Goal: Task Accomplishment & Management: Manage account settings

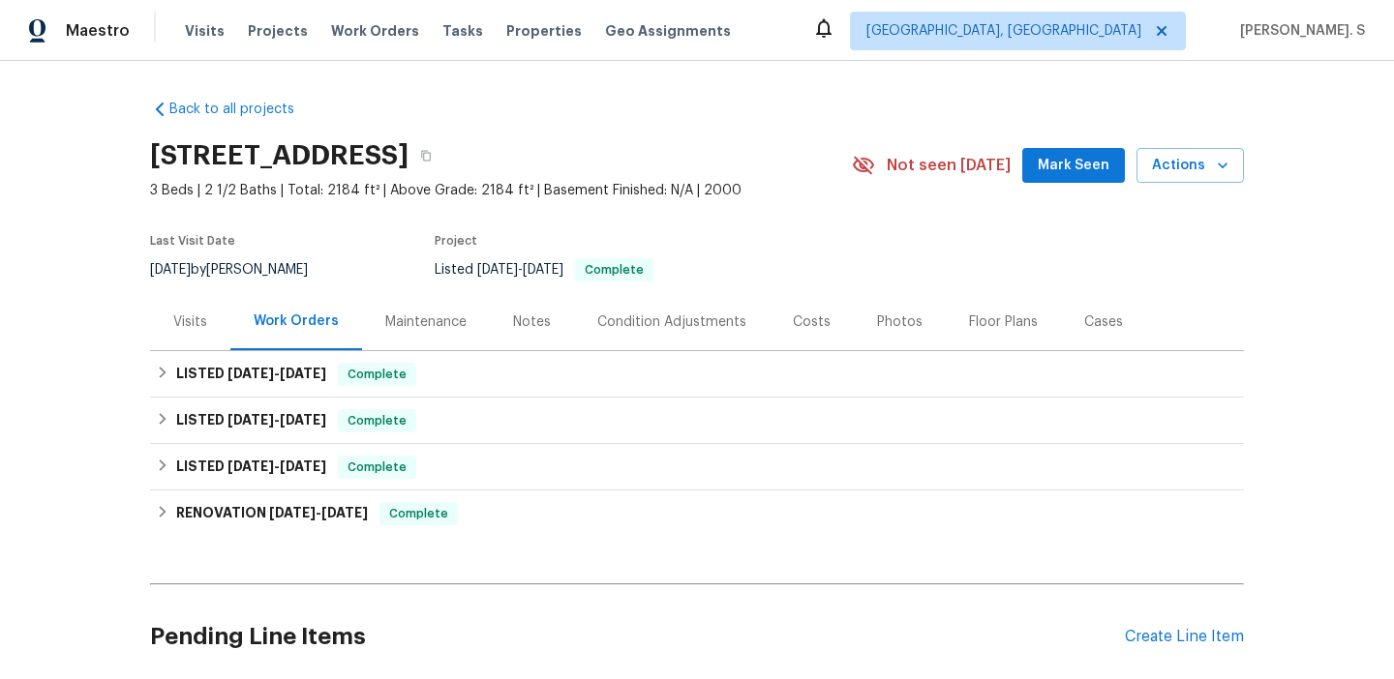
scroll to position [154, 0]
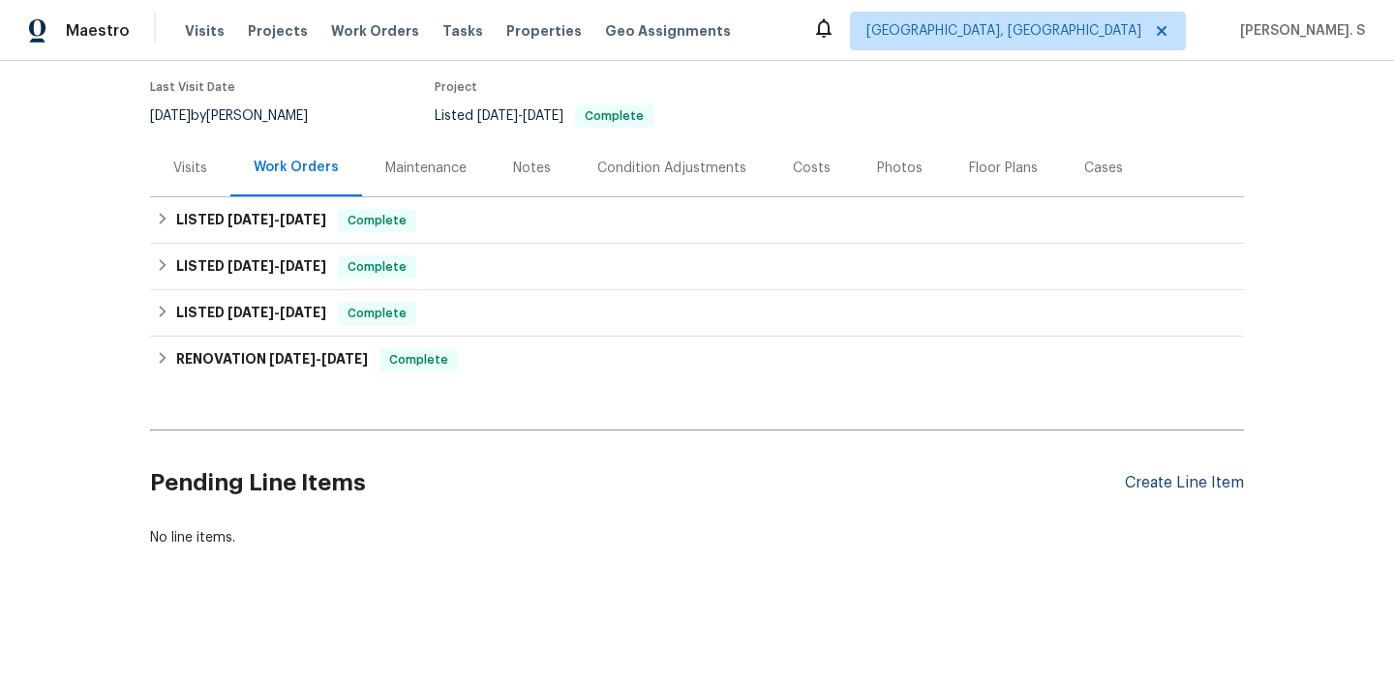
click at [1171, 481] on div "Create Line Item" at bounding box center [1184, 483] width 119 height 18
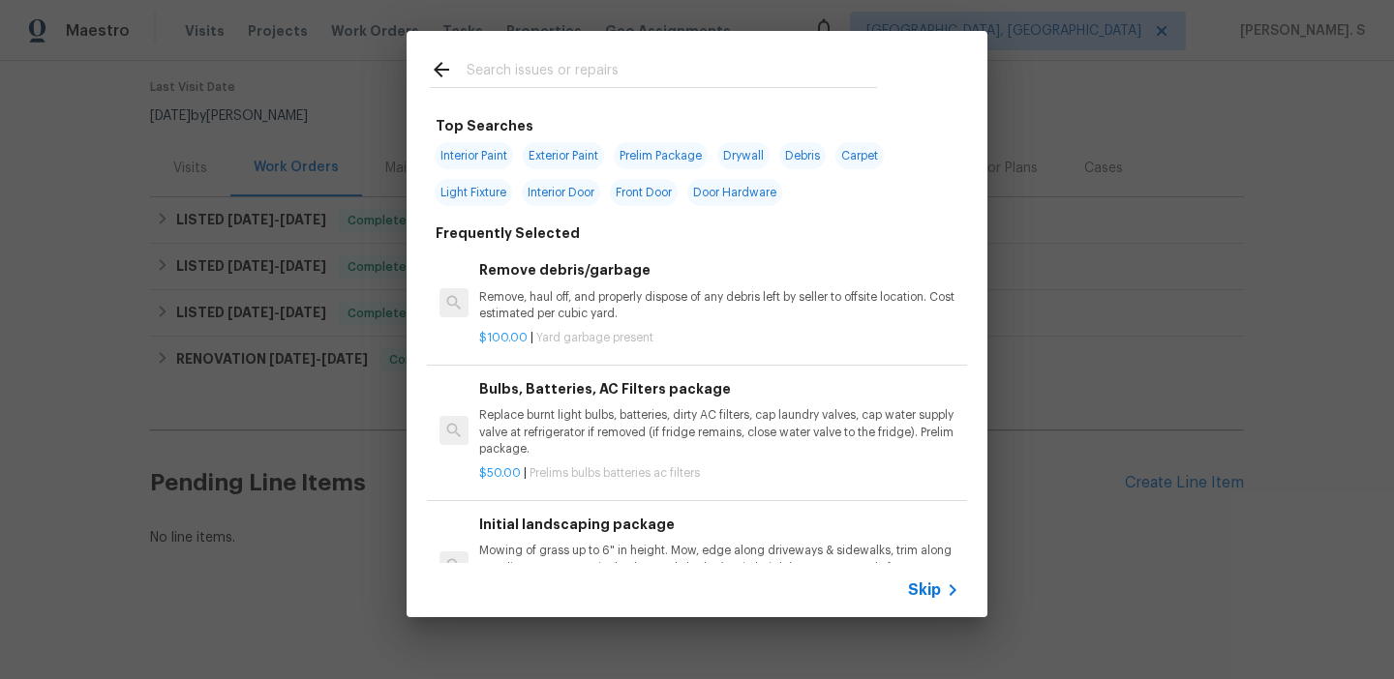
click at [714, 296] on p "Remove, haul off, and properly dispose of any debris left by seller to offsite …" at bounding box center [719, 305] width 480 height 33
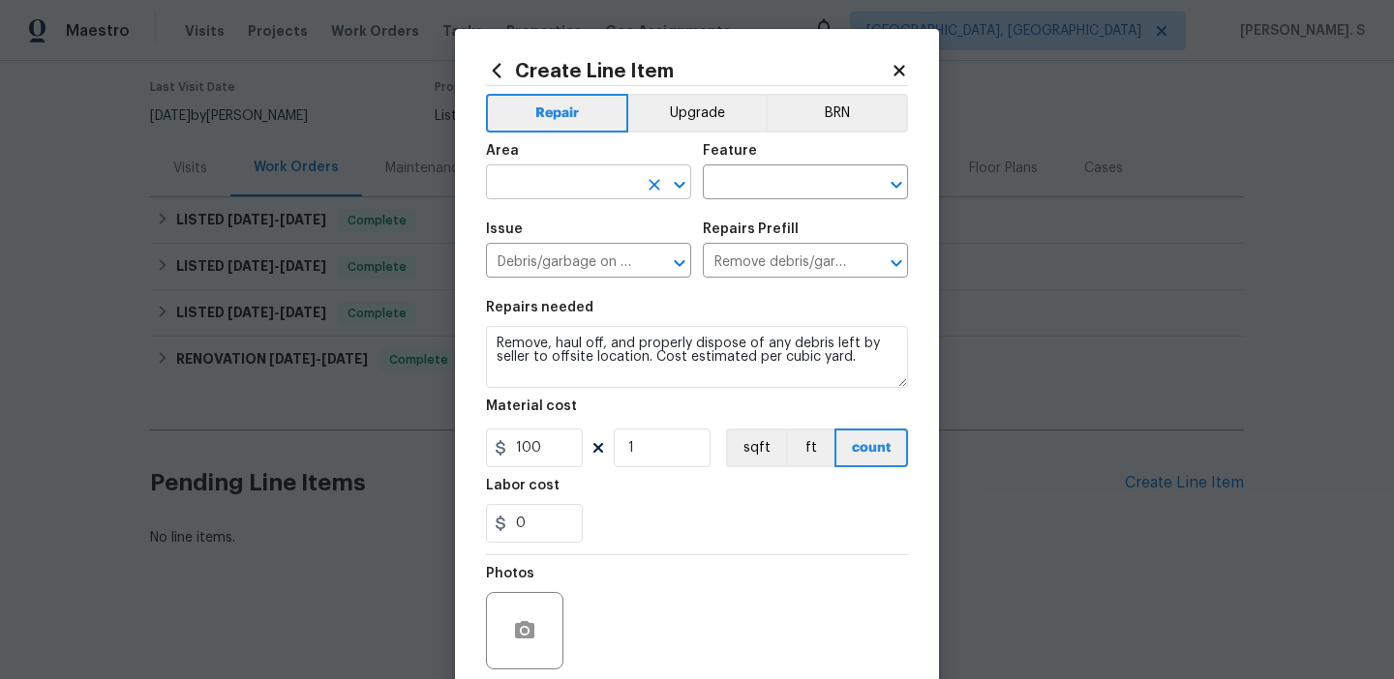
click at [690, 177] on icon "Open" at bounding box center [679, 184] width 23 height 23
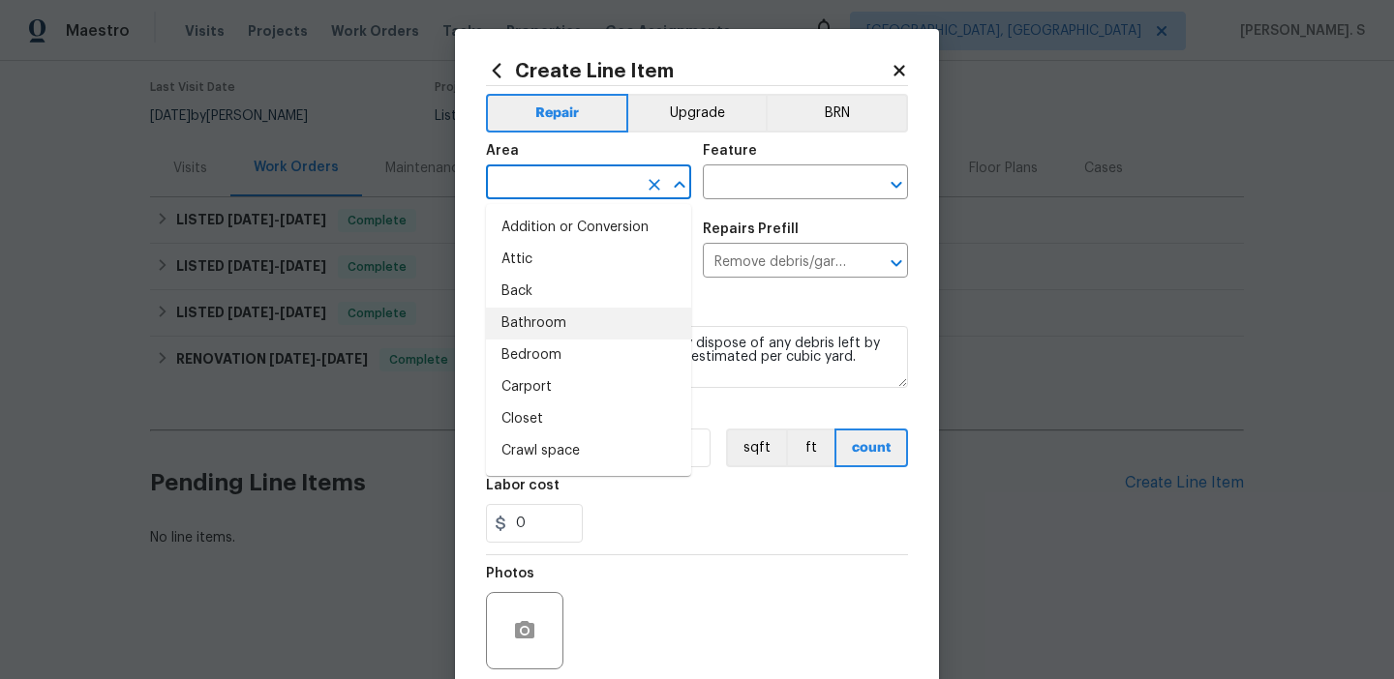
click at [567, 327] on li "Bathroom" at bounding box center [588, 324] width 205 height 32
type input "Bathroom"
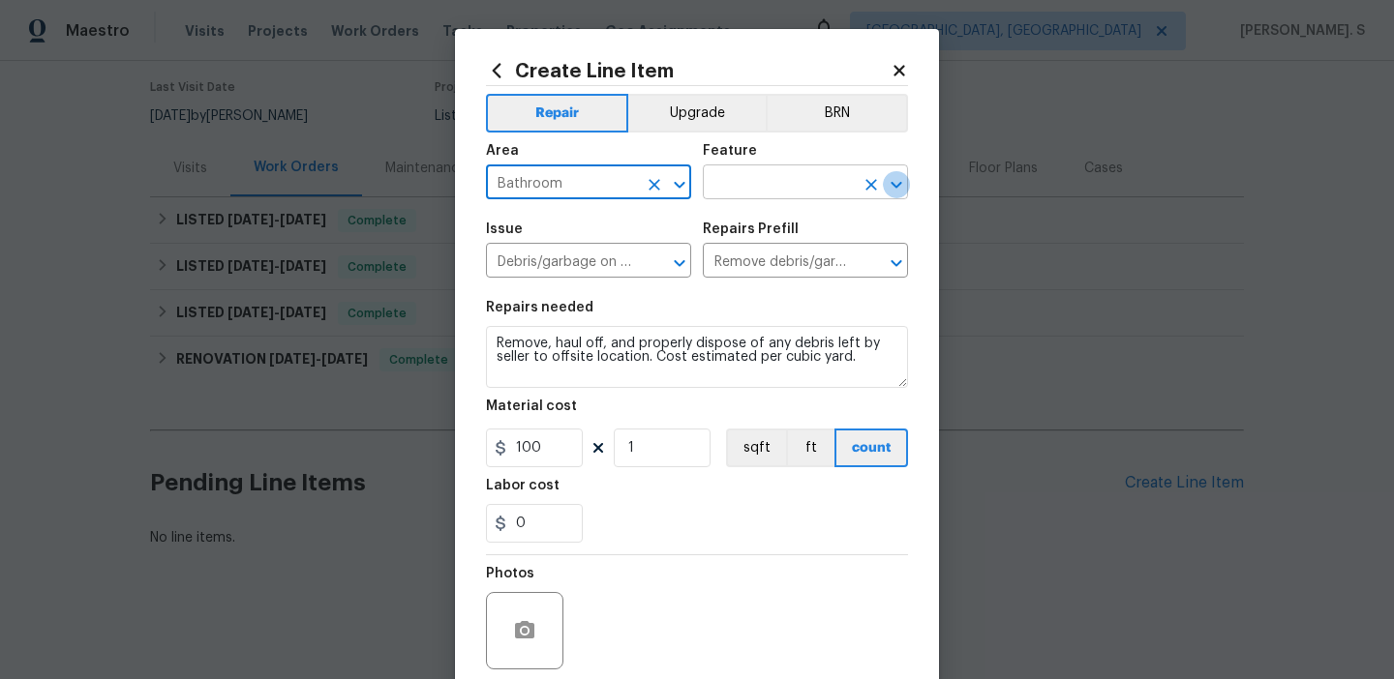
click at [887, 187] on icon "Open" at bounding box center [896, 184] width 23 height 23
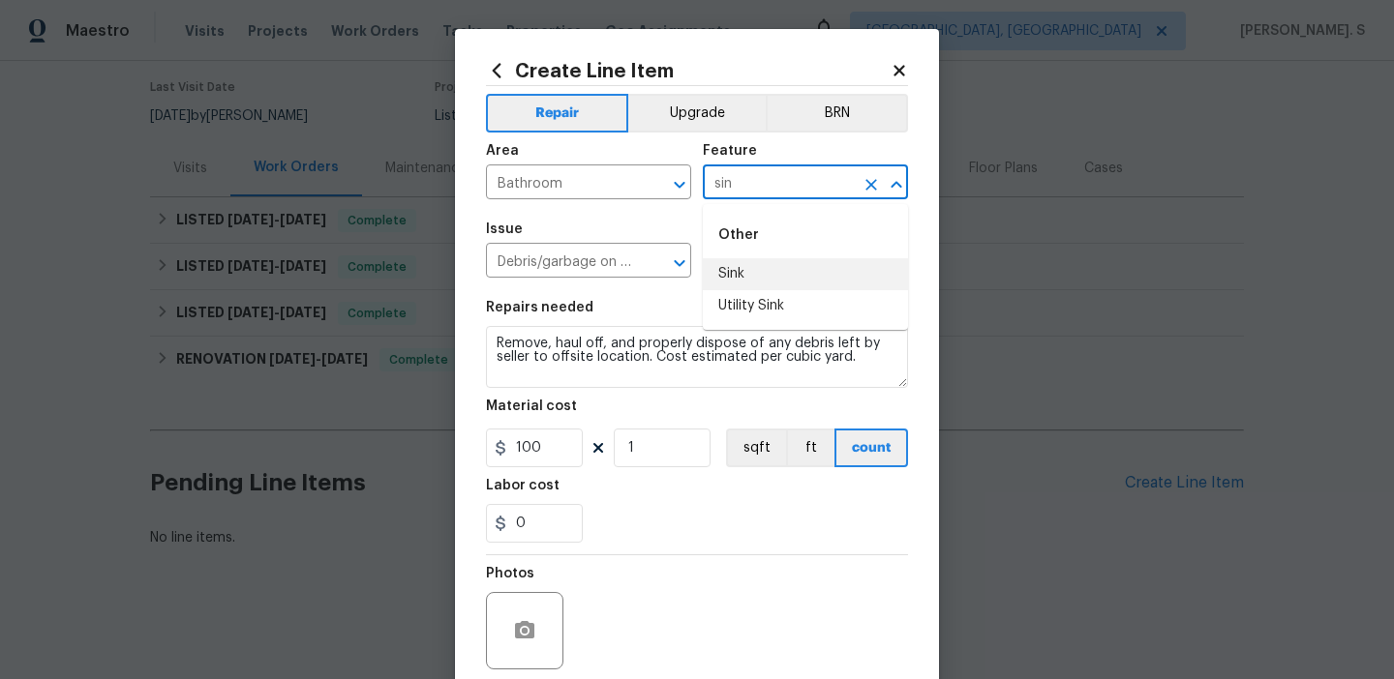
click at [741, 278] on li "Sink" at bounding box center [805, 274] width 205 height 32
click at [681, 276] on button "Open" at bounding box center [679, 263] width 27 height 27
type input "Sink"
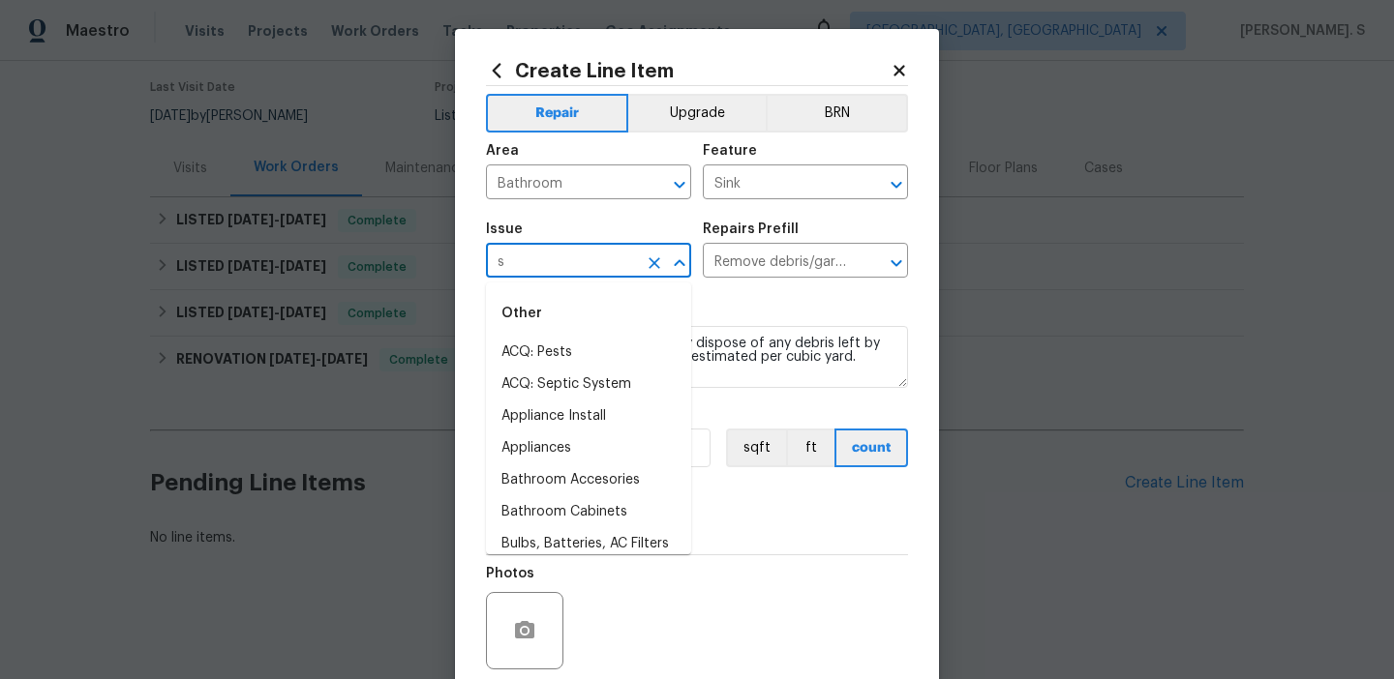
scroll to position [0, 0]
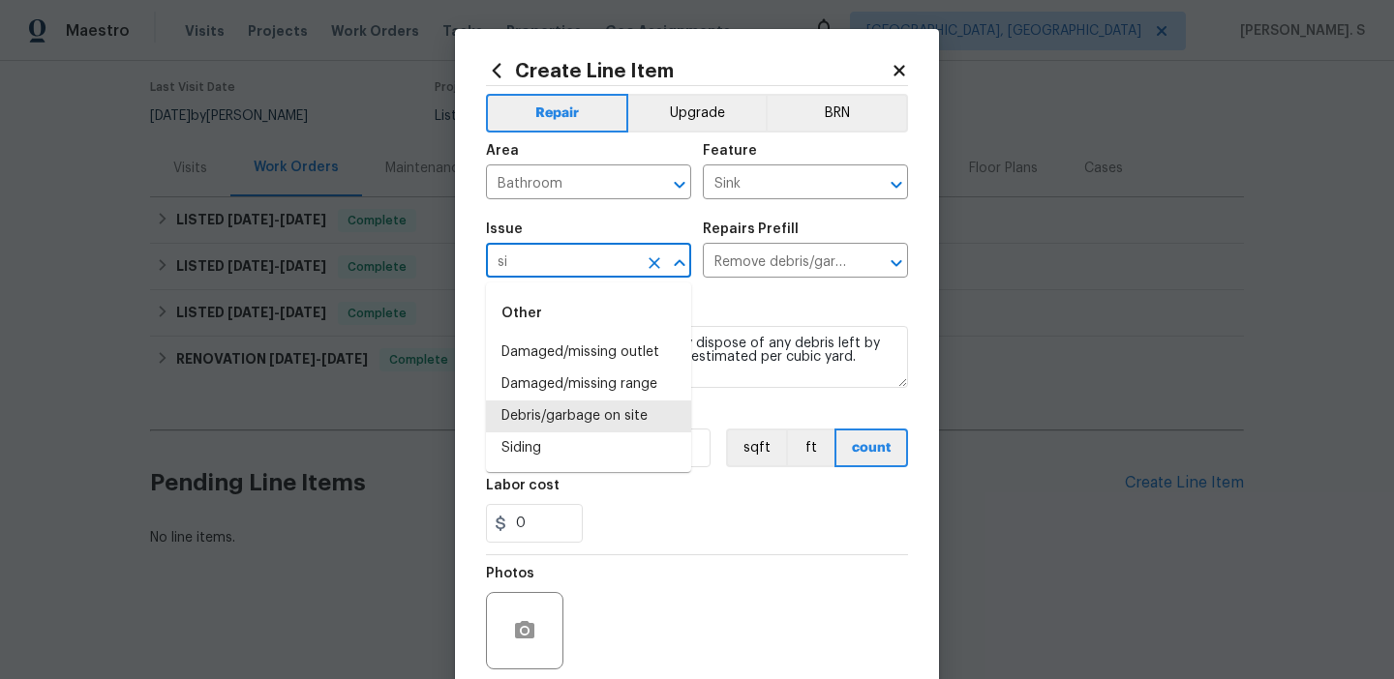
type input "s"
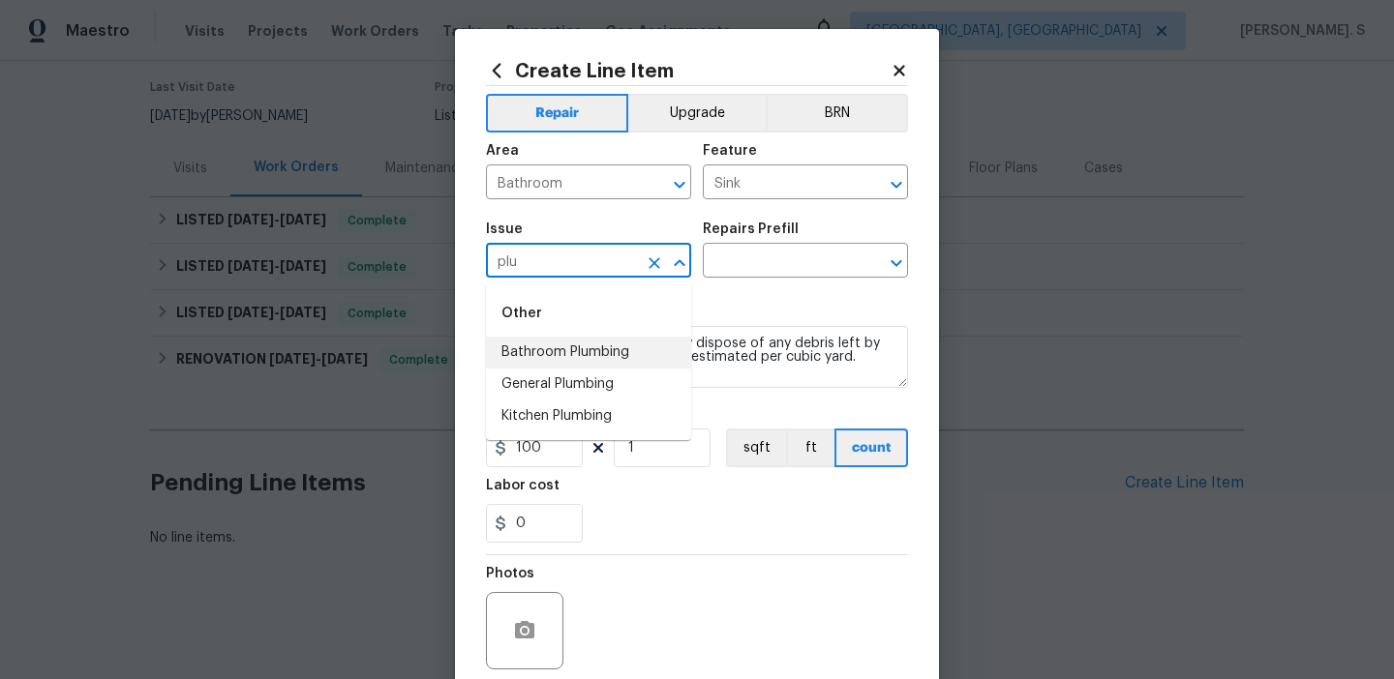
click at [635, 361] on li "Bathroom Plumbing" at bounding box center [588, 353] width 205 height 32
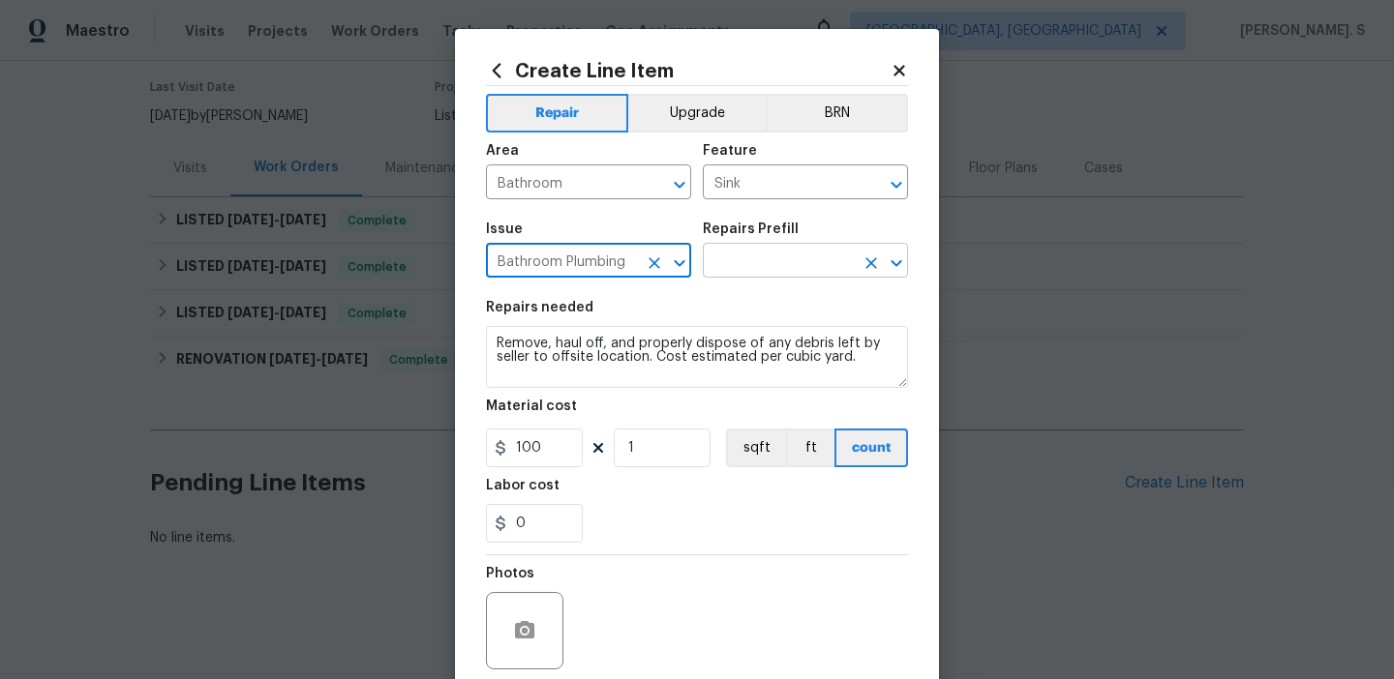
click at [906, 258] on icon "Open" at bounding box center [896, 263] width 23 height 23
type input "Bathroom Plumbing"
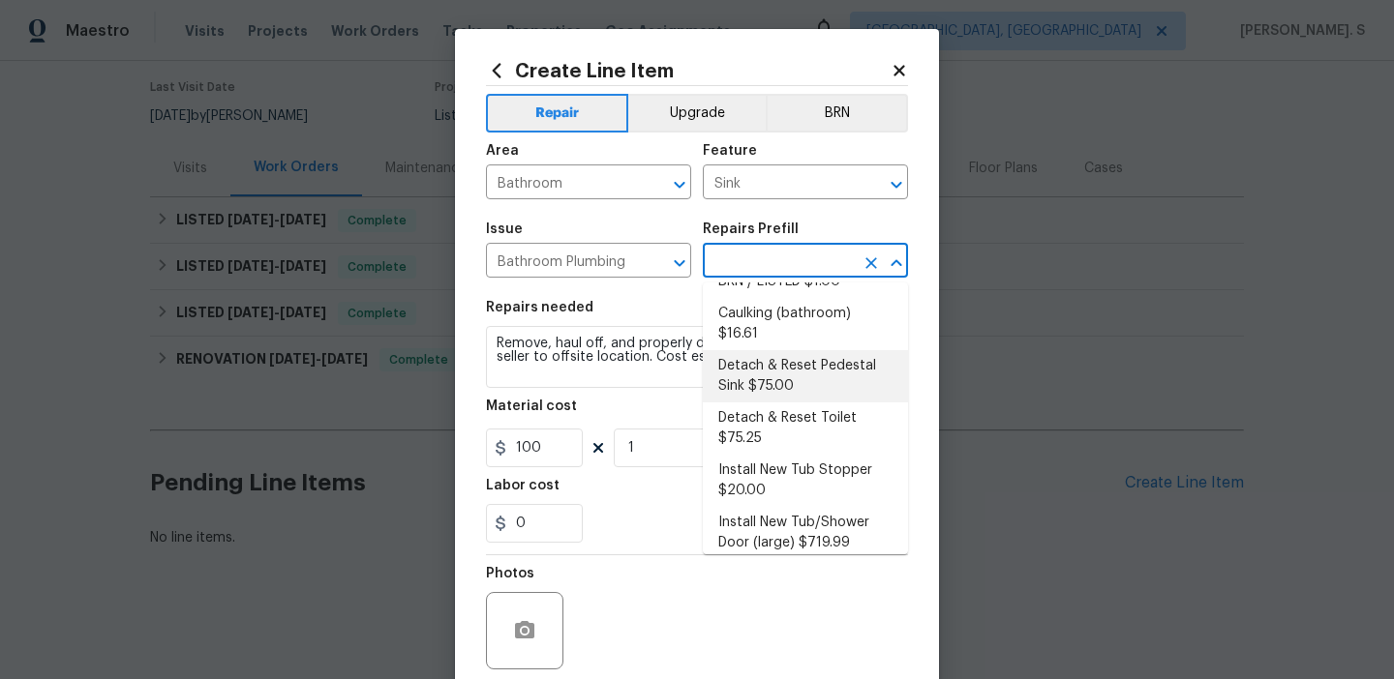
scroll to position [125, 0]
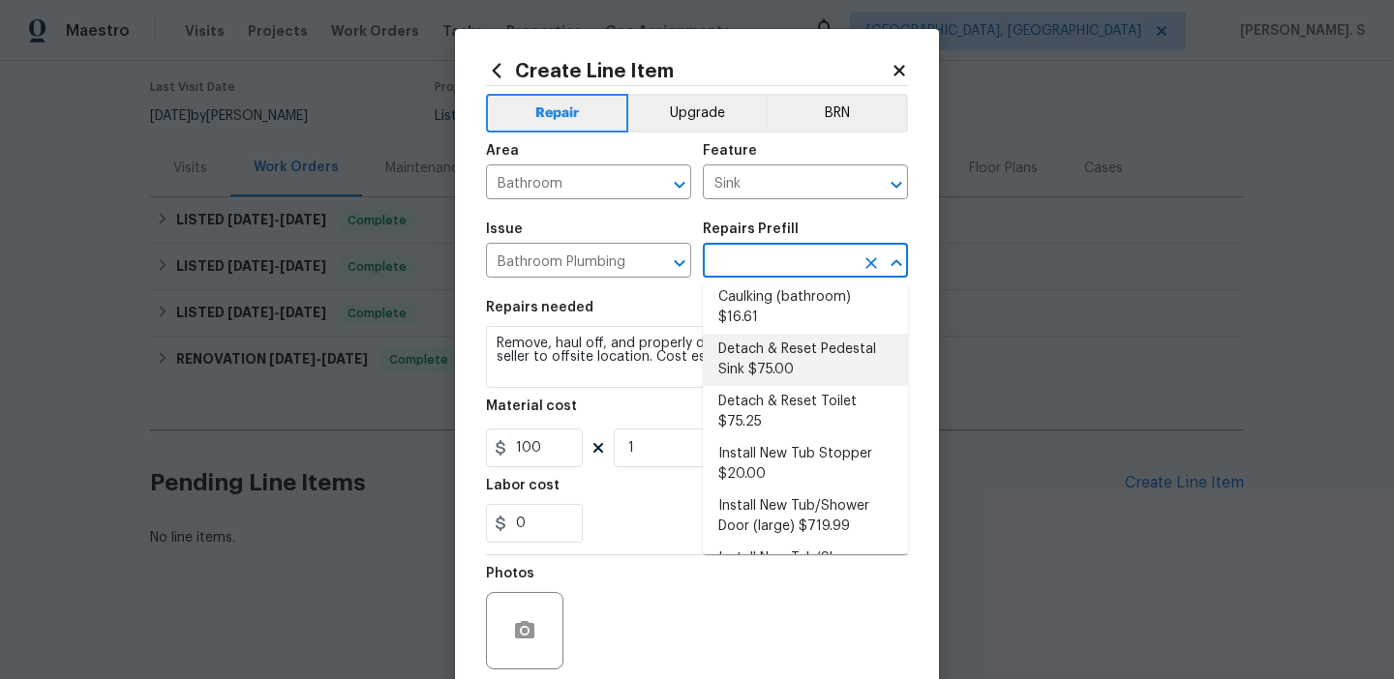
click at [765, 344] on li "Detach & Reset Pedestal Sink $75.00" at bounding box center [805, 360] width 205 height 52
type input "Plumbing"
type input "Detach & Reset Pedestal Sink $75.00"
type textarea "Detach, store and reset the pedestal sink as needed for other repairs. Ensure t…"
type input "75"
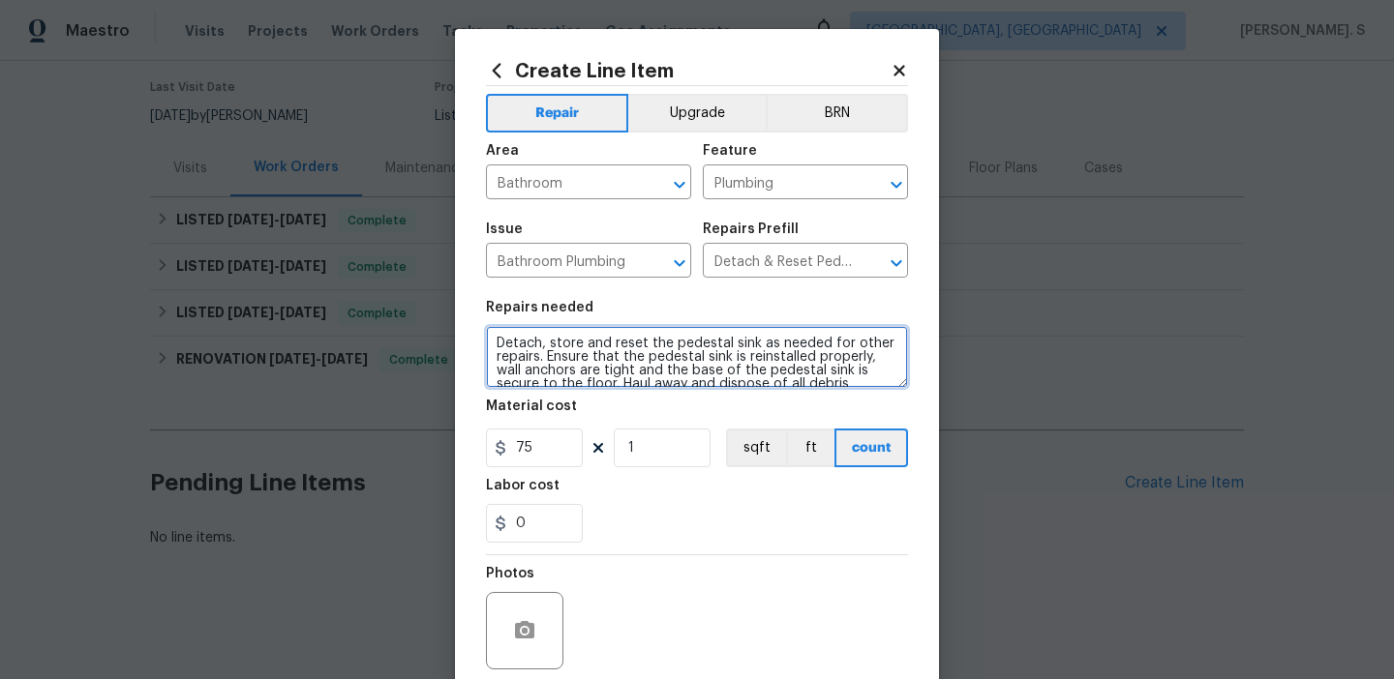
click at [667, 372] on textarea "Detach, store and reset the pedestal sink as needed for other repairs. Ensure t…" at bounding box center [697, 357] width 422 height 62
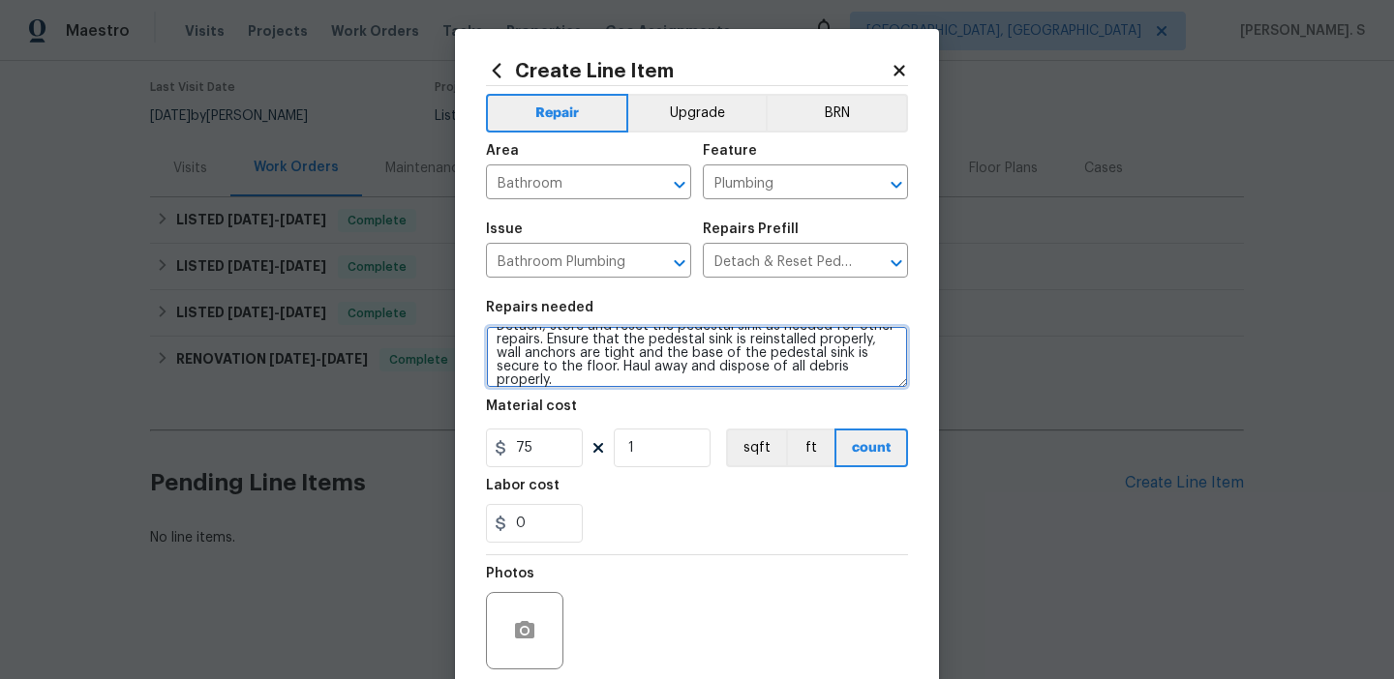
paste textarea "The bathroom sink has visible rust damage. Please inspect the sink and provide …"
click at [639, 330] on textarea "Detach, store and reset the pedestal sink as needed for other repairs. Ensure t…" at bounding box center [697, 357] width 422 height 62
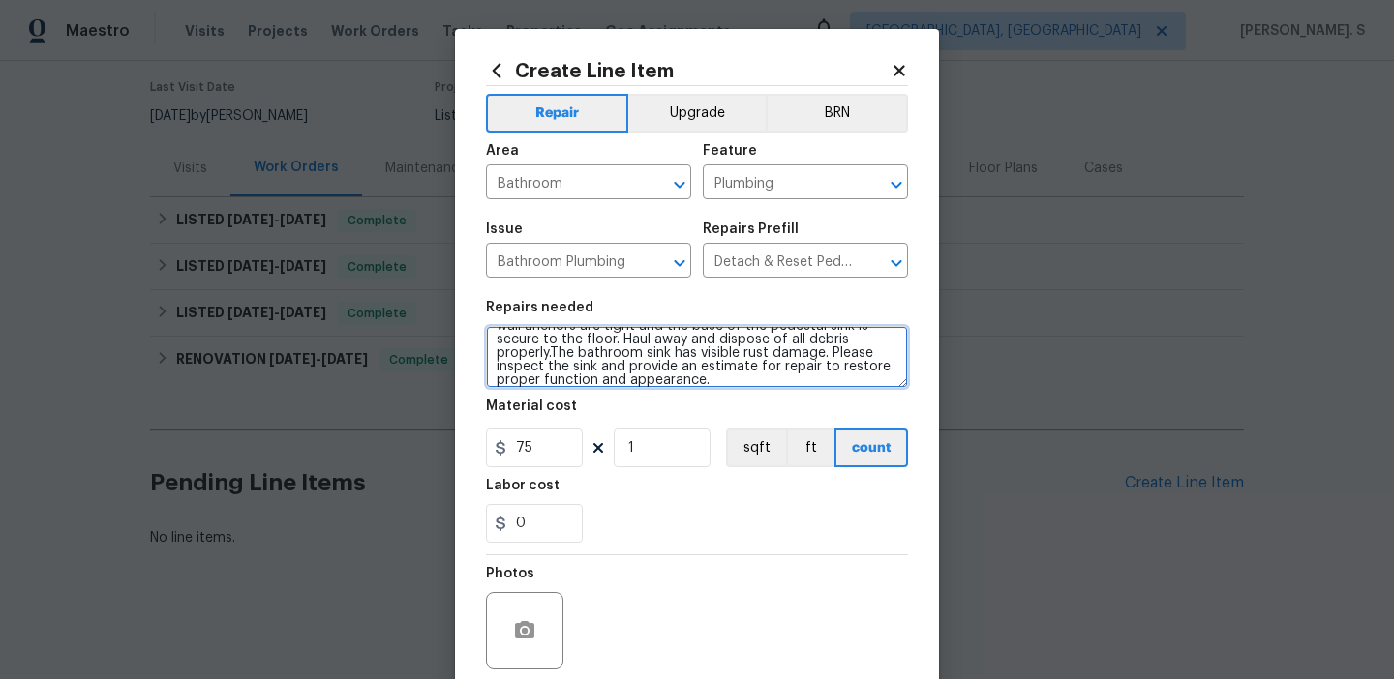
paste textarea
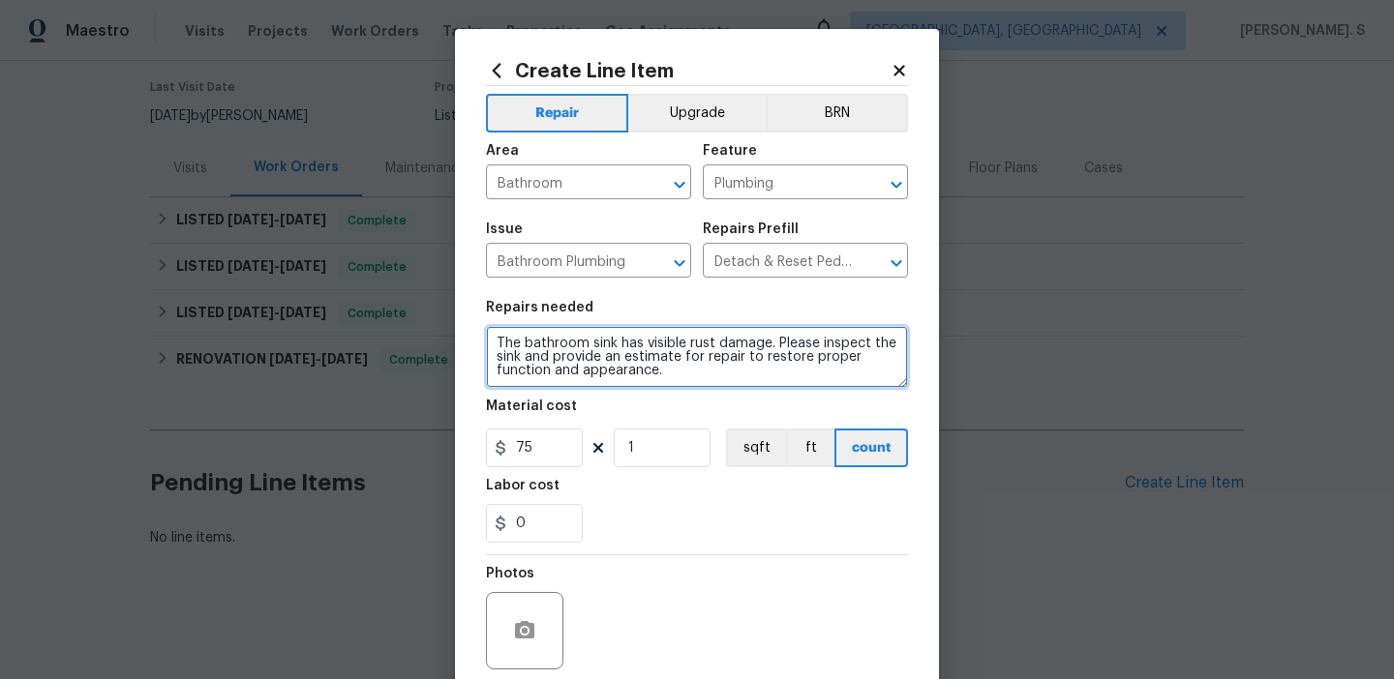
scroll to position [0, 0]
type textarea "The bathroom sink has visible rust damage. Please inspect the sink and provide …"
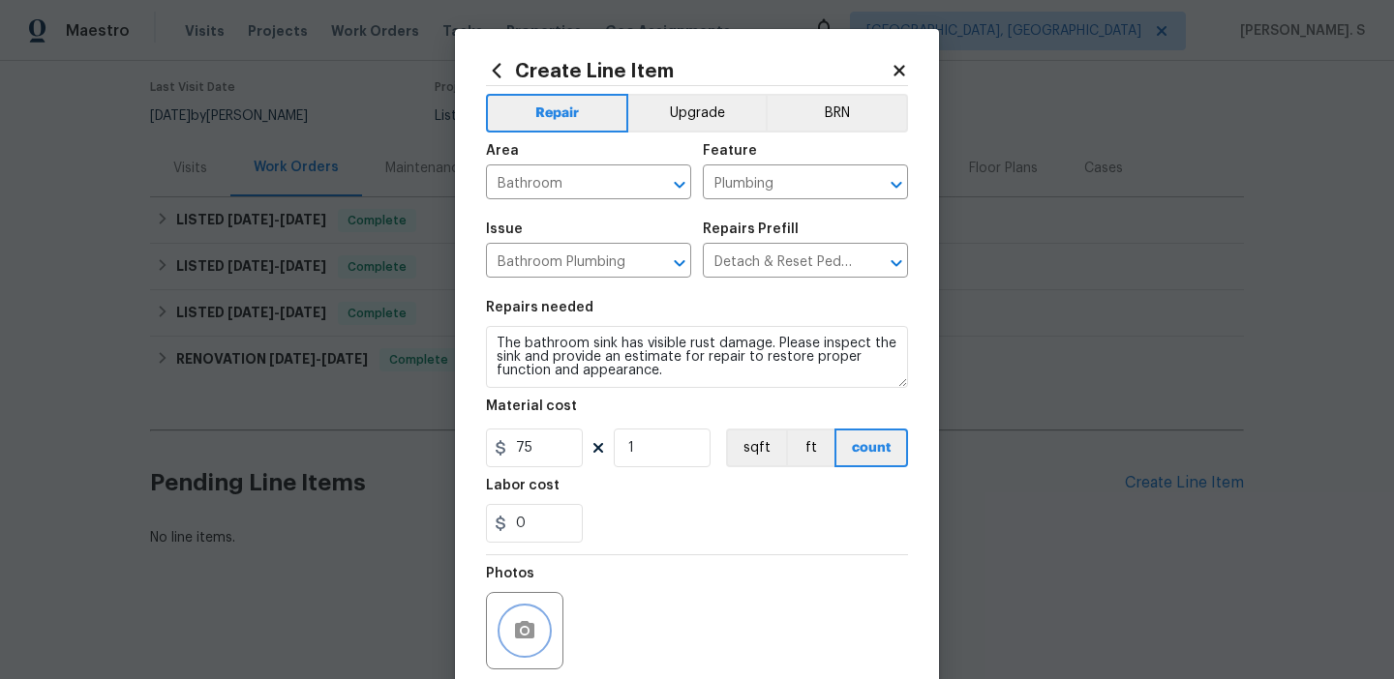
click at [530, 616] on button "button" at bounding box center [524, 631] width 46 height 46
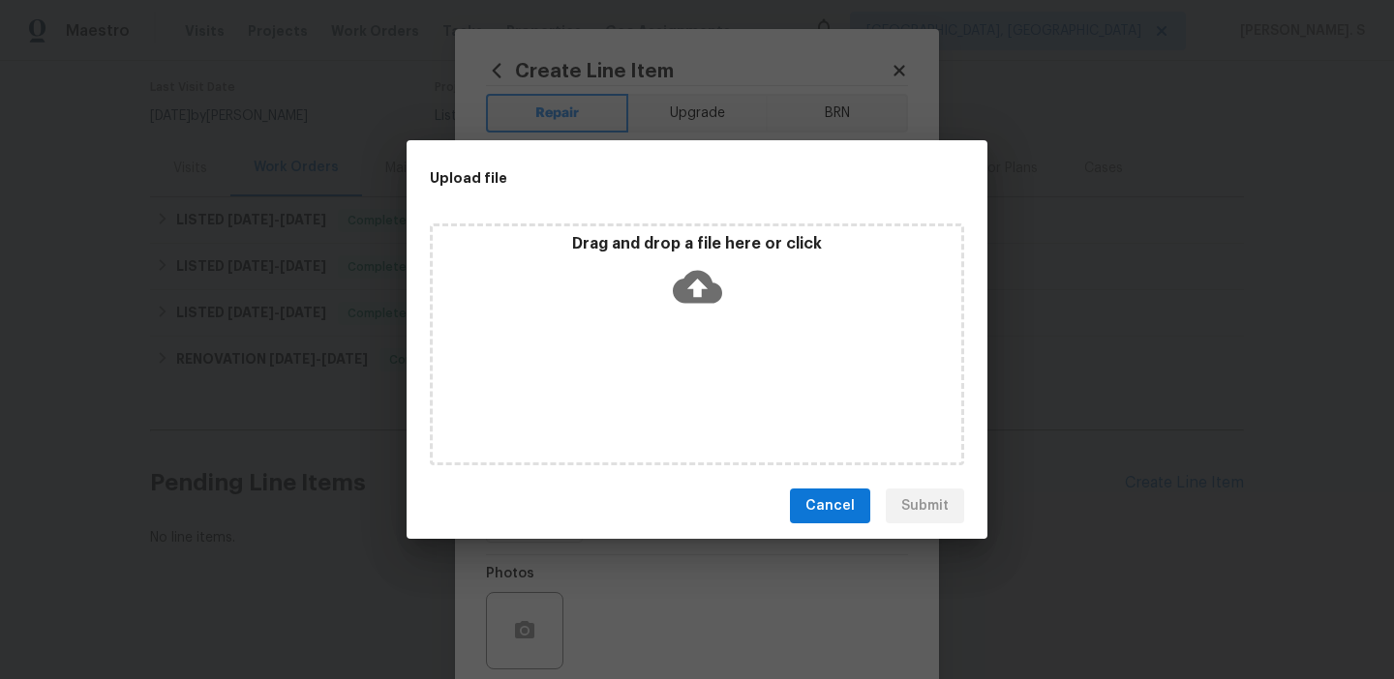
click at [712, 301] on icon at bounding box center [697, 287] width 49 height 33
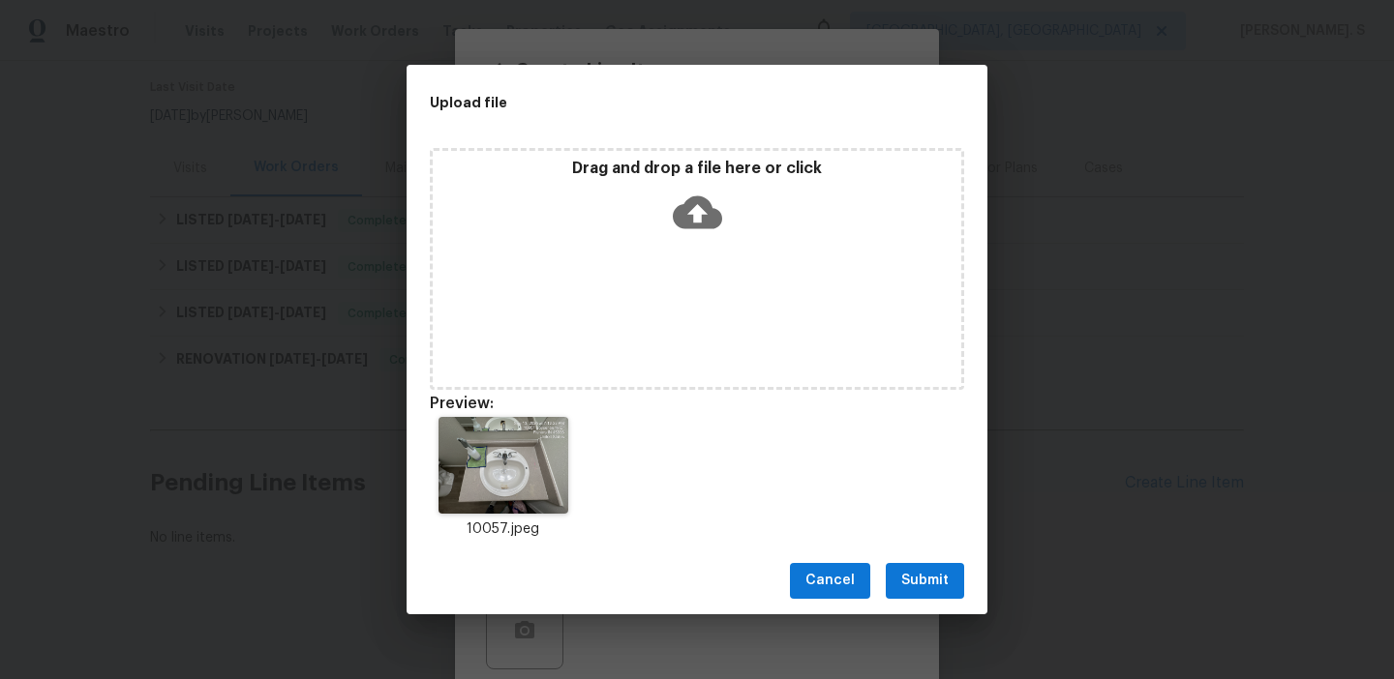
click at [944, 575] on span "Submit" at bounding box center [924, 581] width 47 height 24
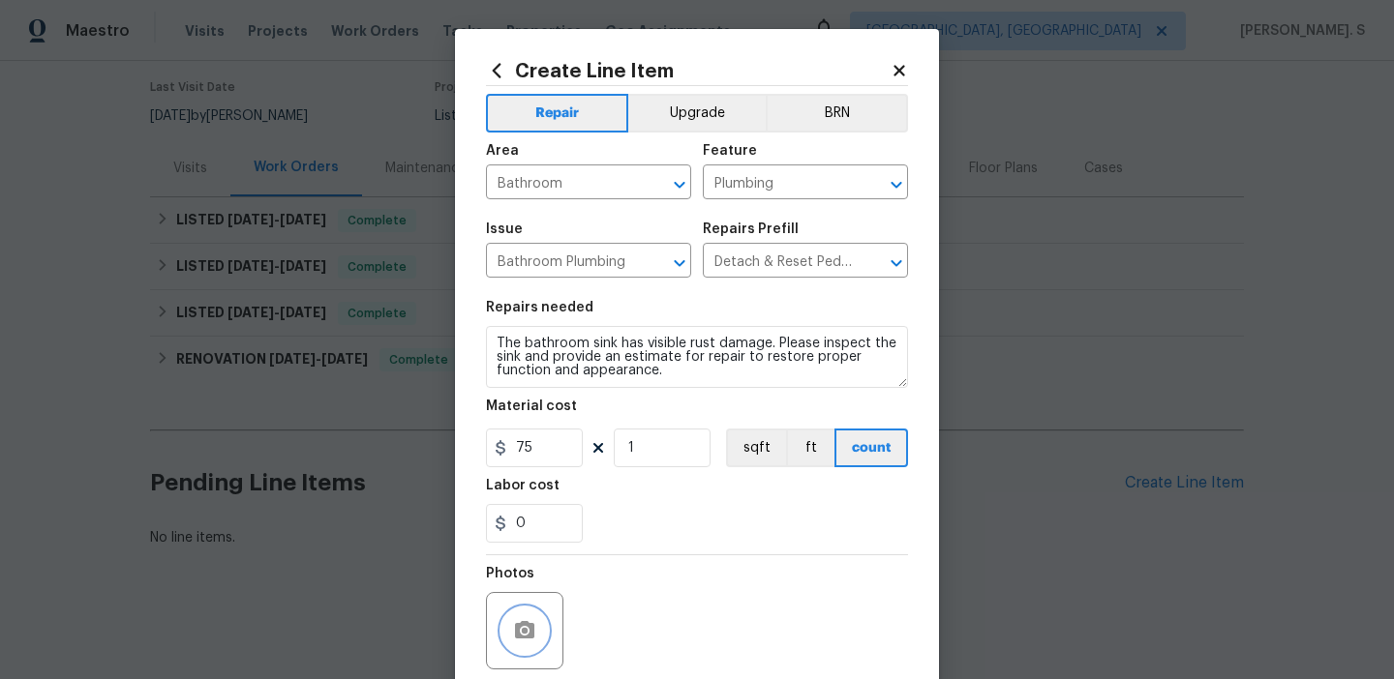
scroll to position [155, 0]
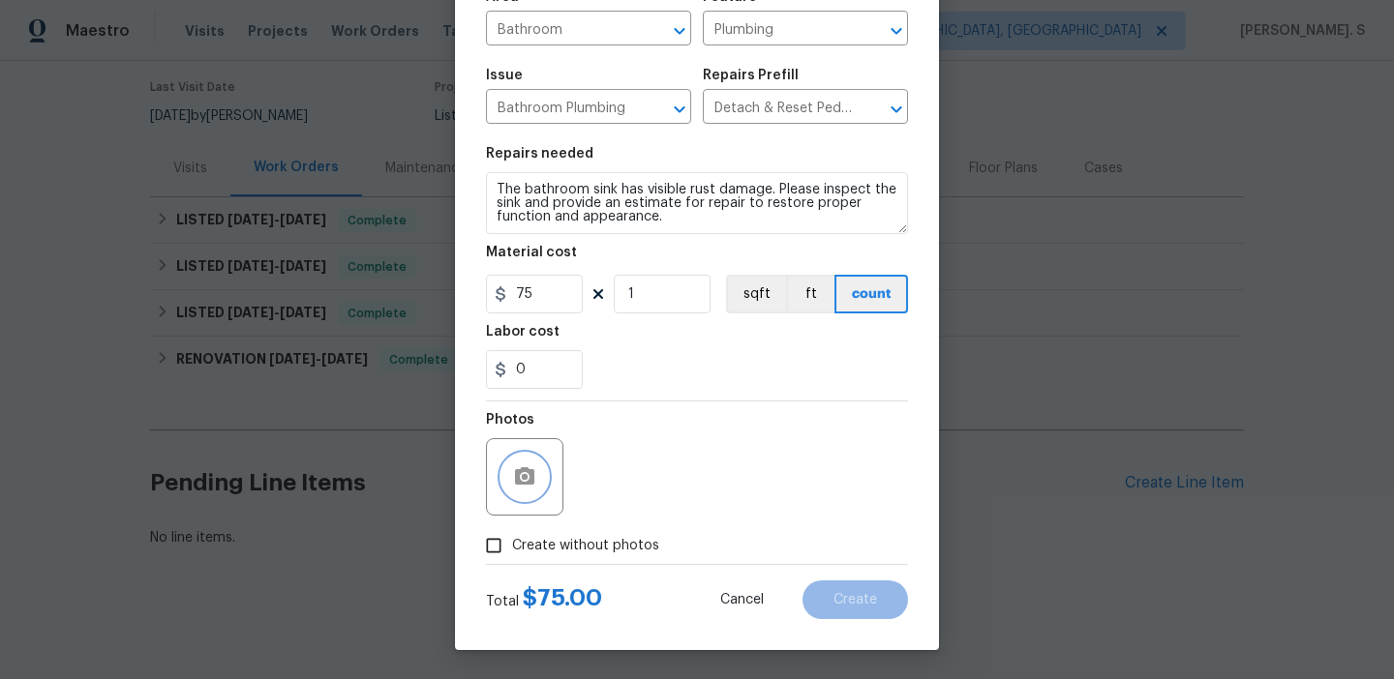
click at [510, 481] on button "button" at bounding box center [524, 477] width 46 height 46
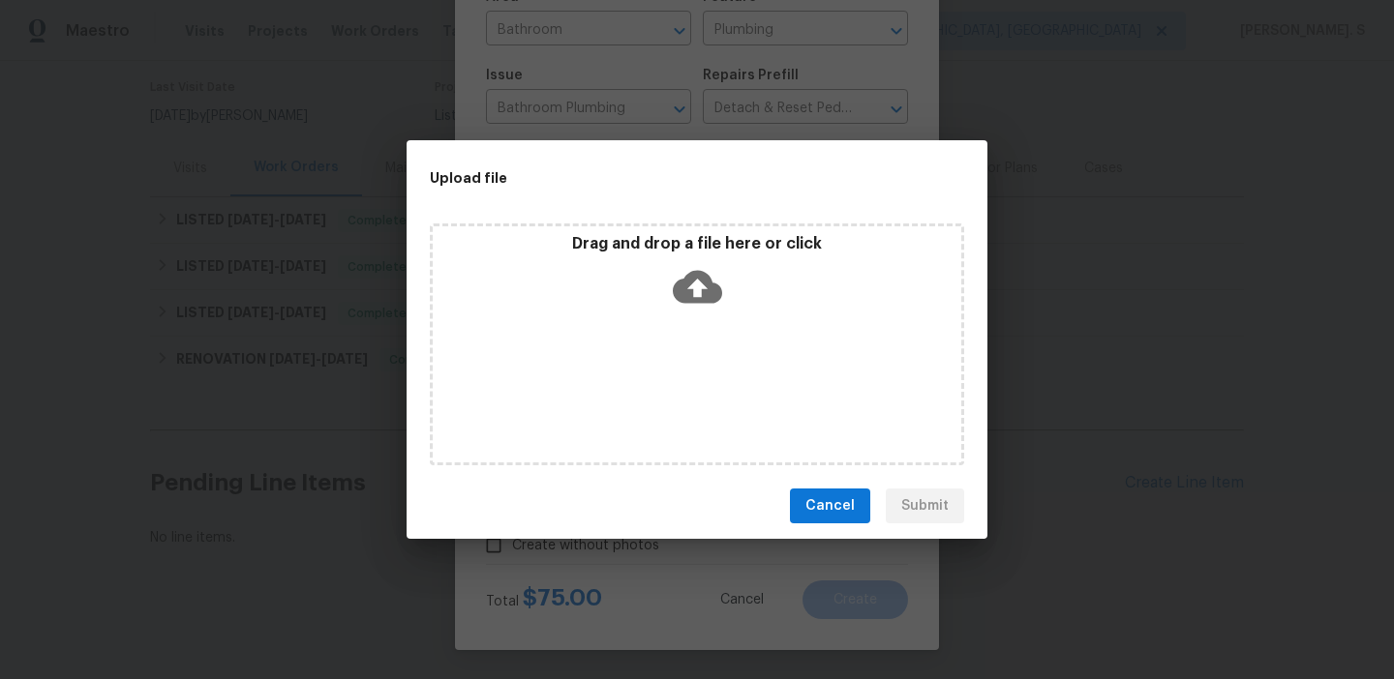
click at [757, 345] on div "Drag and drop a file here or click" at bounding box center [697, 345] width 534 height 242
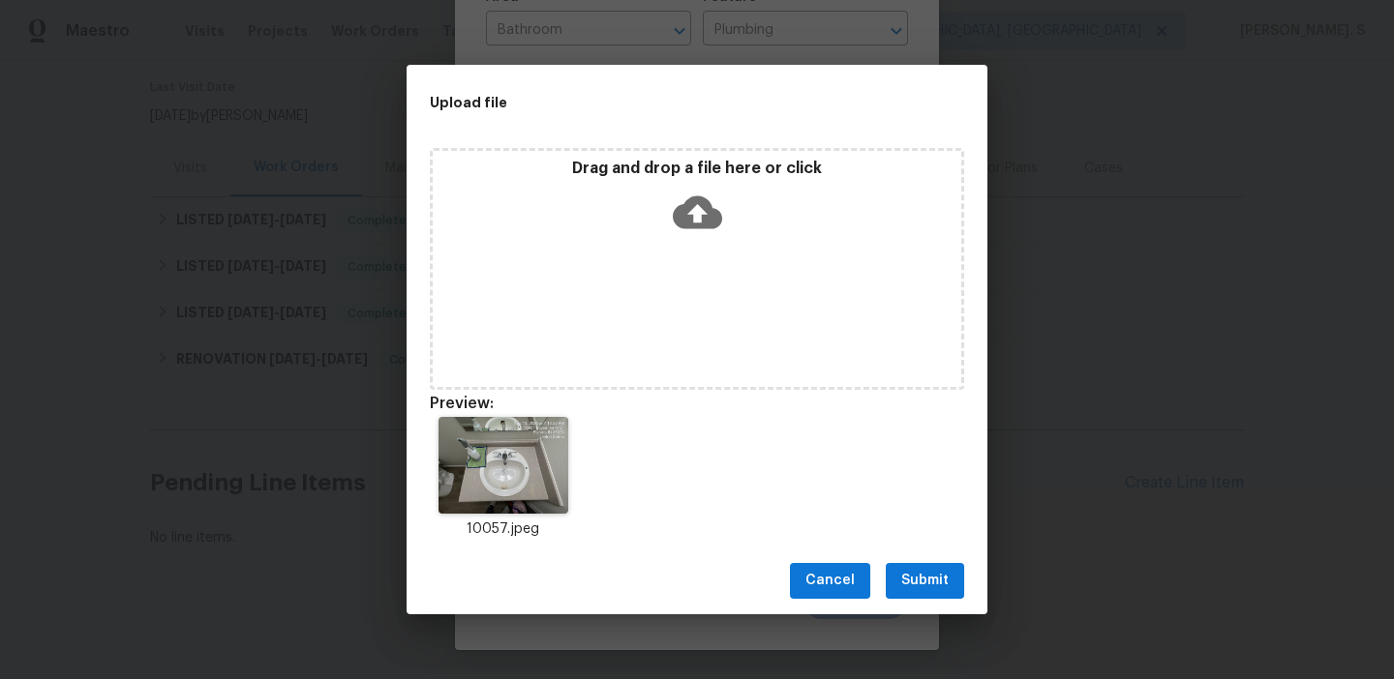
click at [917, 554] on div "Cancel Submit" at bounding box center [696, 581] width 581 height 67
click at [918, 566] on button "Submit" at bounding box center [925, 581] width 78 height 36
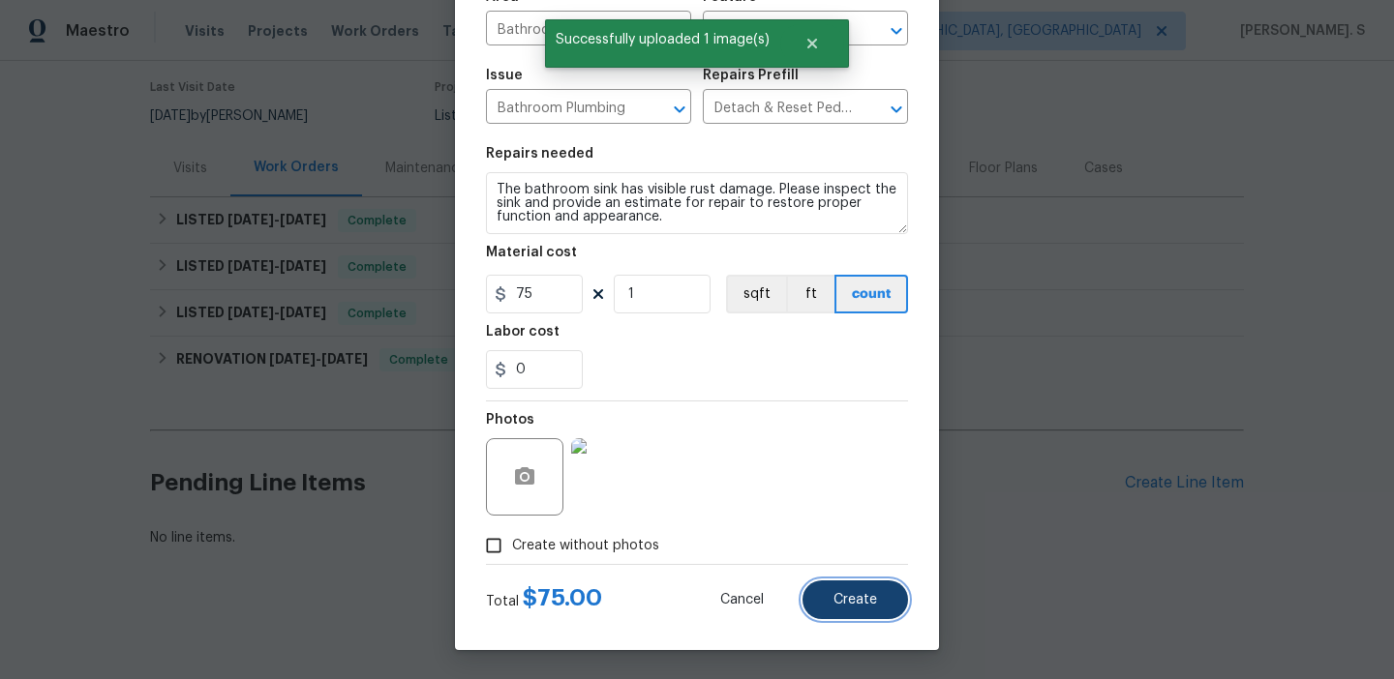
click at [881, 589] on button "Create" at bounding box center [854, 600] width 105 height 39
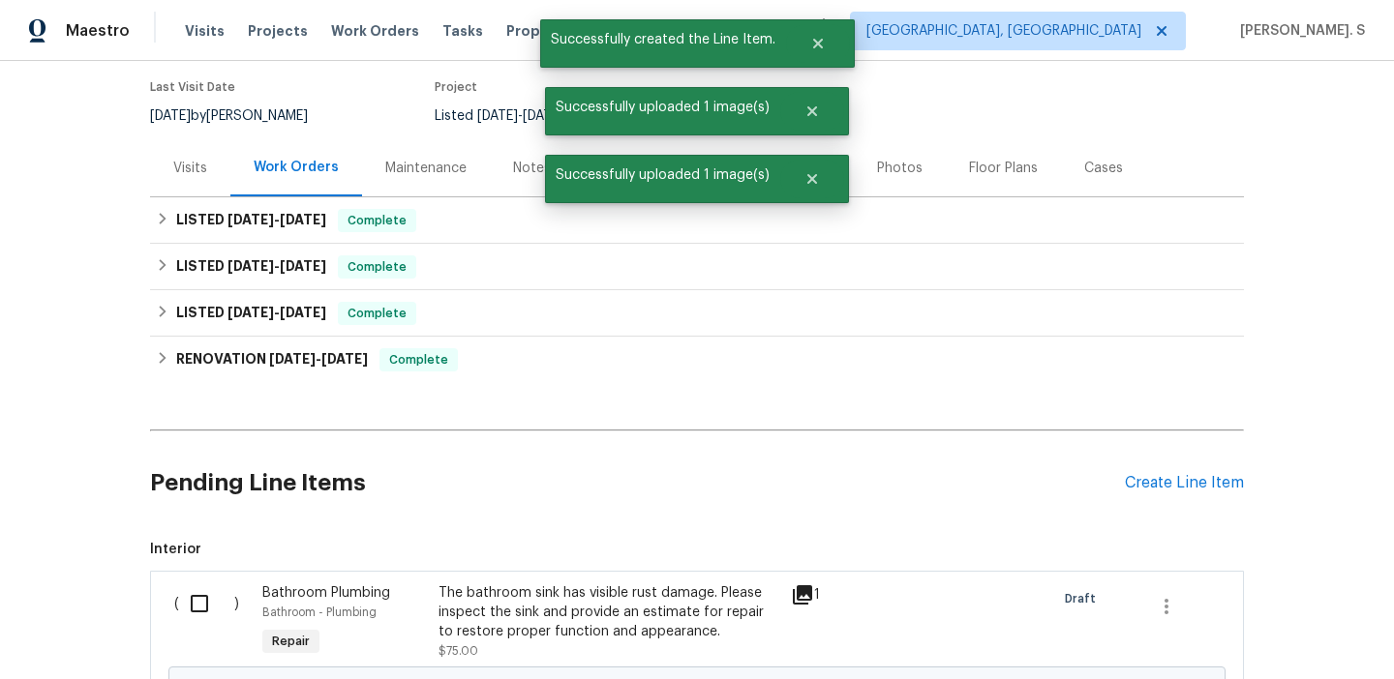
scroll to position [372, 0]
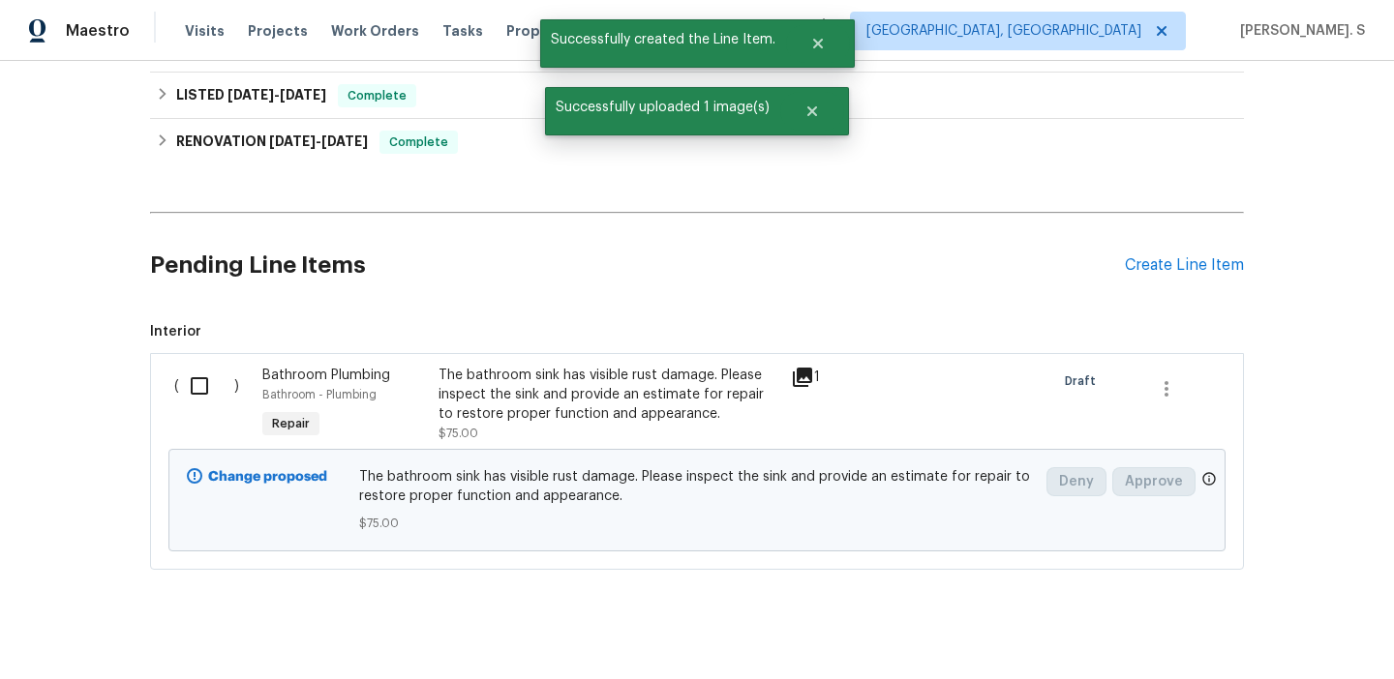
click at [188, 386] on input "checkbox" at bounding box center [206, 386] width 55 height 41
checkbox input "true"
click at [1307, 619] on span "Create Work Order" at bounding box center [1282, 631] width 129 height 24
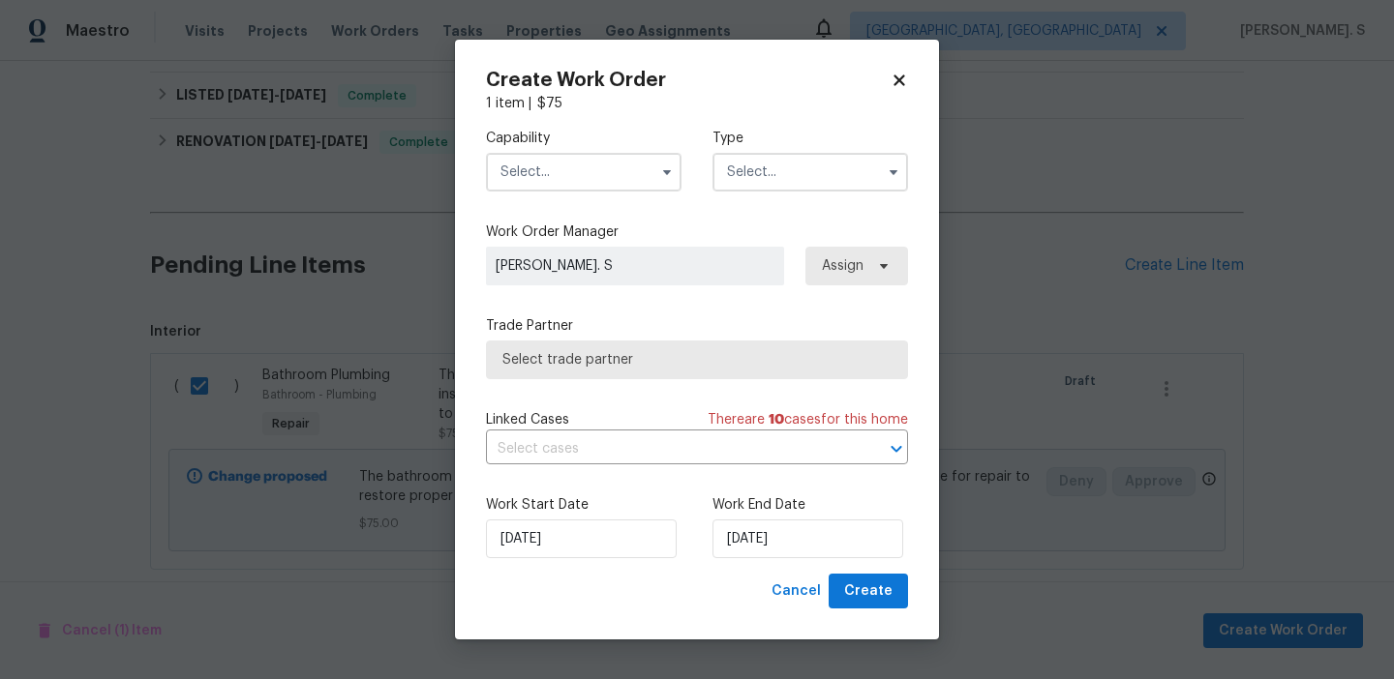
click at [642, 185] on input "text" at bounding box center [583, 172] width 195 height 39
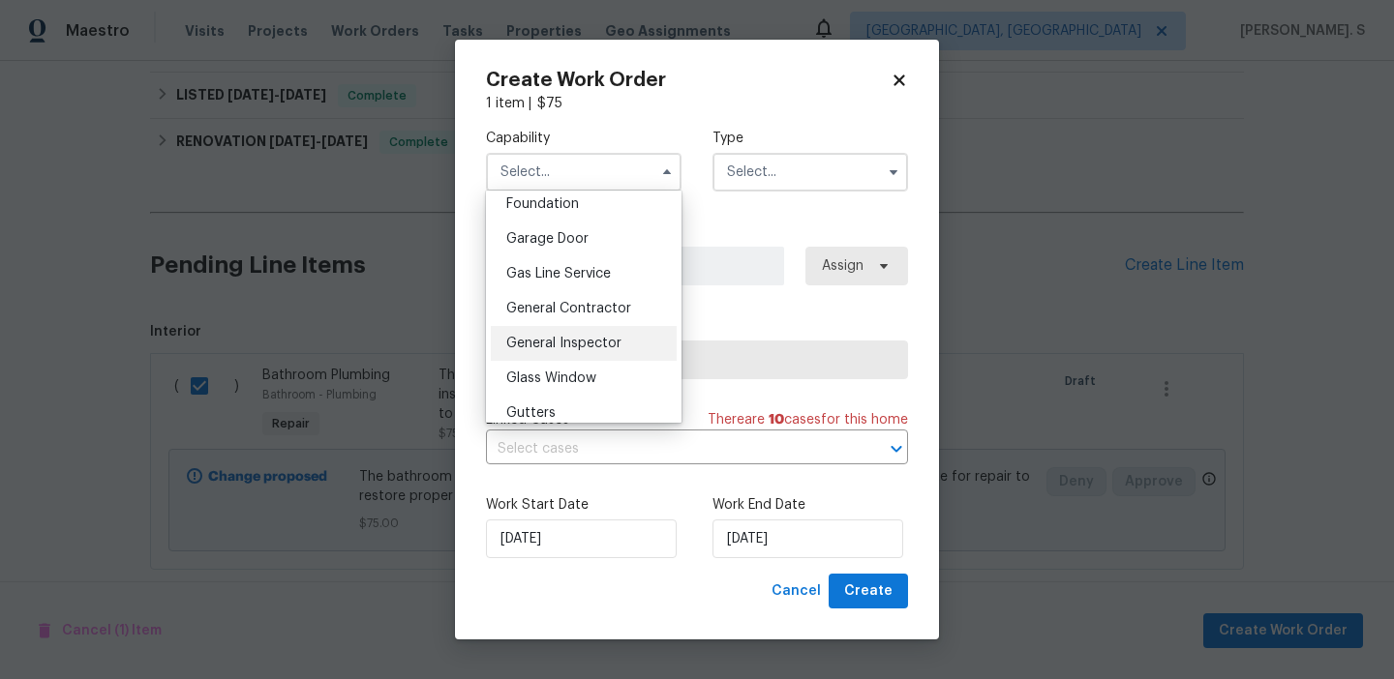
scroll to position [985, 0]
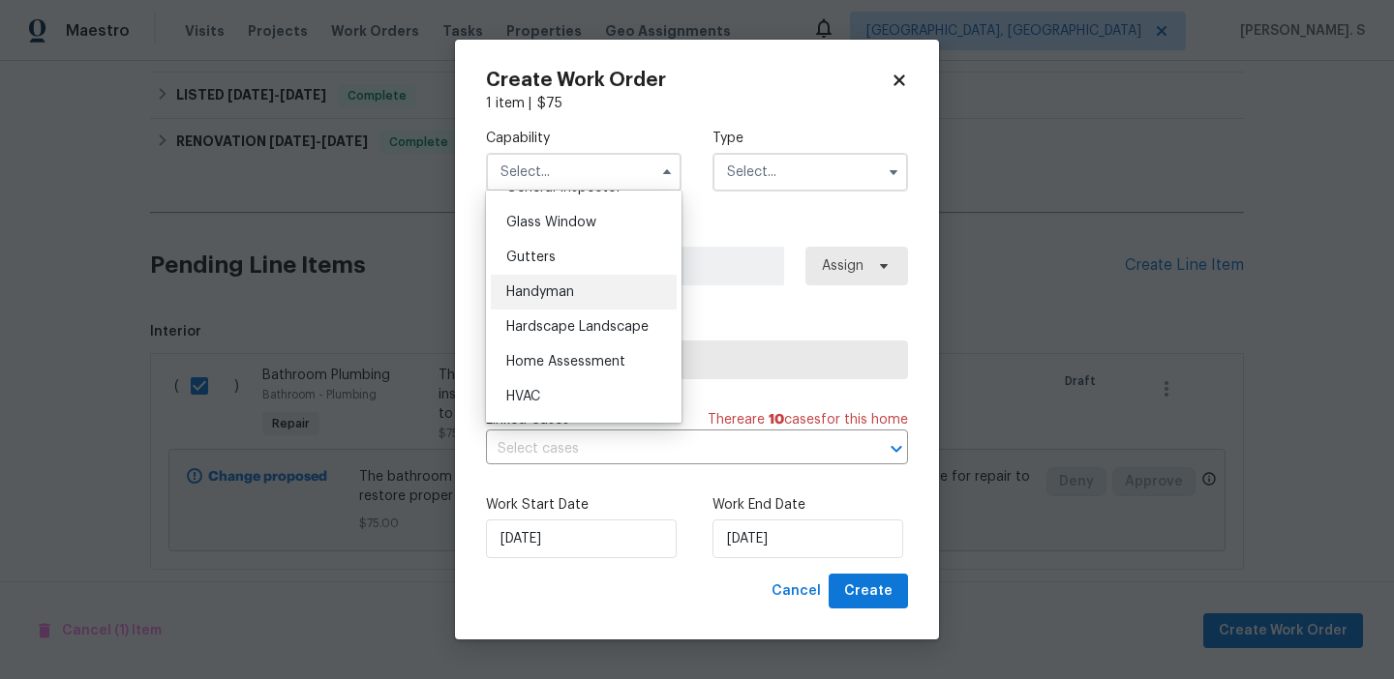
click at [599, 285] on div "Handyman" at bounding box center [584, 292] width 186 height 35
type input "Handyman"
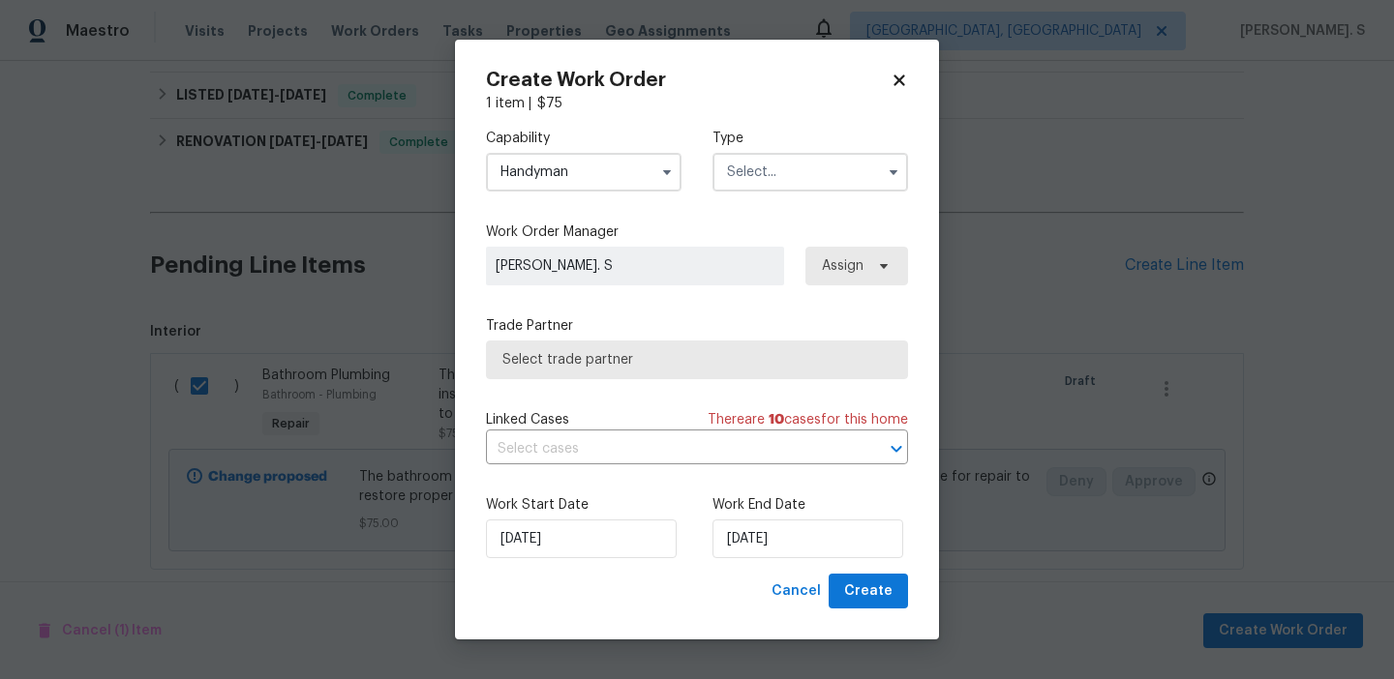
click at [841, 175] on input "text" at bounding box center [809, 172] width 195 height 39
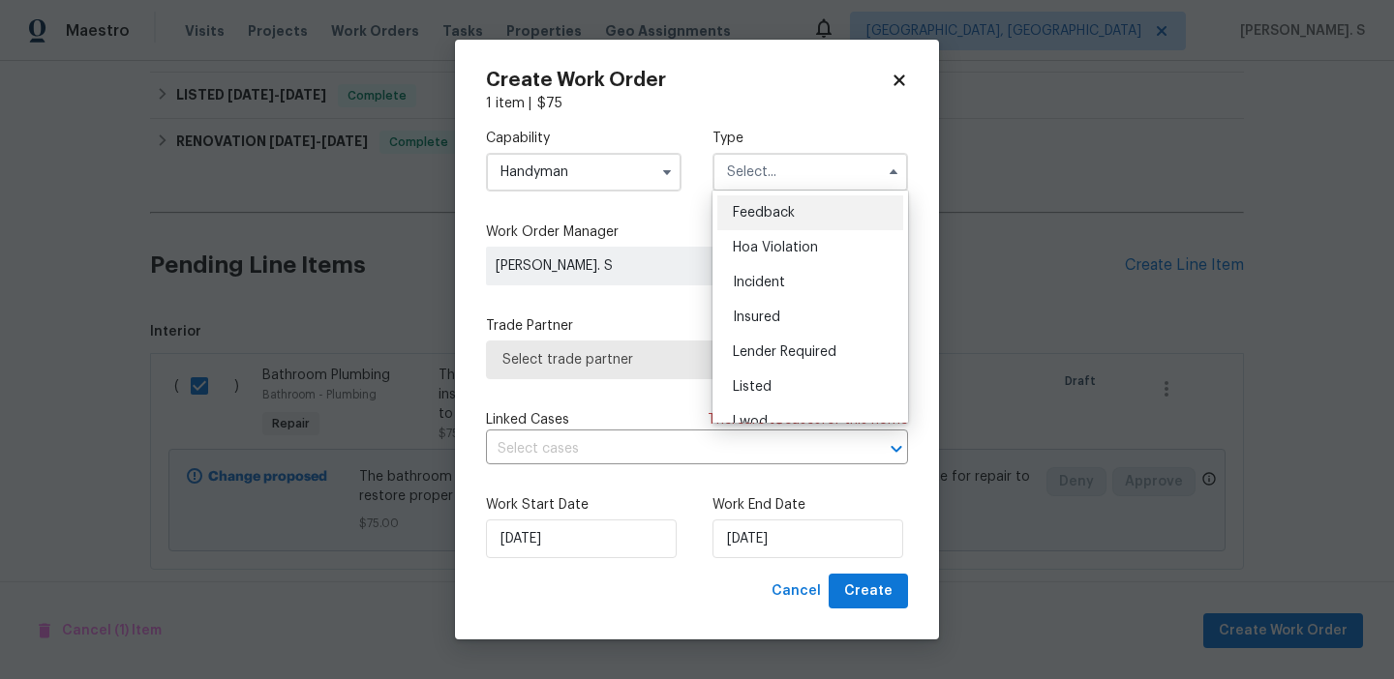
click at [802, 206] on div "Feedback" at bounding box center [810, 212] width 186 height 35
type input "Feedback"
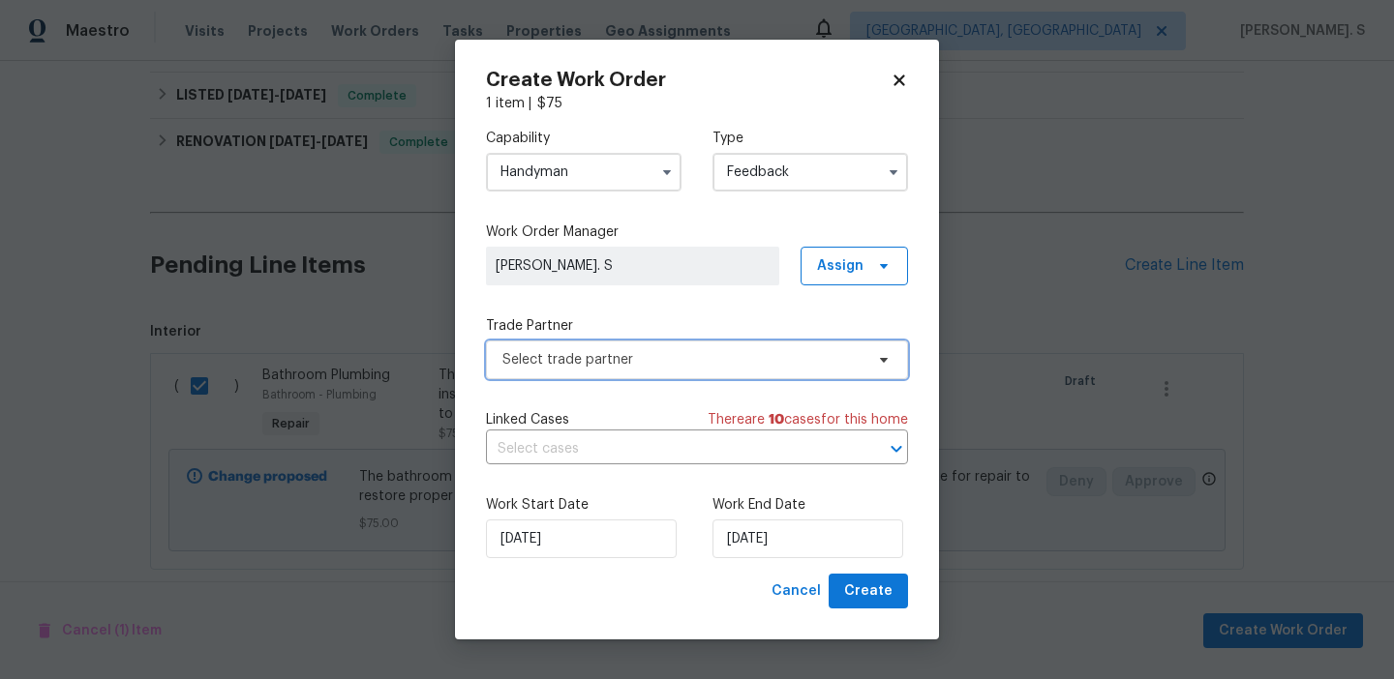
click at [732, 352] on span "Select trade partner" at bounding box center [682, 359] width 361 height 19
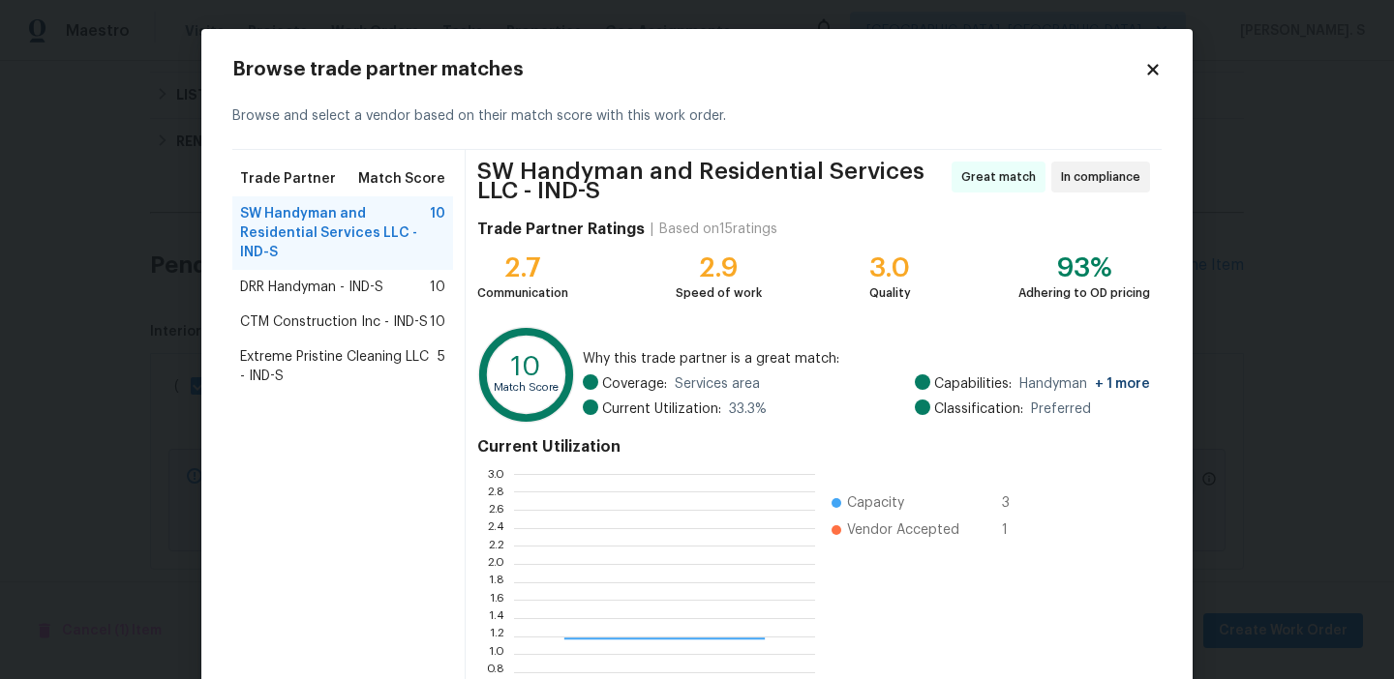
scroll to position [271, 301]
click at [415, 292] on div "DRR [PERSON_NAME] - IND-S 10" at bounding box center [342, 287] width 205 height 19
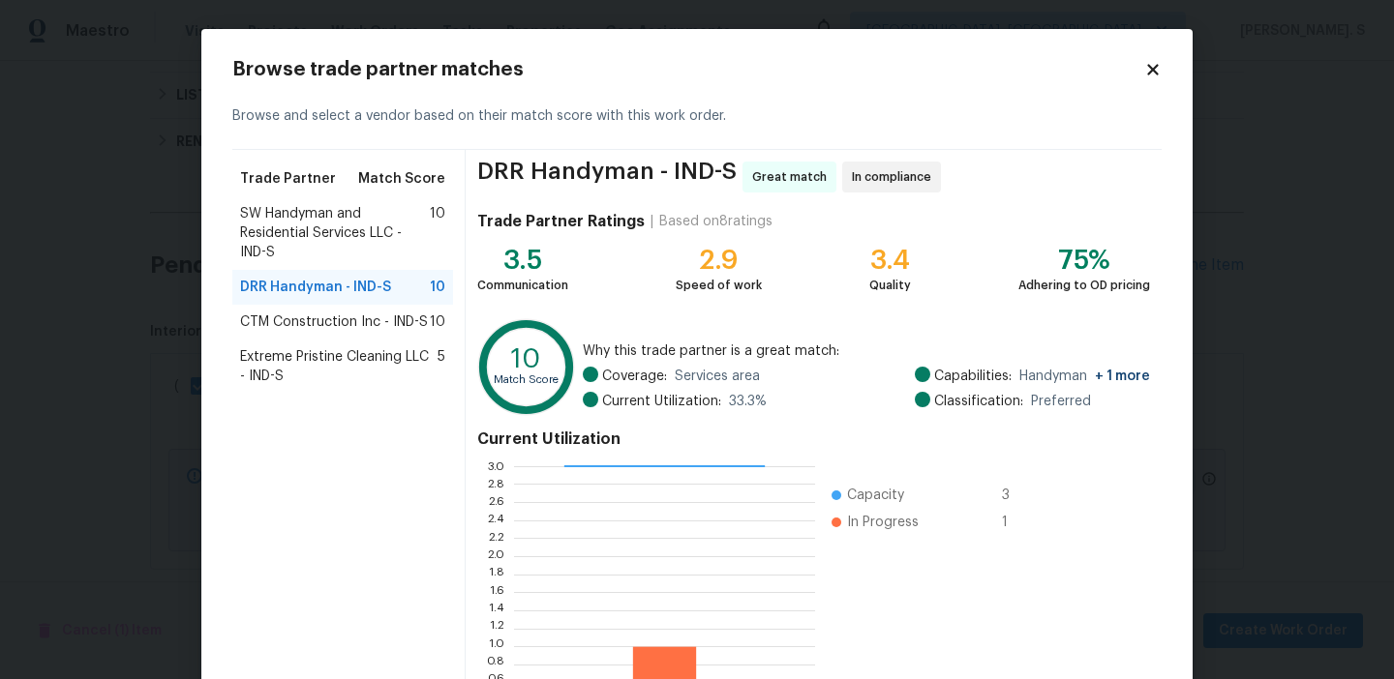
click at [398, 315] on span "CTM Construction Inc - IND-S" at bounding box center [334, 322] width 188 height 19
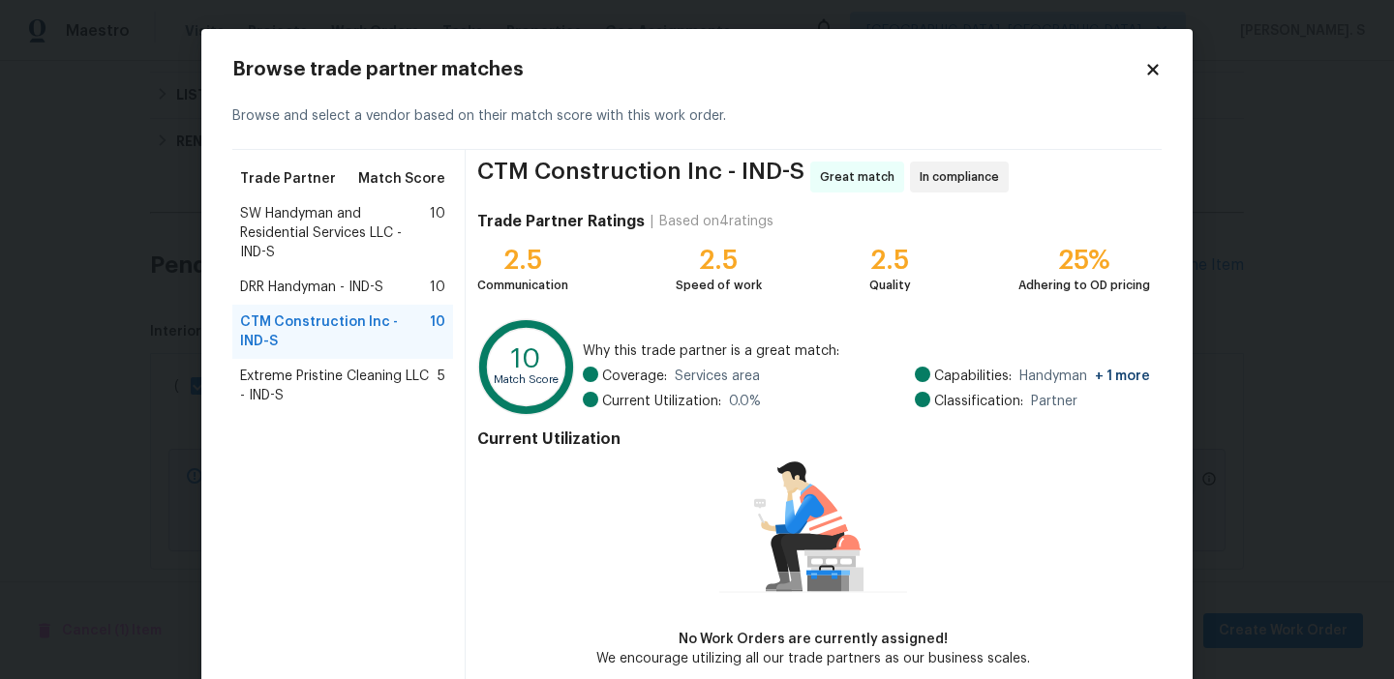
click at [372, 219] on span "SW Handyman and Residential Services LLC - IND-S" at bounding box center [335, 233] width 190 height 58
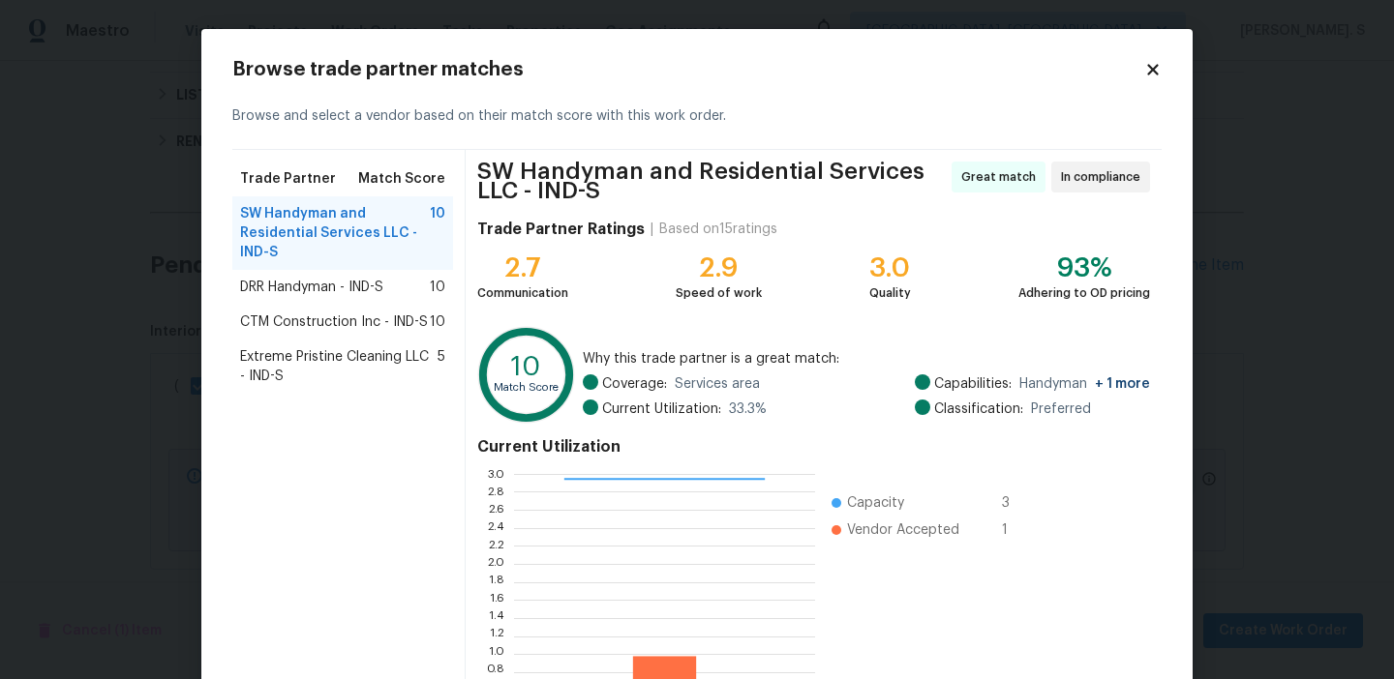
click at [358, 331] on span "CTM Construction Inc - IND-S" at bounding box center [334, 322] width 188 height 19
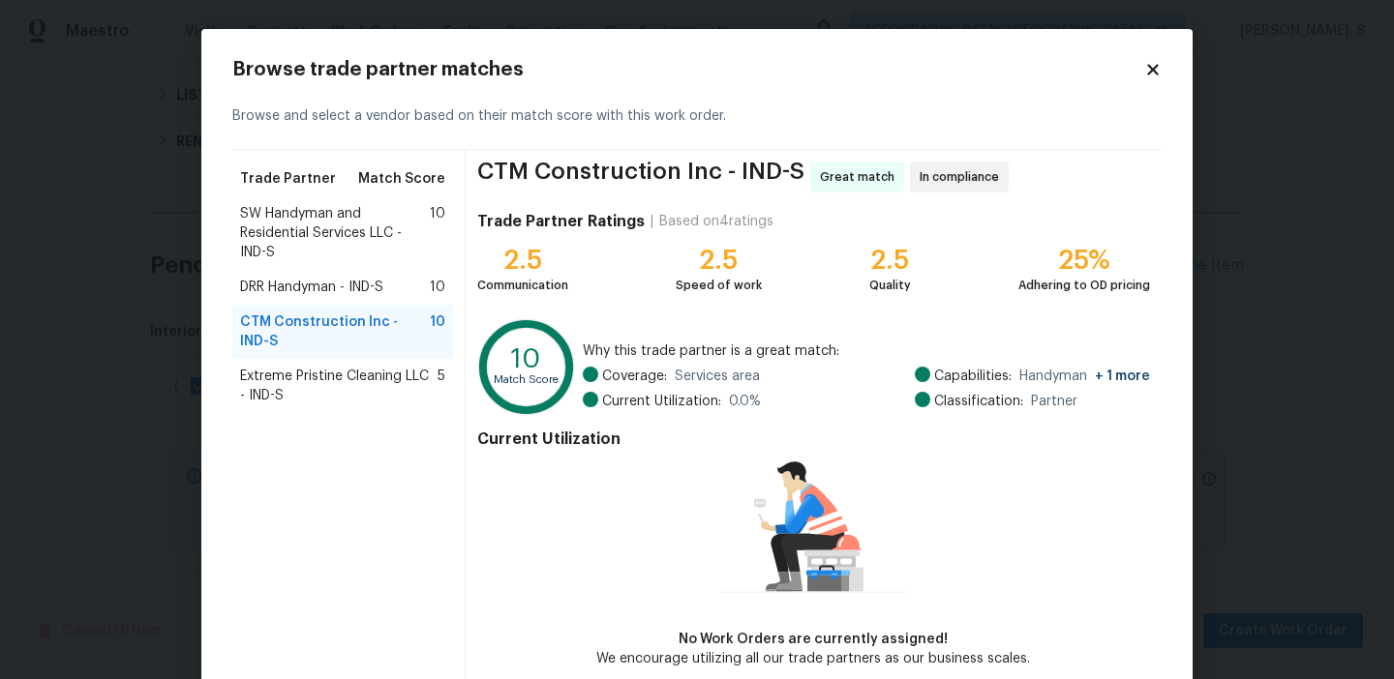
click at [365, 393] on span "Extreme Pristine Cleaning LLC - IND-S" at bounding box center [338, 386] width 197 height 39
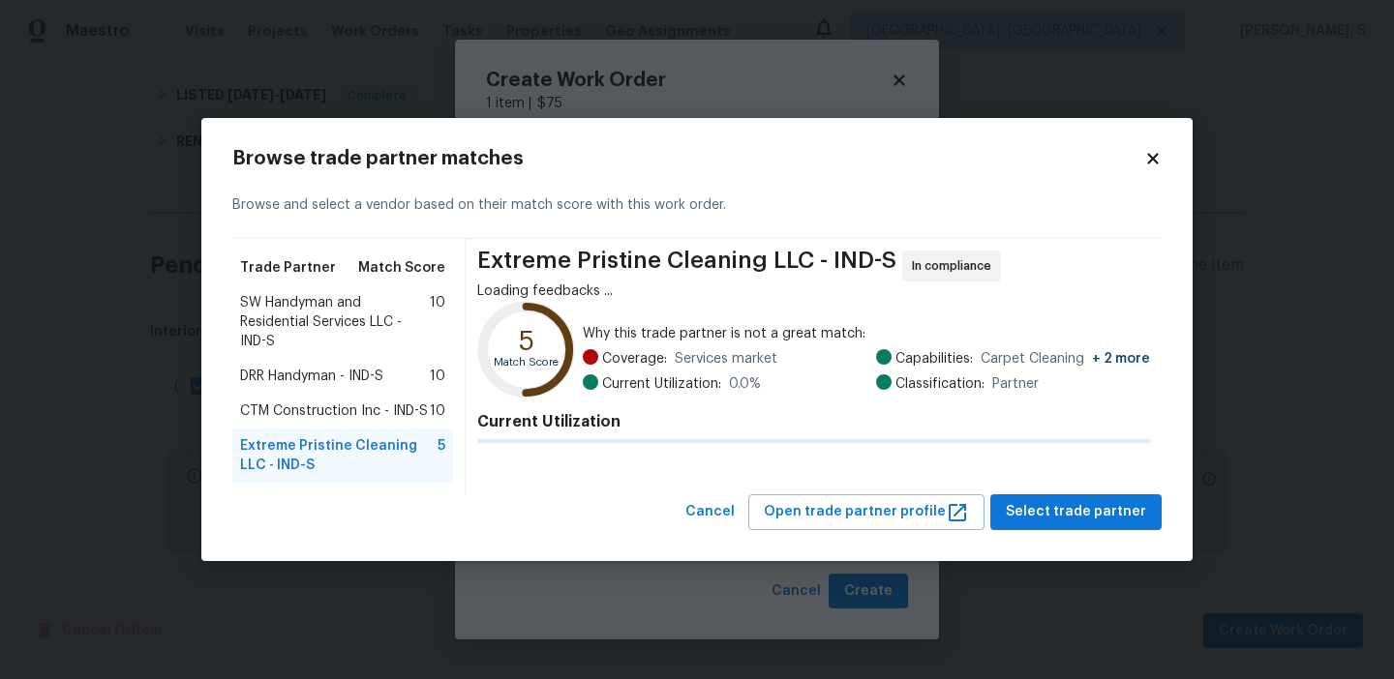
click at [365, 393] on div "DRR [PERSON_NAME] - IND-S 10" at bounding box center [342, 376] width 221 height 35
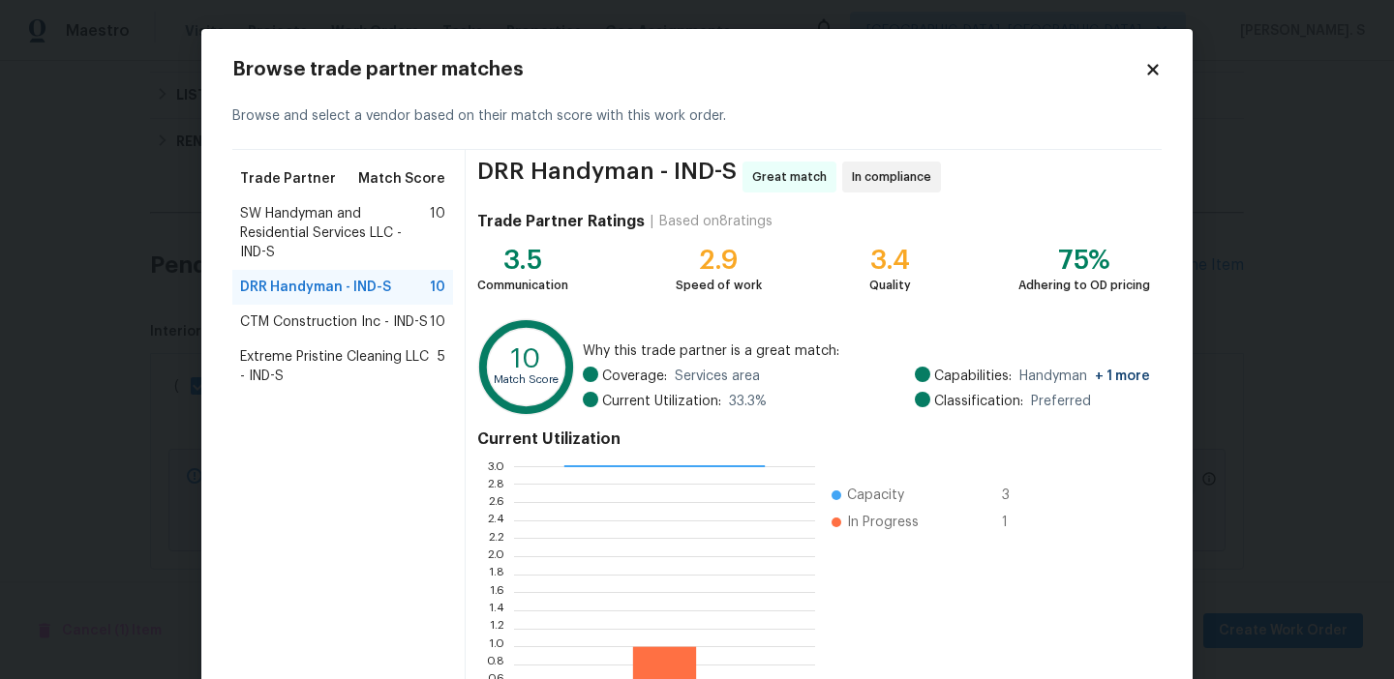
click at [358, 373] on span "Extreme Pristine Cleaning LLC - IND-S" at bounding box center [338, 366] width 197 height 39
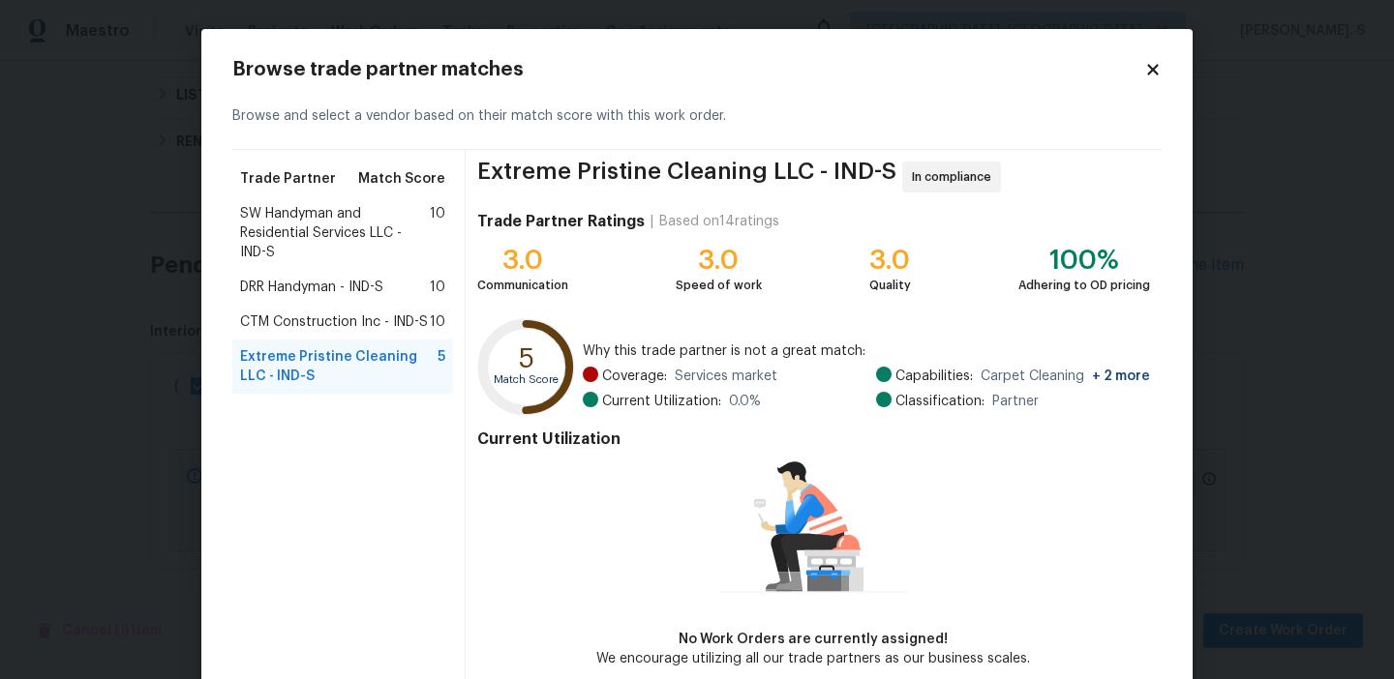
click at [373, 251] on span "SW Handyman and Residential Services LLC - IND-S" at bounding box center [335, 233] width 190 height 58
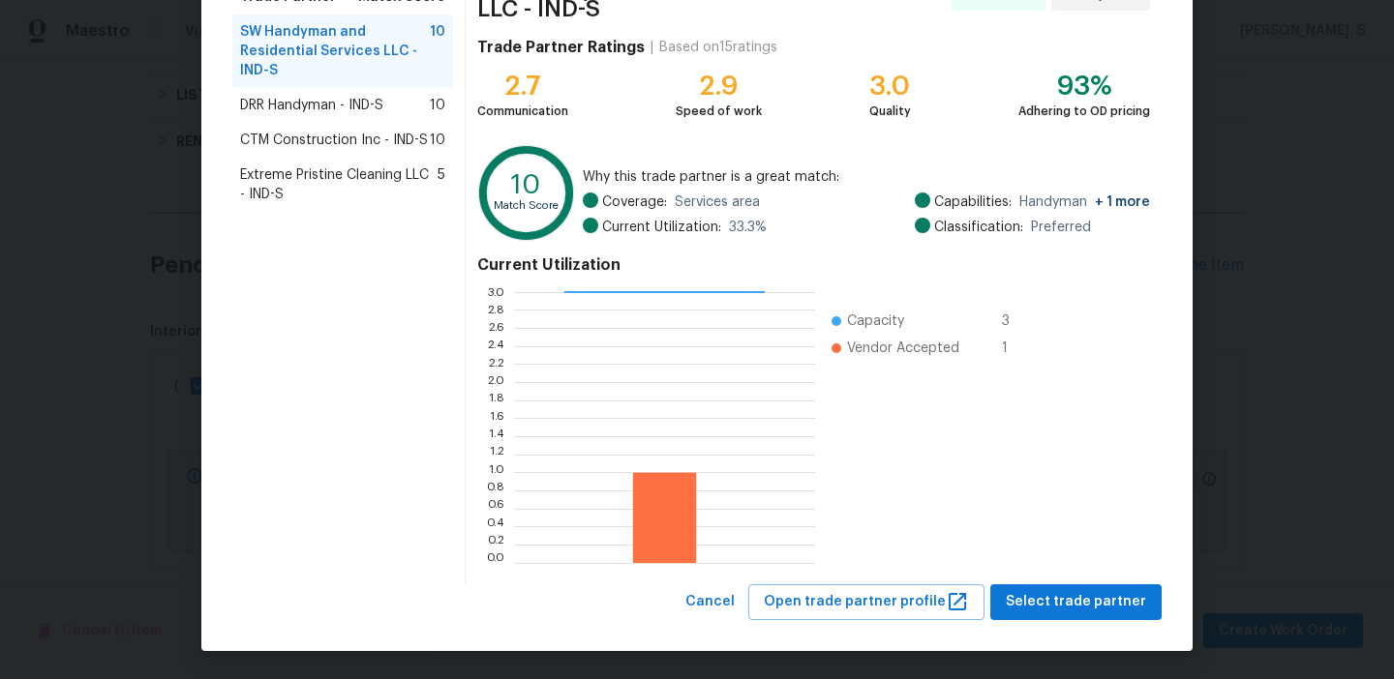
click at [285, 104] on span "DRR Handyman - IND-S" at bounding box center [311, 105] width 143 height 19
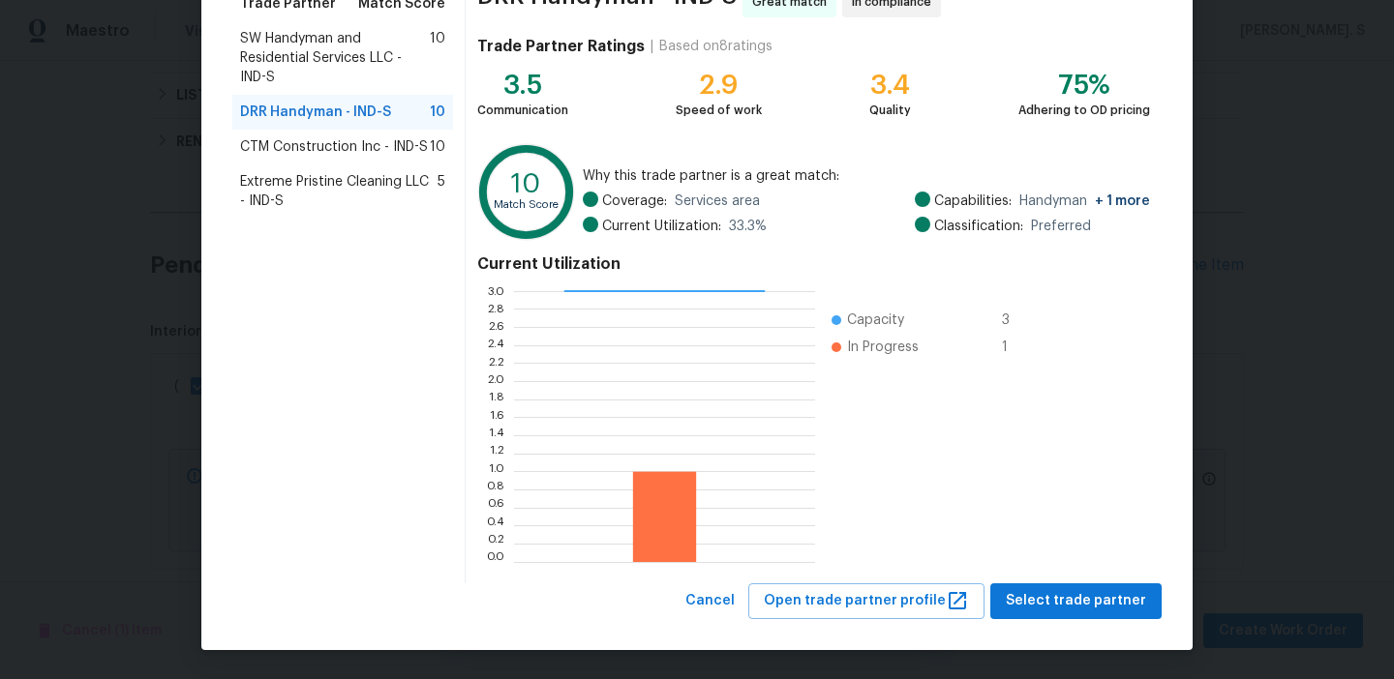
scroll to position [174, 0]
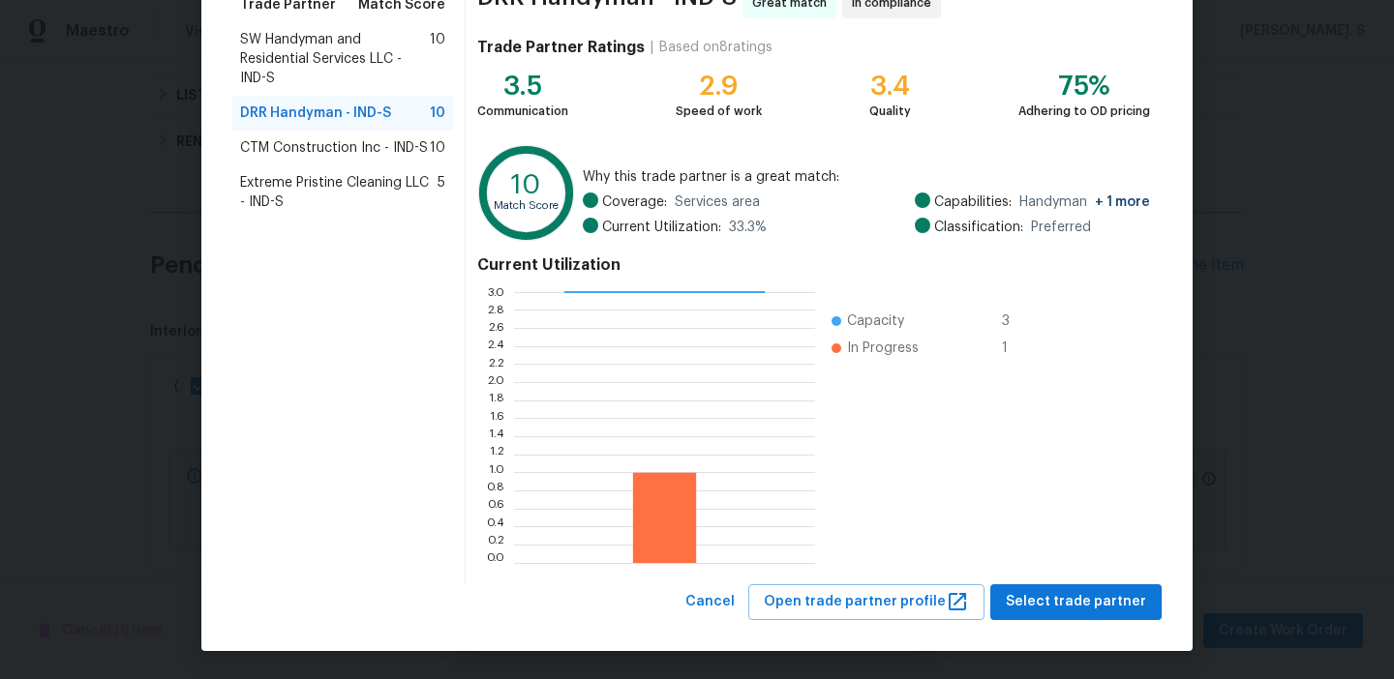
click at [340, 149] on span "CTM Construction Inc - IND-S" at bounding box center [334, 147] width 188 height 19
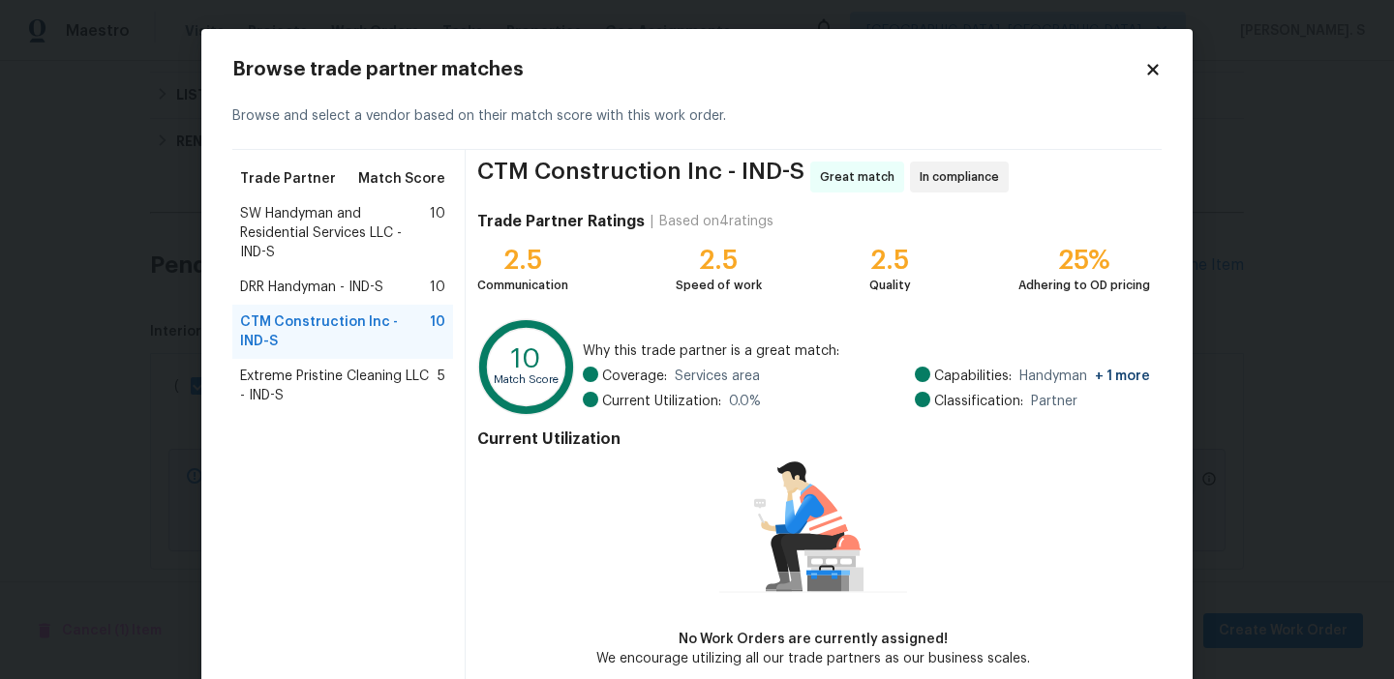
click at [374, 280] on span "DRR Handyman - IND-S" at bounding box center [311, 287] width 143 height 19
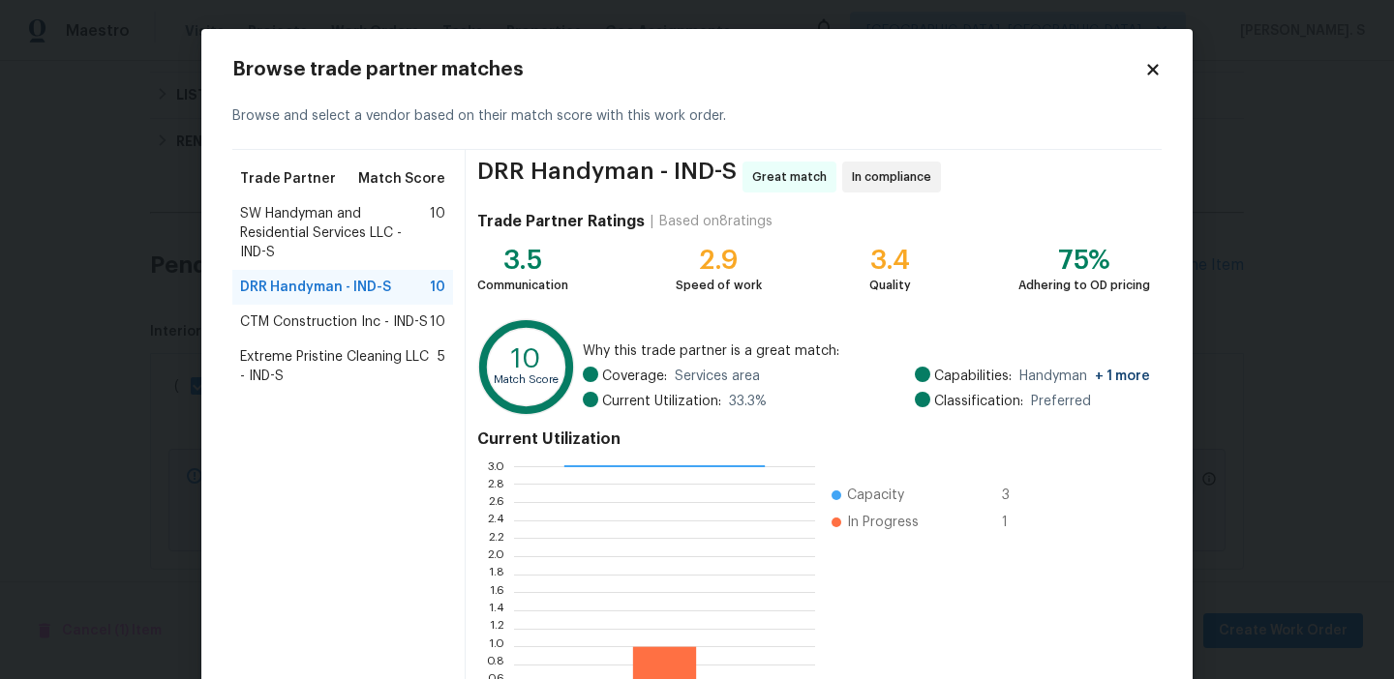
click at [342, 225] on span "SW Handyman and Residential Services LLC - IND-S" at bounding box center [335, 233] width 190 height 58
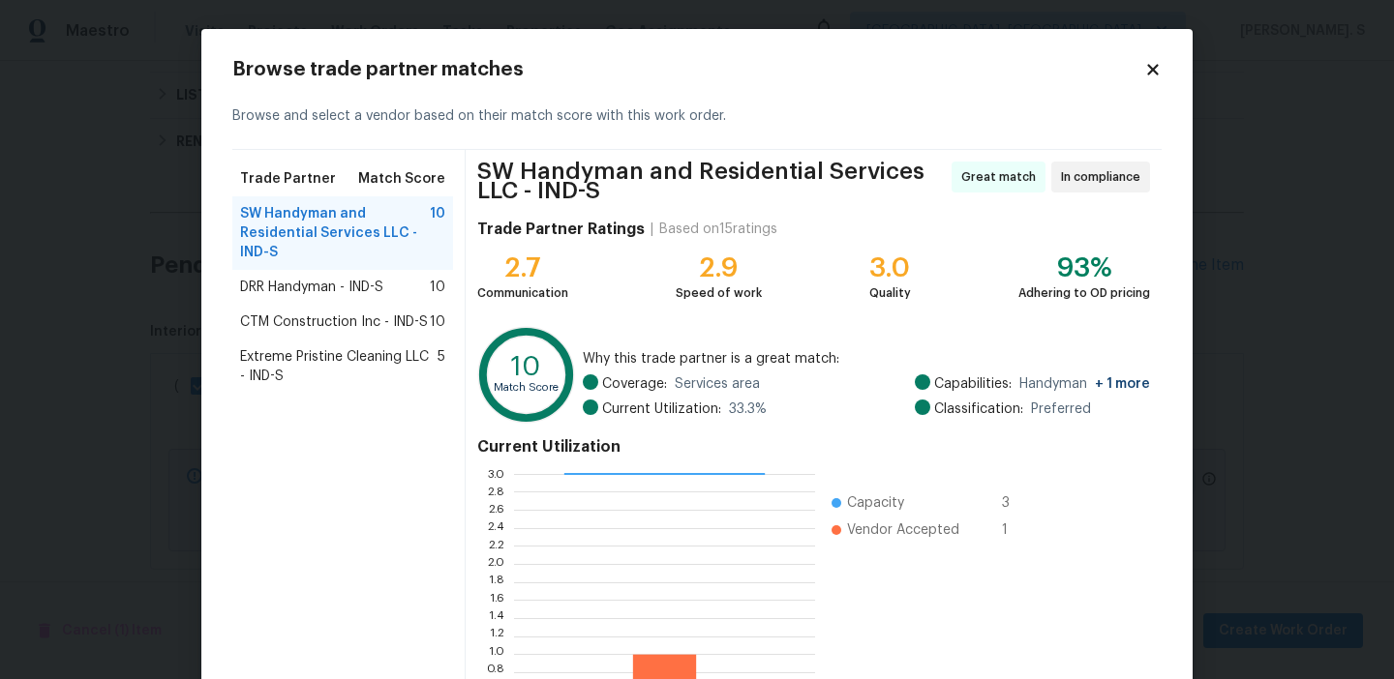
click at [354, 315] on span "CTM Construction Inc - IND-S" at bounding box center [334, 322] width 188 height 19
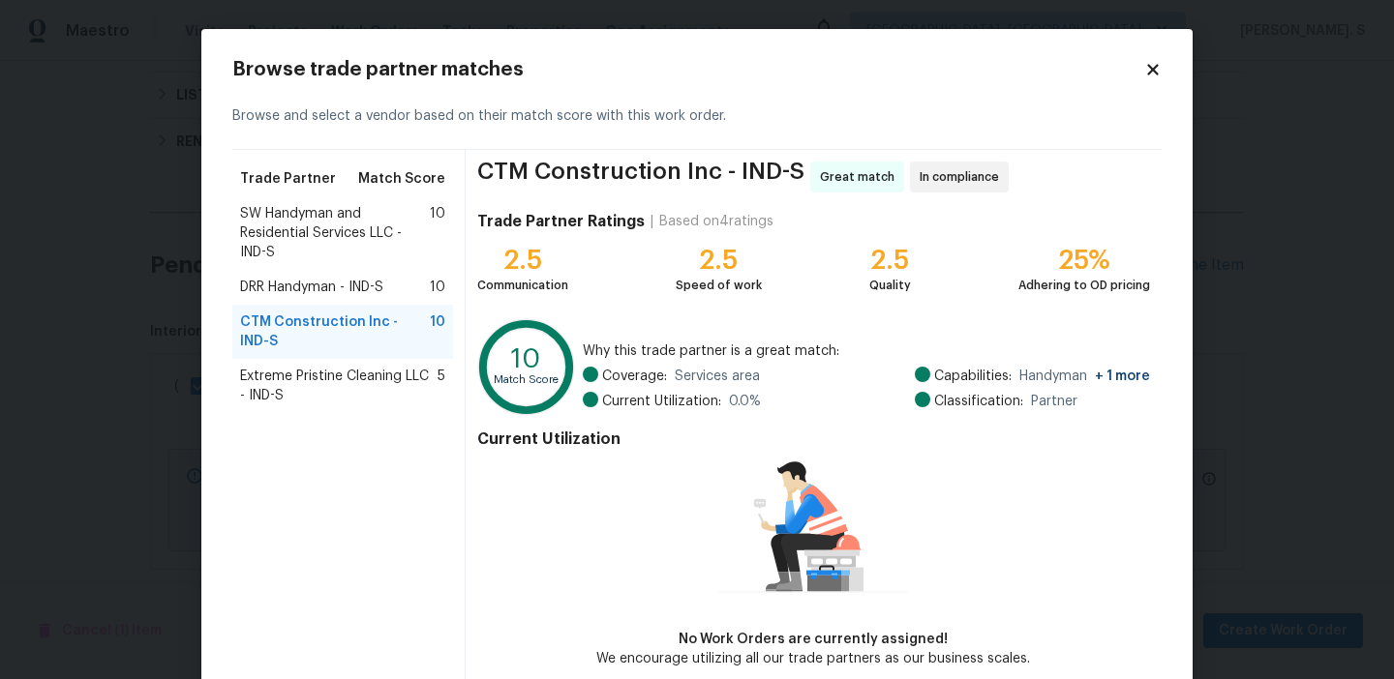
click at [353, 201] on div "SW Handyman and Residential Services LLC - IND-S 10" at bounding box center [342, 233] width 221 height 74
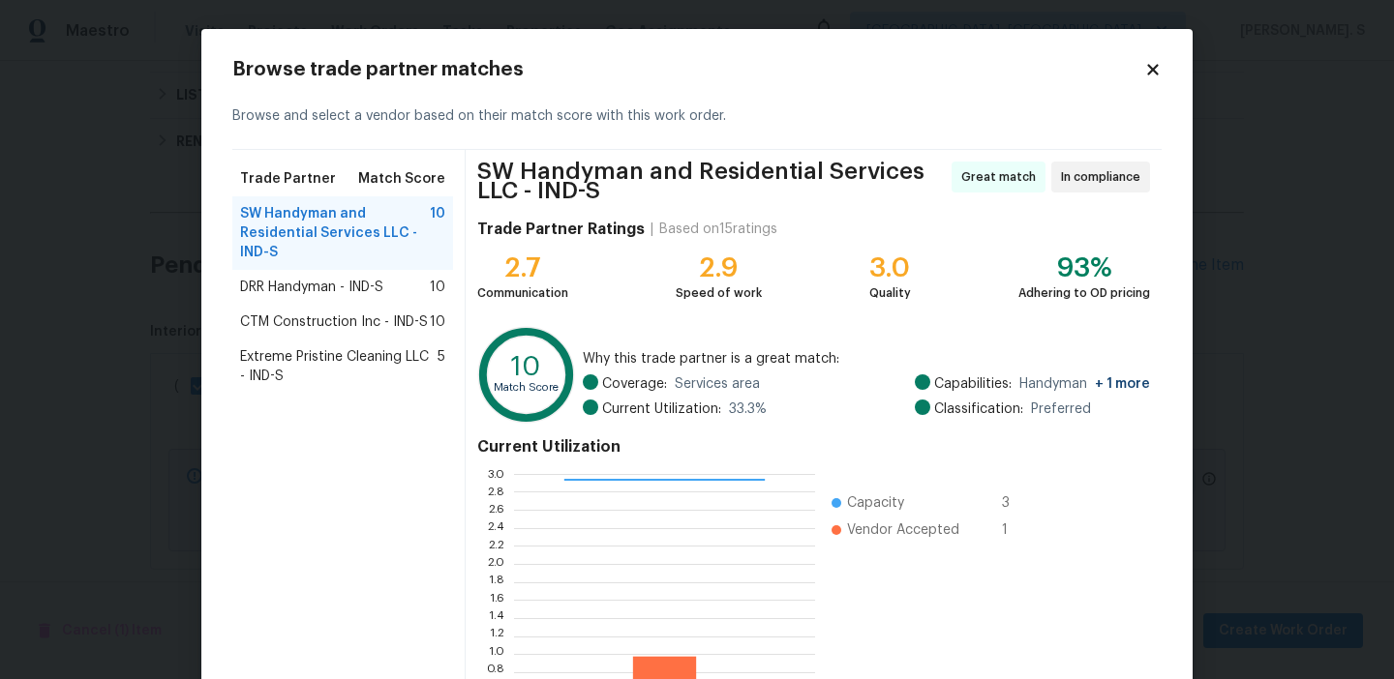
scroll to position [182, 0]
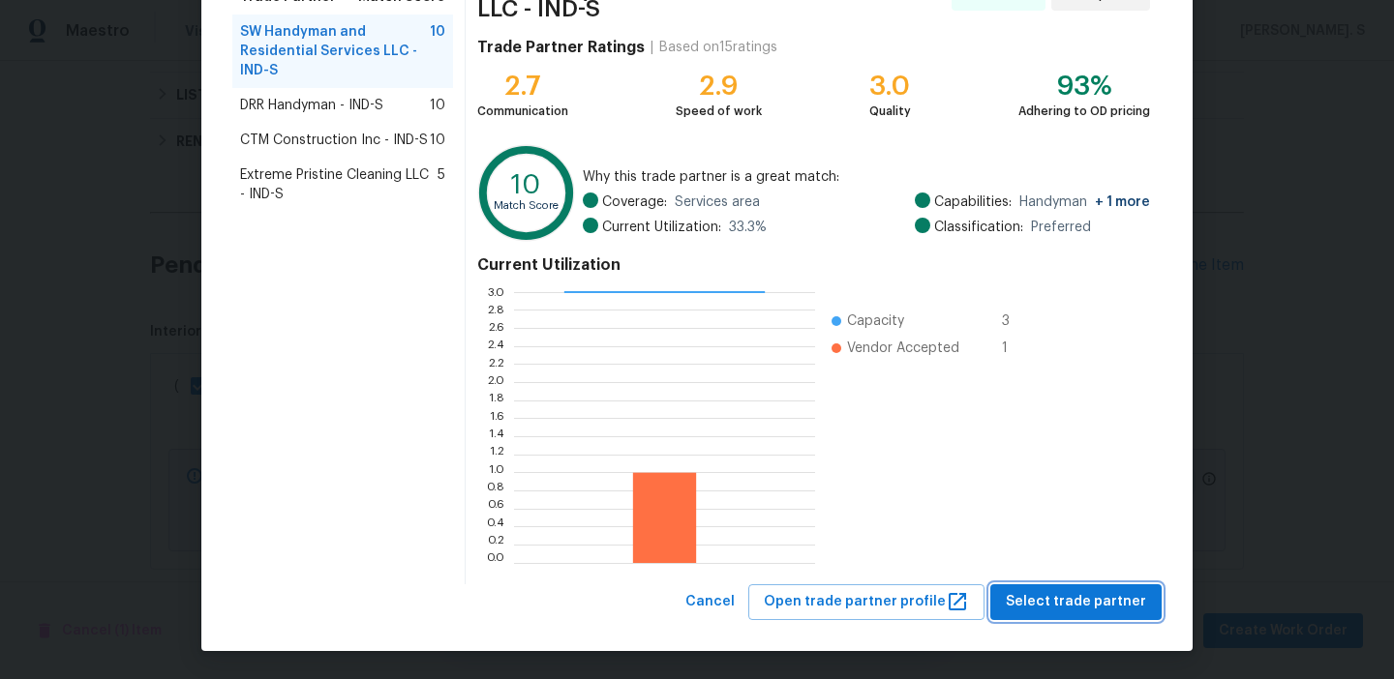
click at [1129, 602] on span "Select trade partner" at bounding box center [1076, 602] width 140 height 24
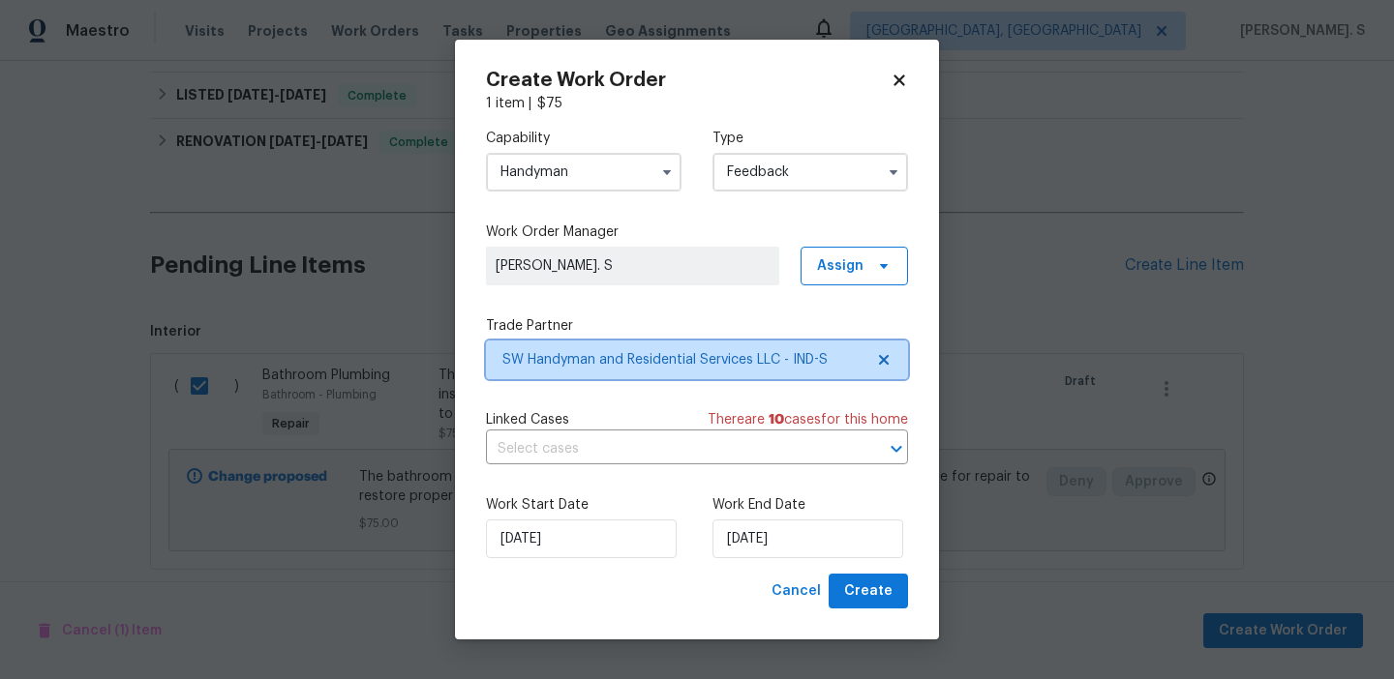
scroll to position [0, 0]
click at [720, 438] on input "text" at bounding box center [670, 450] width 368 height 30
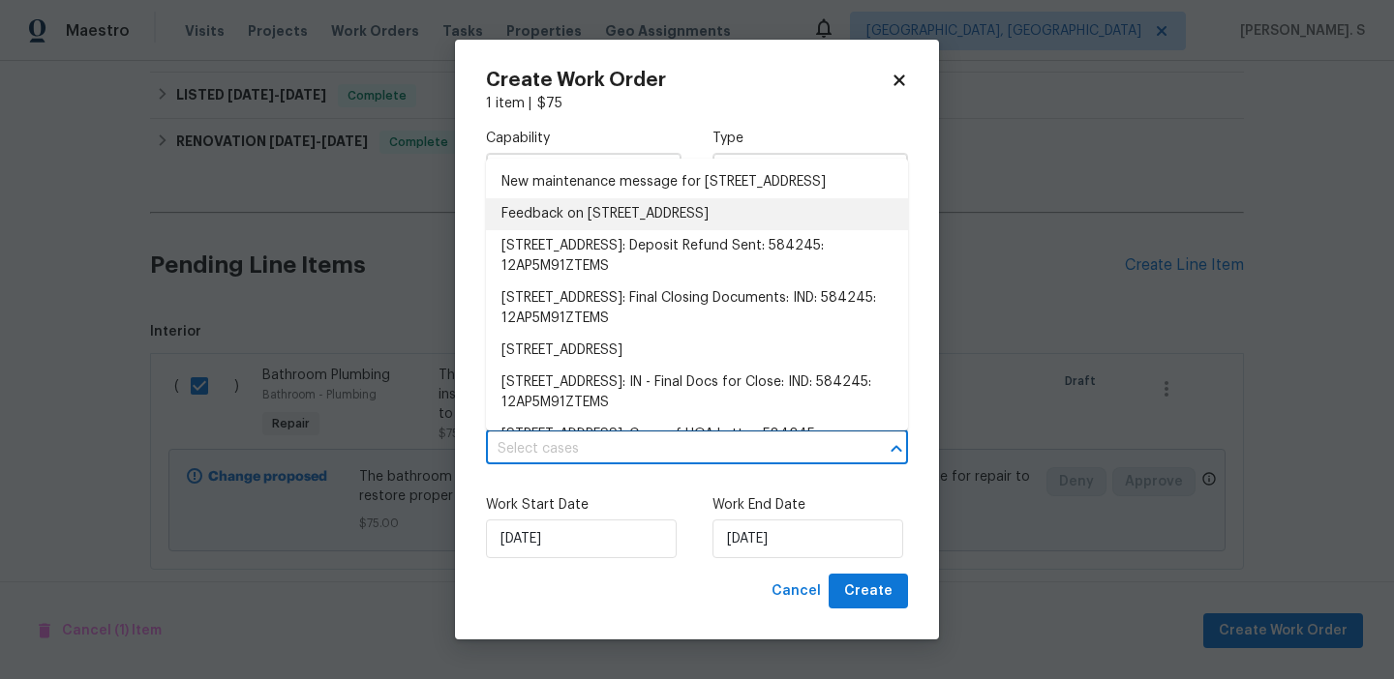
click at [628, 230] on li "Feedback on [STREET_ADDRESS]" at bounding box center [697, 214] width 422 height 32
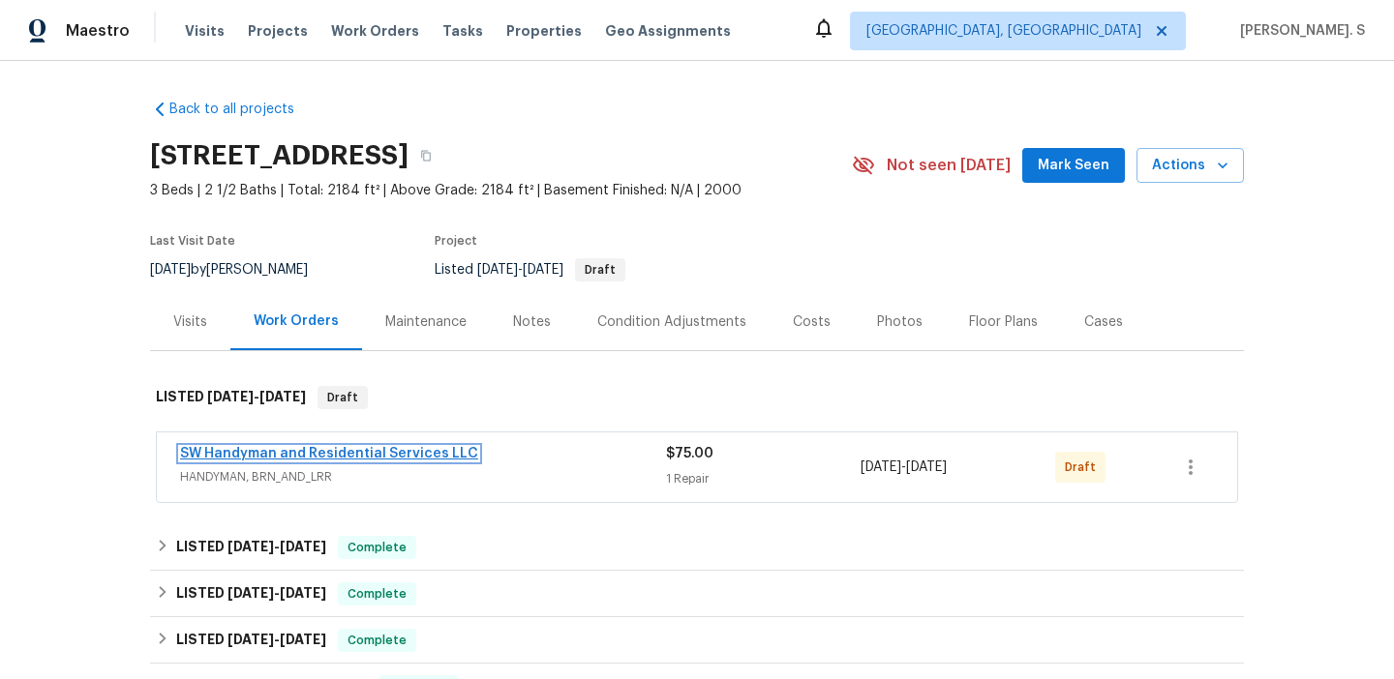
click at [322, 452] on link "SW Handyman and Residential Services LLC" at bounding box center [329, 454] width 298 height 14
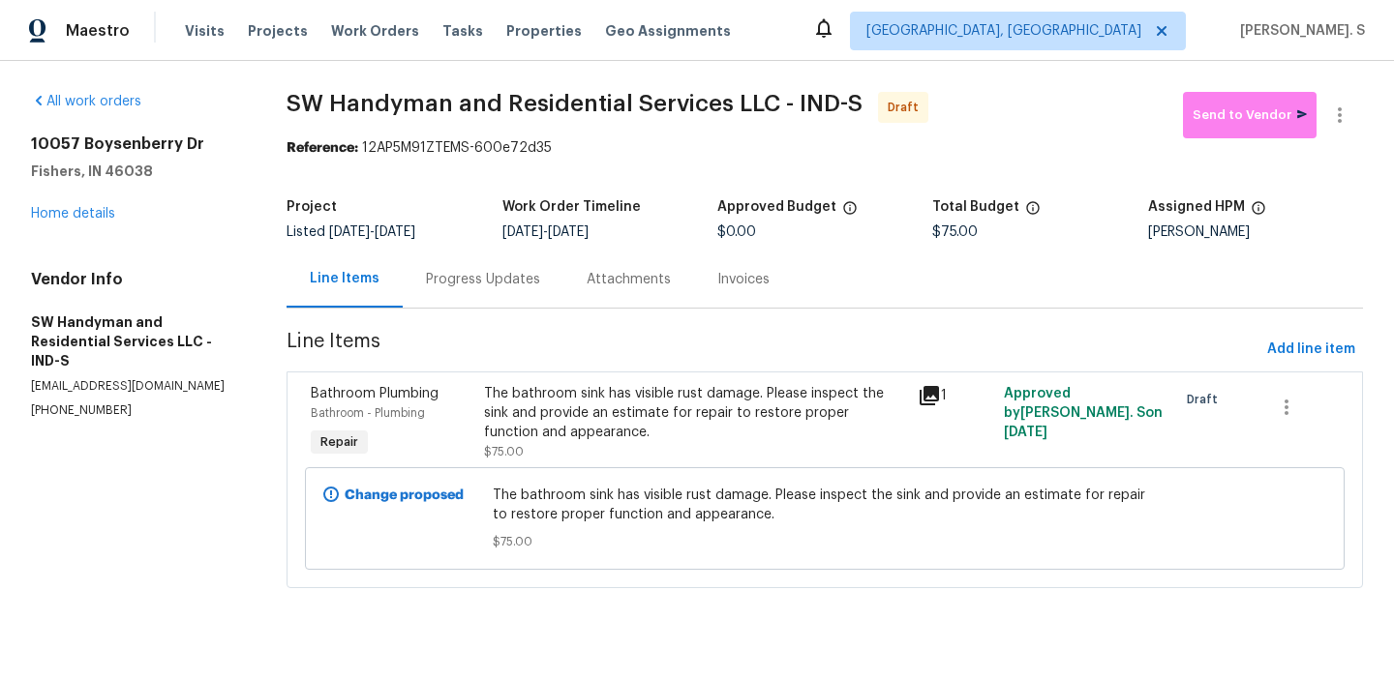
click at [497, 304] on div "Progress Updates" at bounding box center [483, 279] width 161 height 57
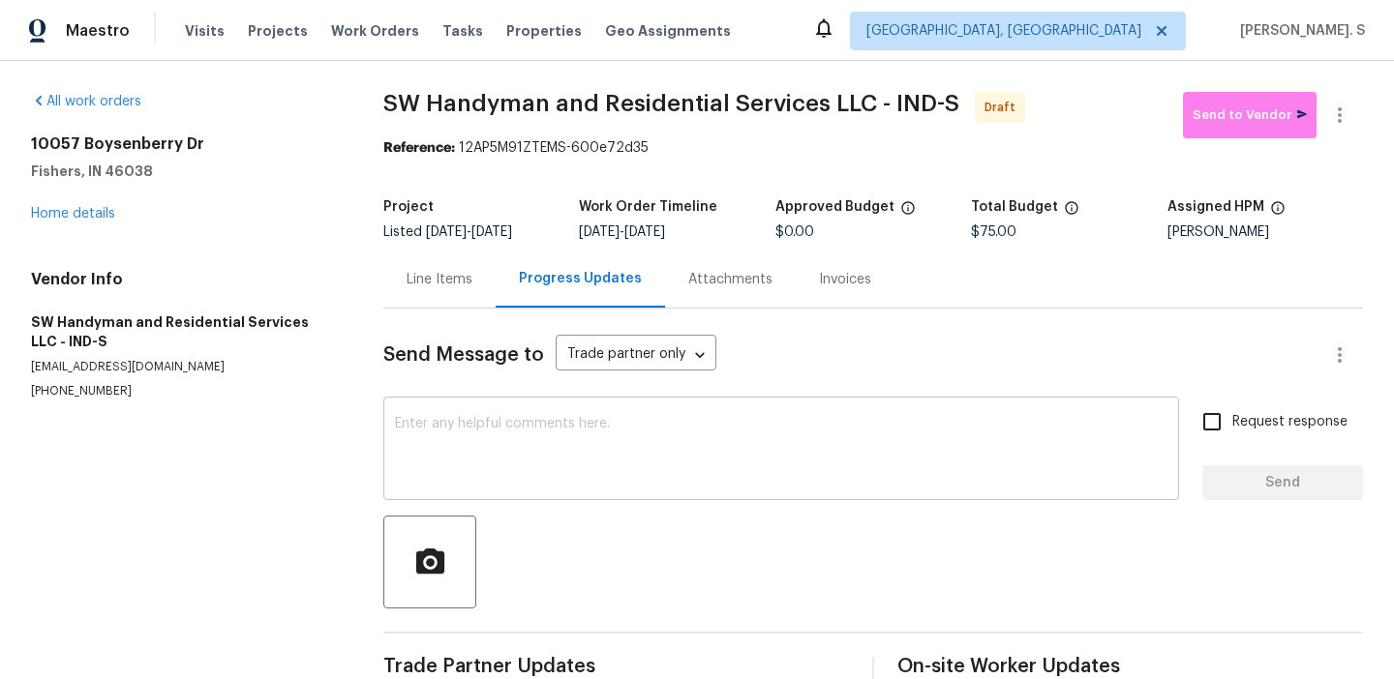
click at [491, 417] on textarea at bounding box center [781, 451] width 772 height 68
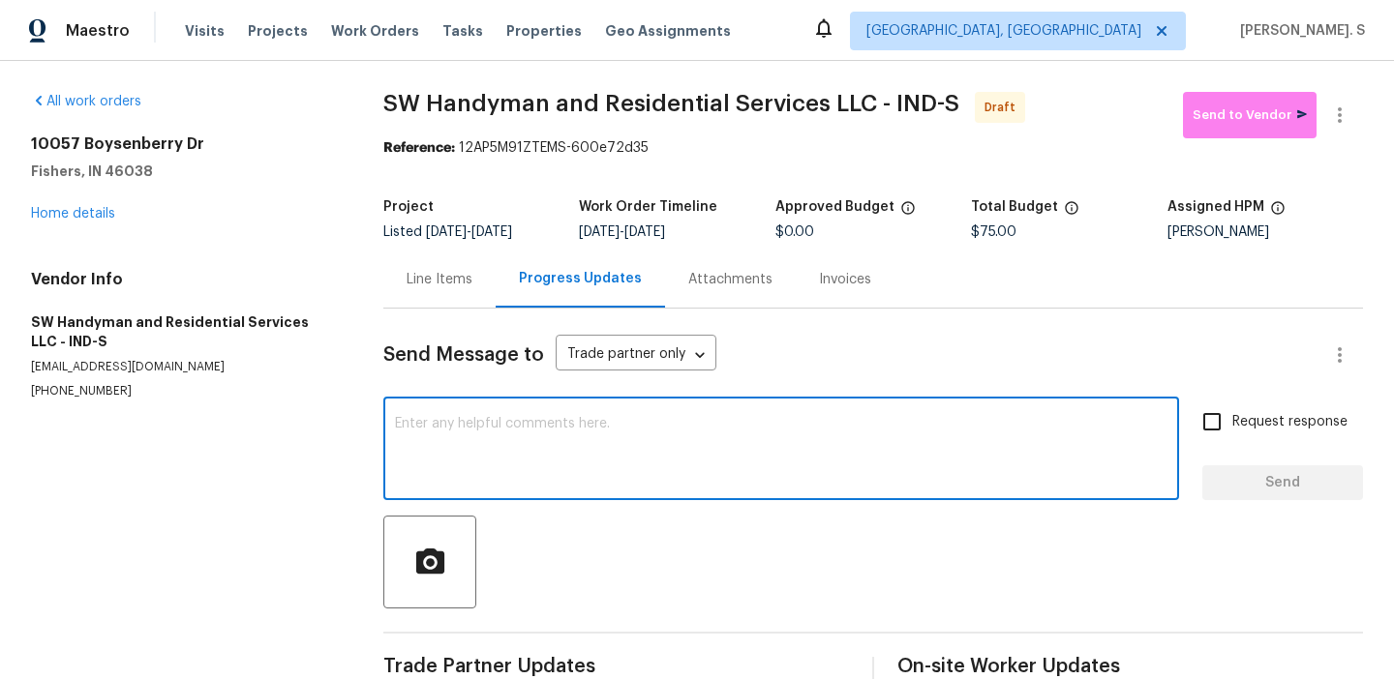
paste textarea "Hi this is Glory with Opendoor. I’m confirming you received the WO for the prop…"
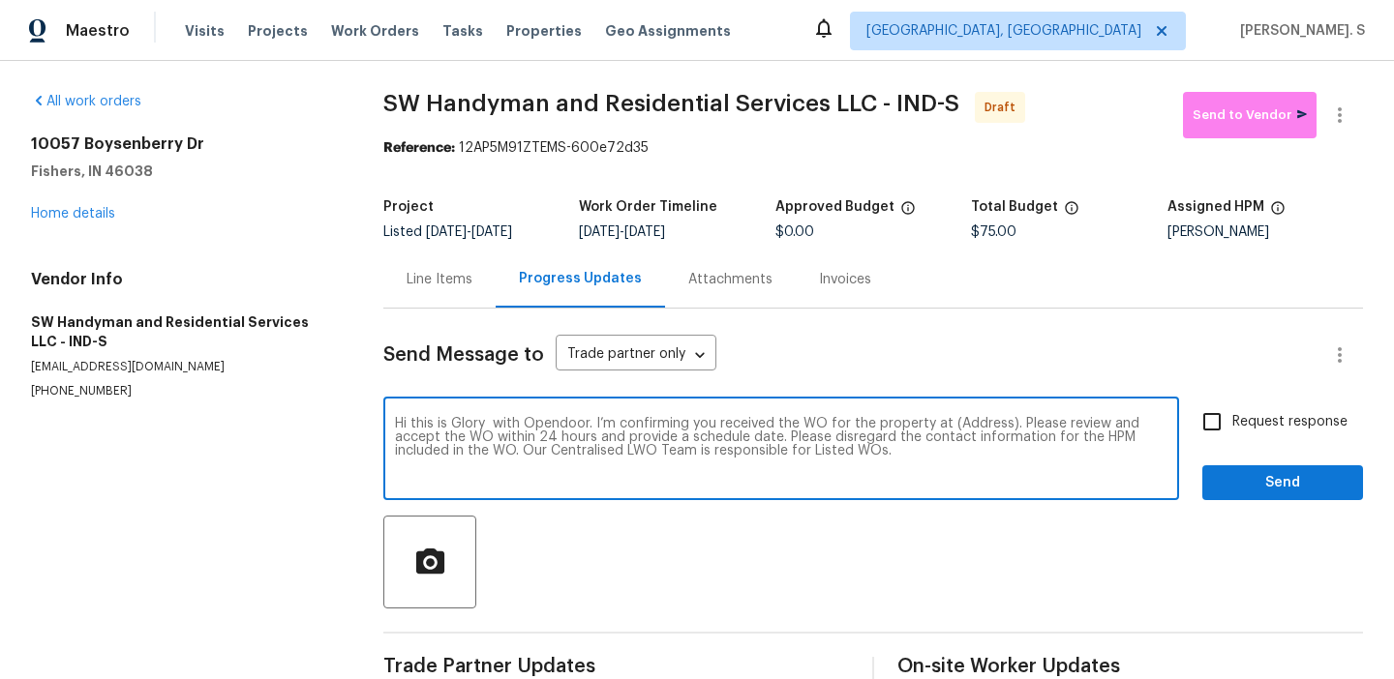
click at [969, 429] on textarea "Hi this is Glory with Opendoor. I’m confirming you received the WO for the prop…" at bounding box center [781, 451] width 772 height 68
paste textarea "[STREET_ADDRESS]"
type textarea "Hi this is Glory with Opendoor. I’m confirming you received the WO for the prop…"
click at [1353, 120] on button "button" at bounding box center [1339, 115] width 46 height 46
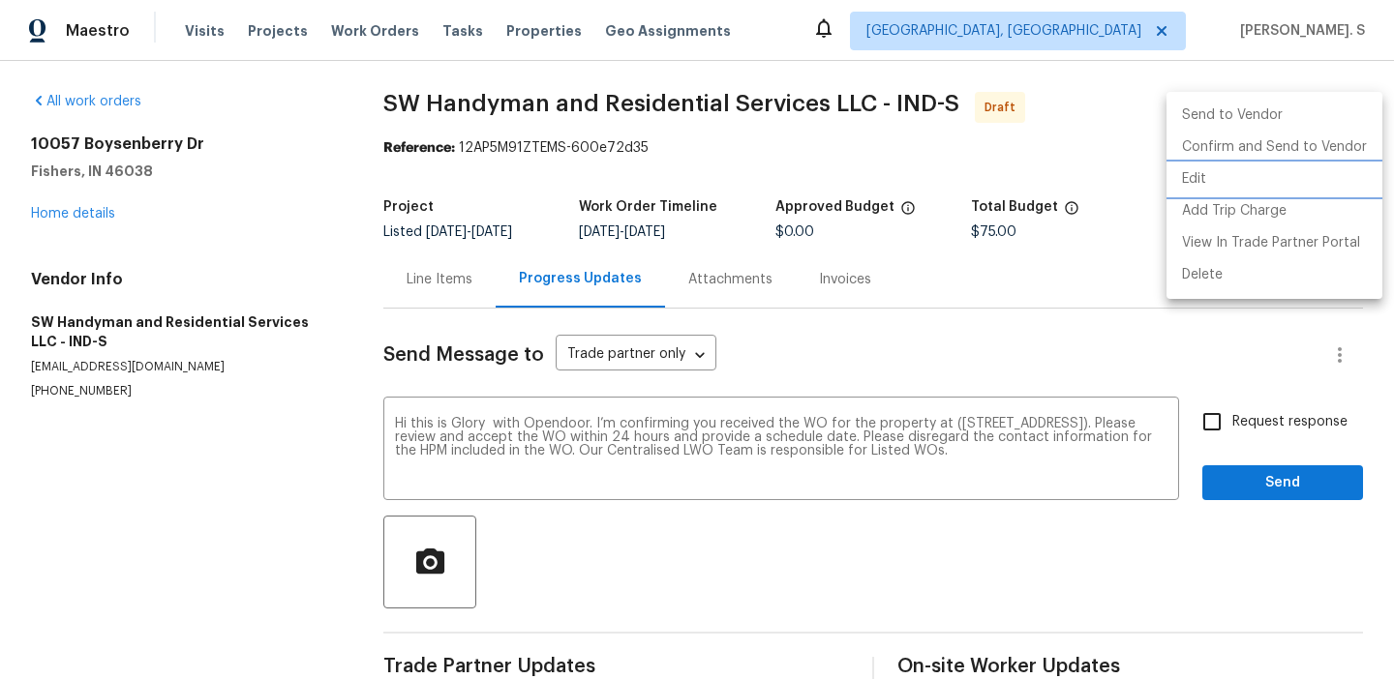
click at [1268, 177] on li "Edit" at bounding box center [1274, 180] width 216 height 32
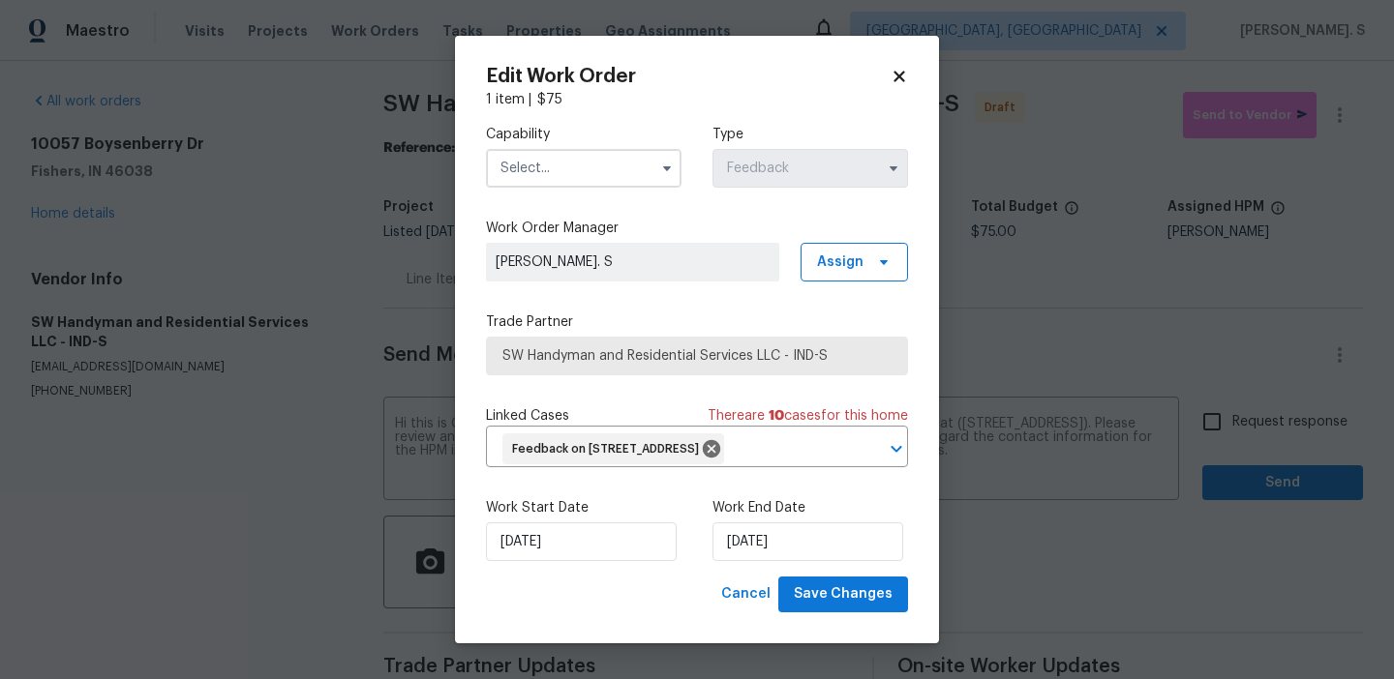
click at [587, 149] on input "text" at bounding box center [583, 168] width 195 height 39
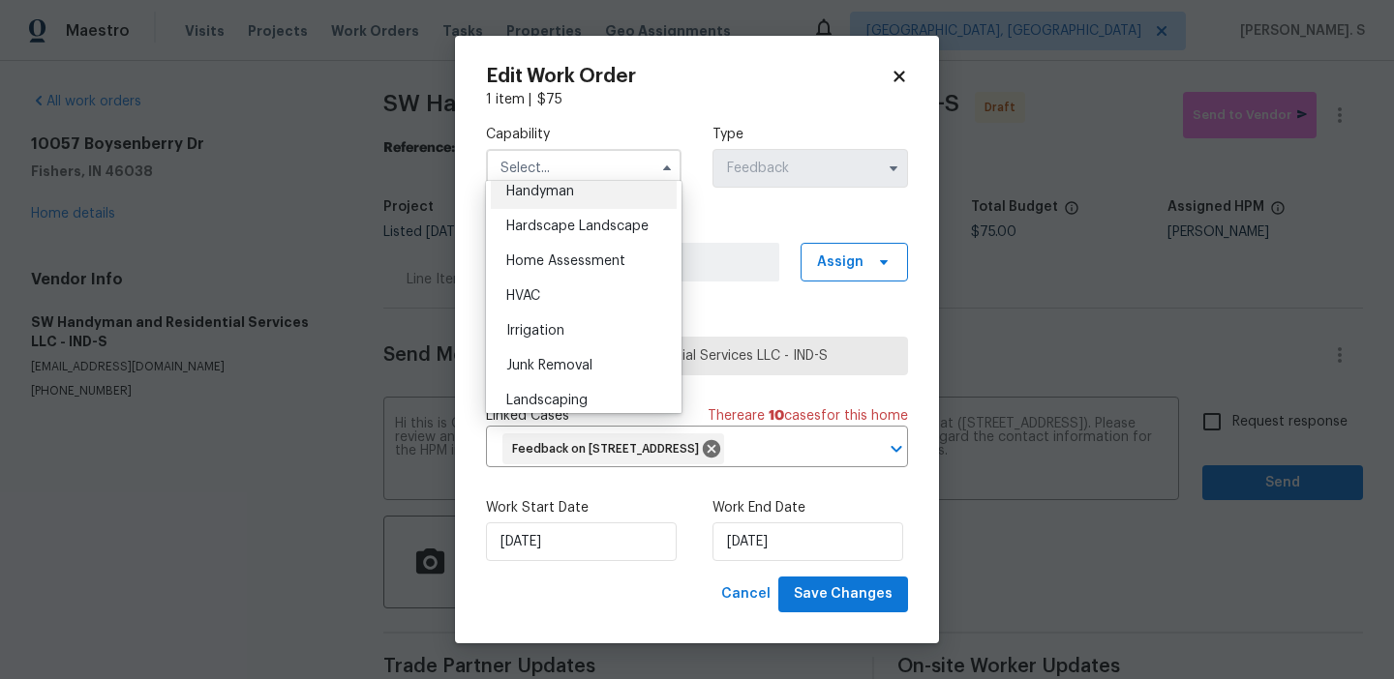
click at [554, 203] on div "Handyman" at bounding box center [584, 191] width 186 height 35
type input "Handyman"
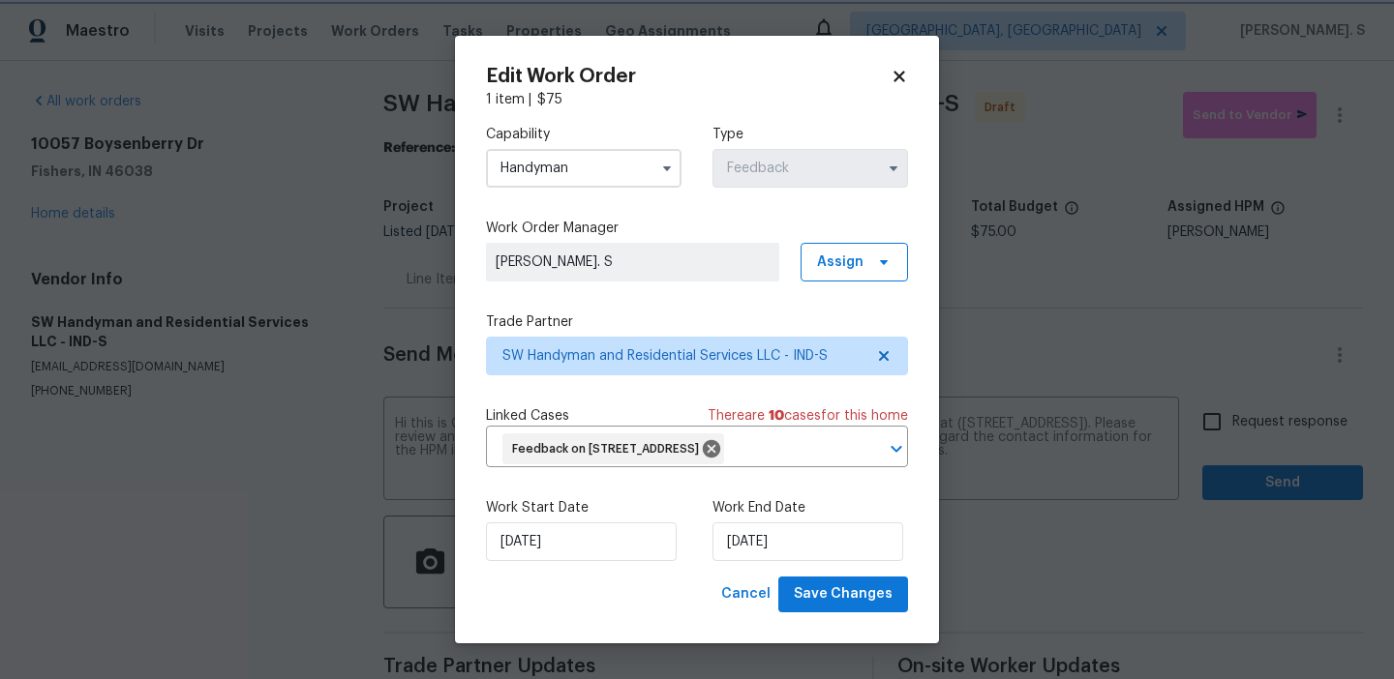
scroll to position [1030, 0]
click at [852, 613] on button "Save Changes" at bounding box center [843, 595] width 130 height 36
click at [1258, 414] on body "Maestro Visits Projects Work Orders Tasks Properties Geo Assignments [GEOGRAPHI…" at bounding box center [697, 339] width 1394 height 679
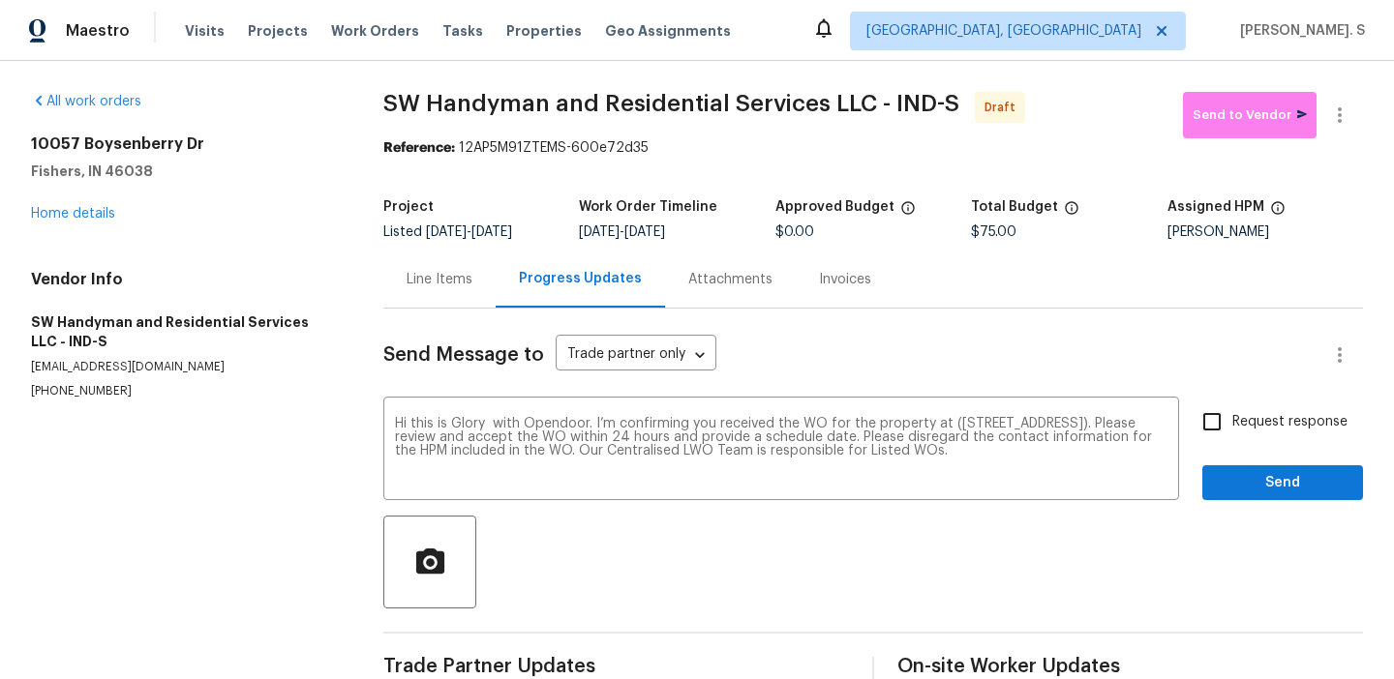
click at [1258, 414] on span "Request response" at bounding box center [1289, 422] width 115 height 20
click at [1232, 414] on input "Request response" at bounding box center [1211, 422] width 41 height 41
checkbox input "true"
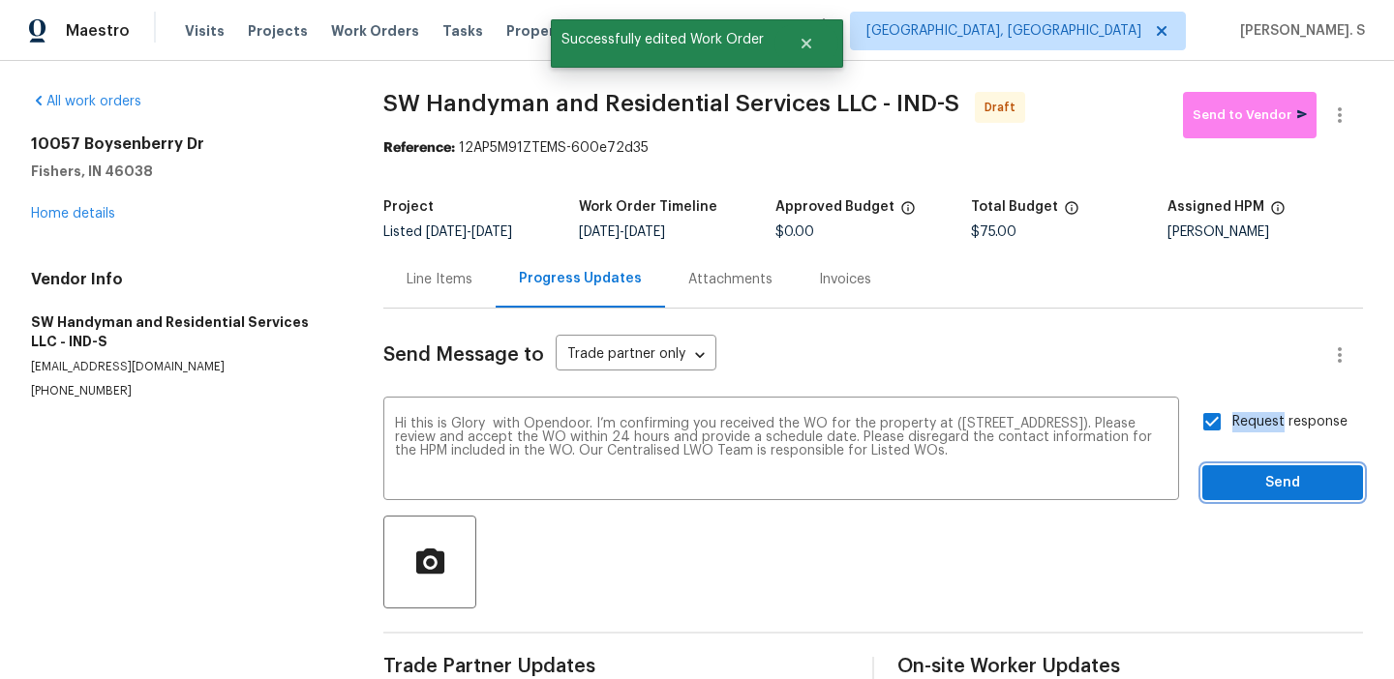
click at [1248, 495] on span "Send" at bounding box center [1282, 483] width 130 height 24
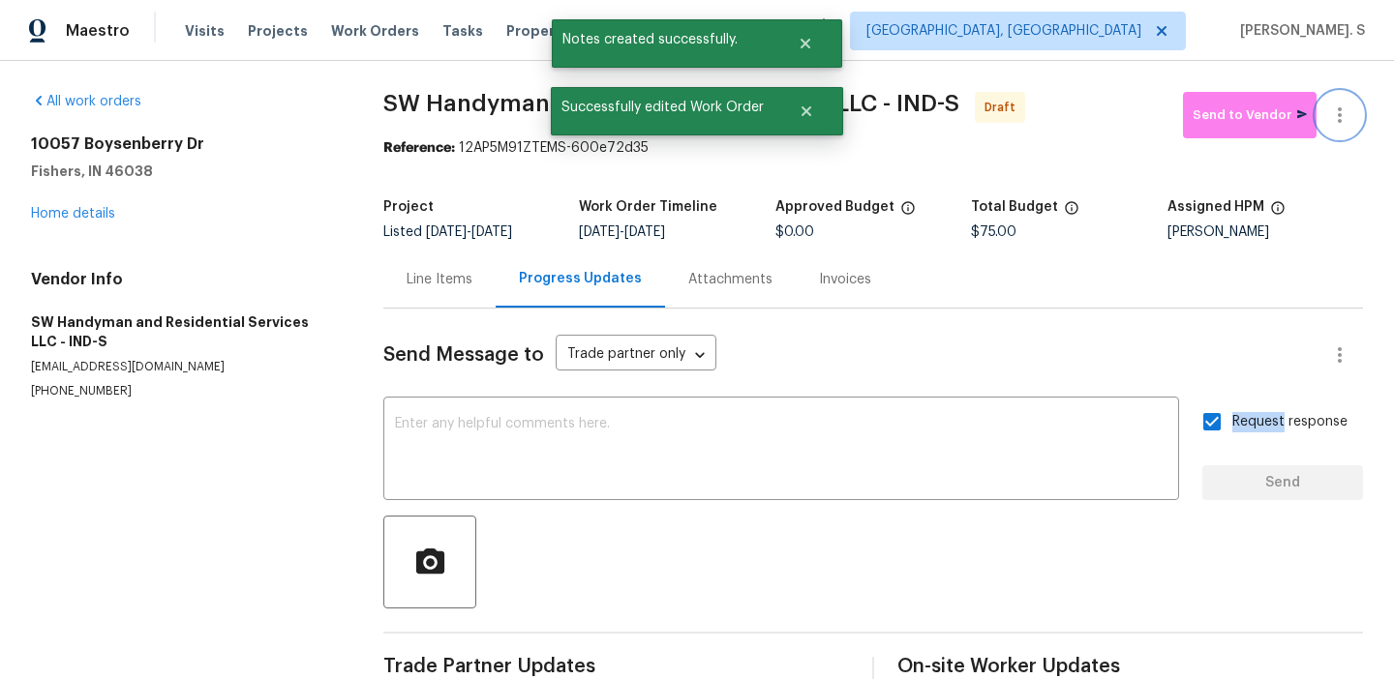
click at [1351, 126] on button "button" at bounding box center [1339, 115] width 46 height 46
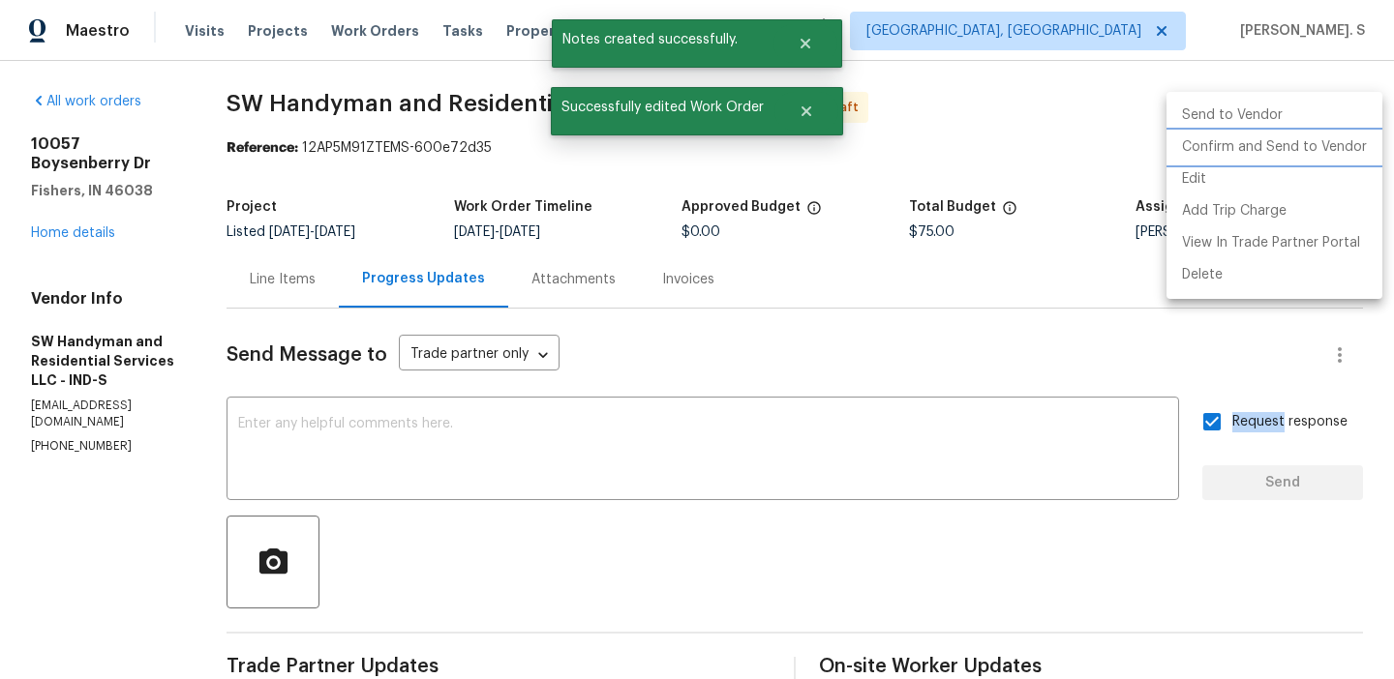
click at [1322, 148] on li "Confirm and Send to Vendor" at bounding box center [1274, 148] width 216 height 32
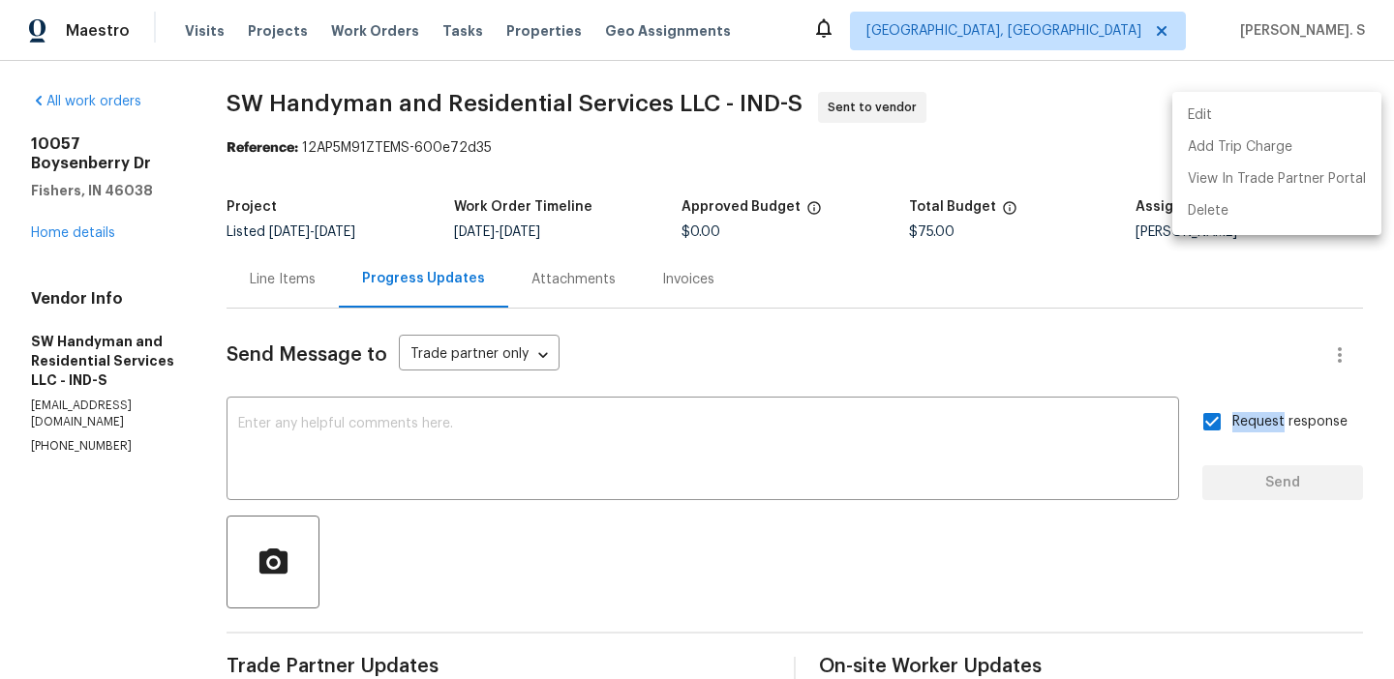
click at [702, 443] on div at bounding box center [697, 339] width 1394 height 679
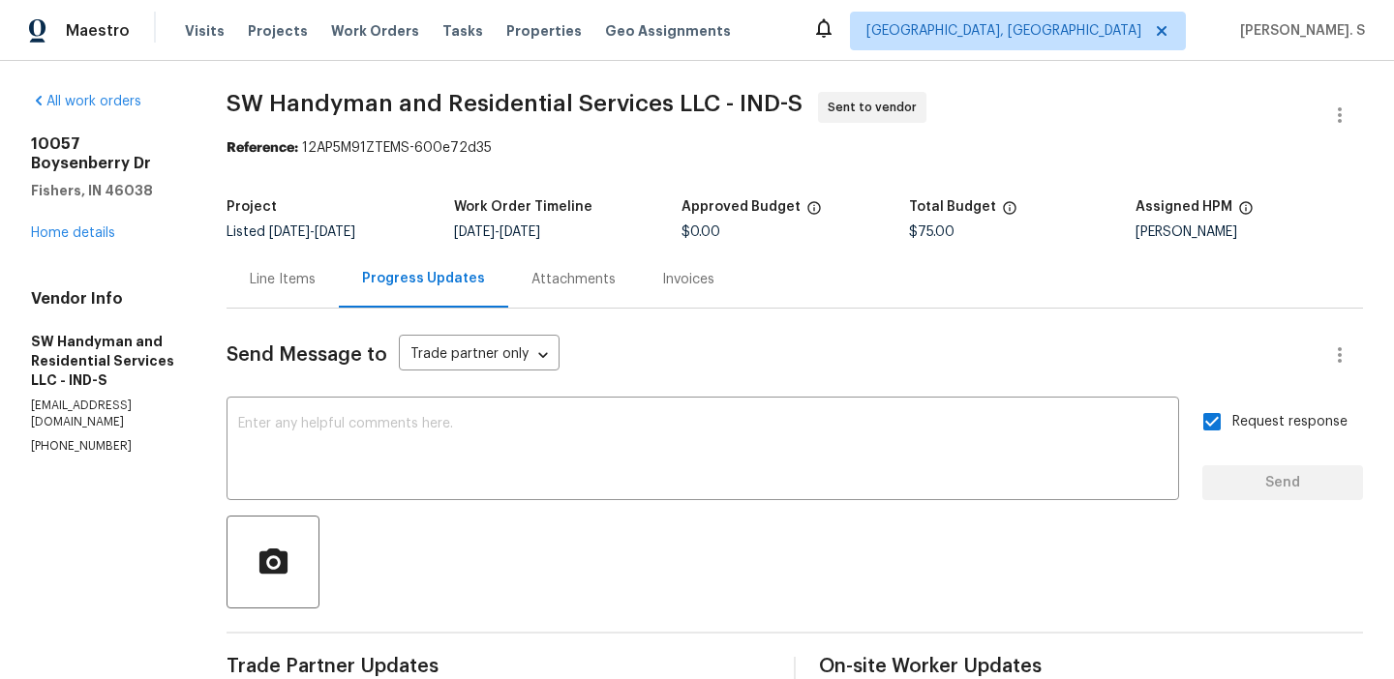
click at [702, 443] on textarea at bounding box center [702, 451] width 929 height 68
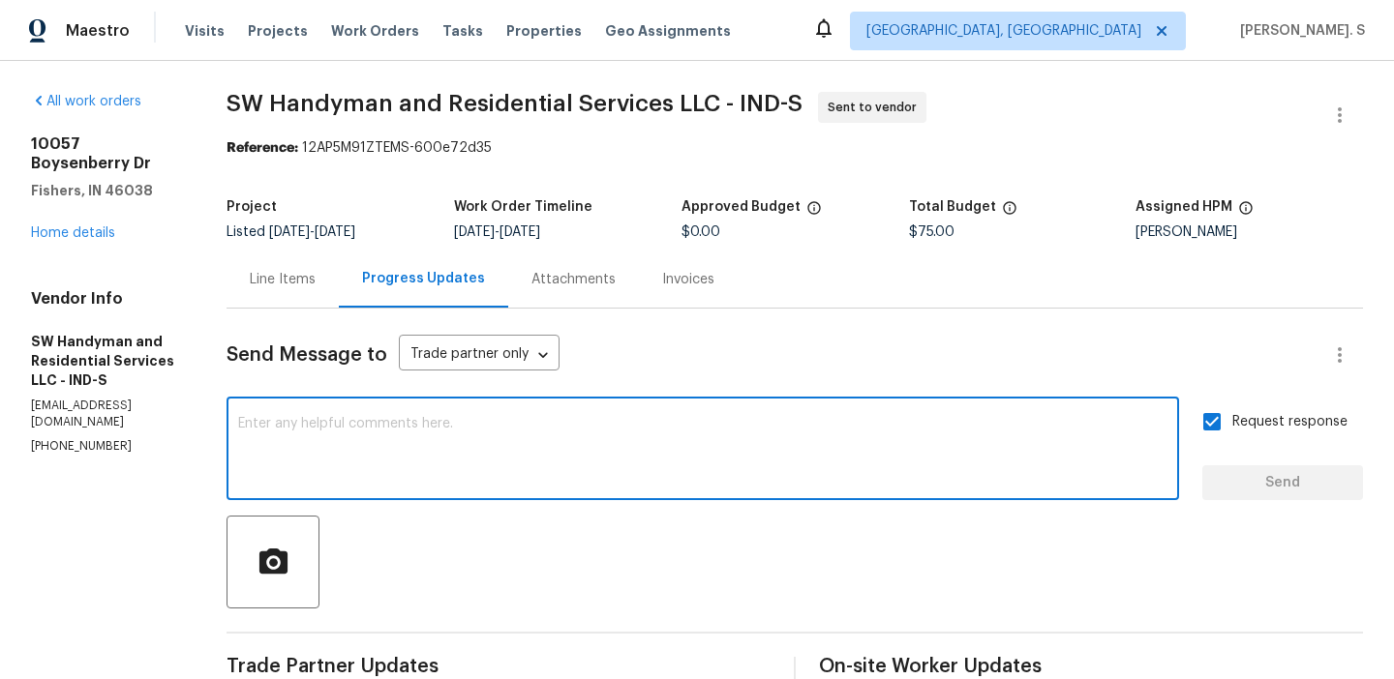
click at [702, 443] on textarea at bounding box center [702, 451] width 929 height 68
paste textarea "The Work Orders must include before-photos (both close-up and wide-angle) and a…"
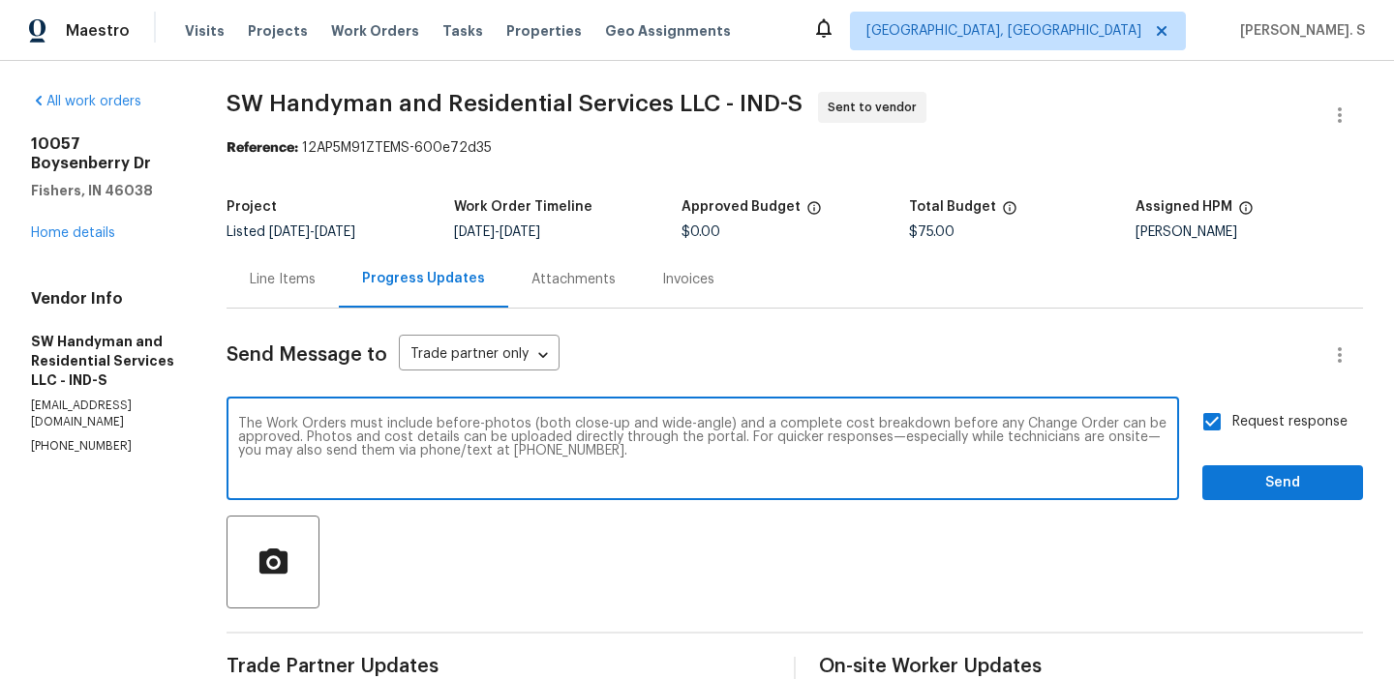
type textarea "The Work Orders must include before-photos (both close-up and wide-angle) and a…"
click at [1330, 498] on button "Send" at bounding box center [1282, 483] width 161 height 36
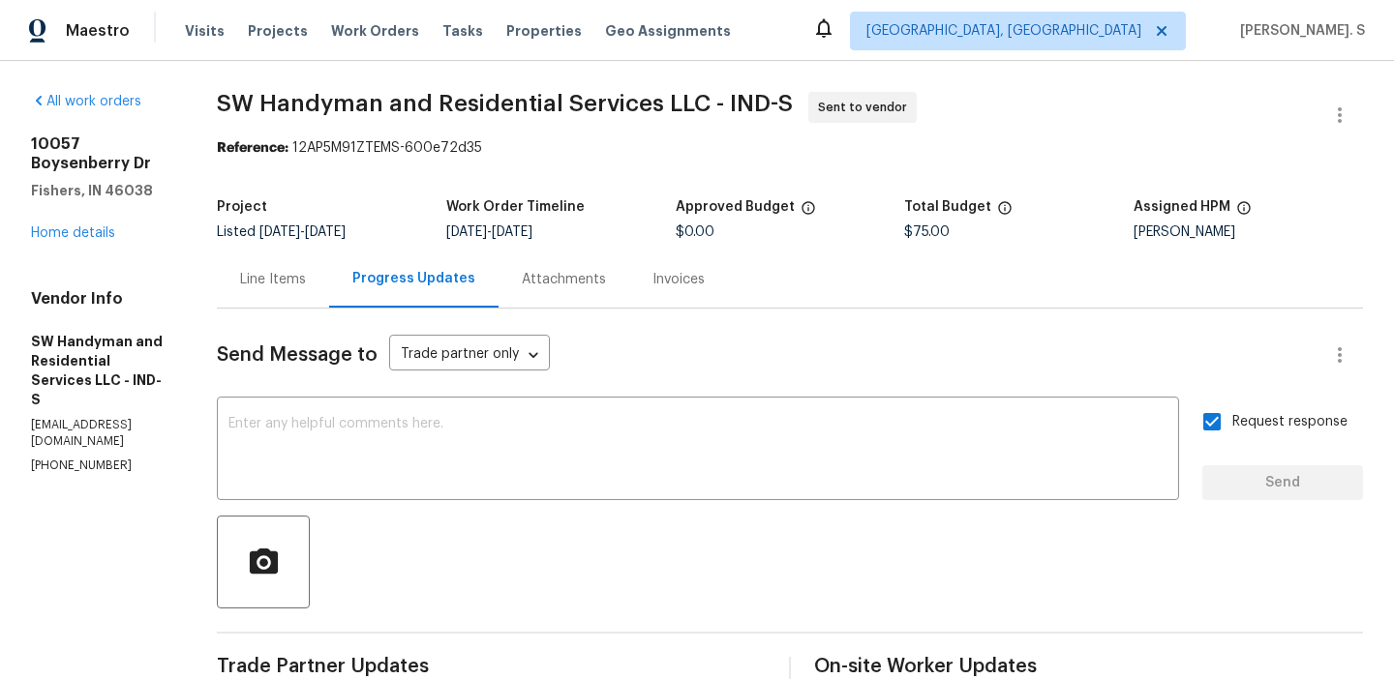
click at [419, 108] on span "SW Handyman and Residential Services LLC - IND-S" at bounding box center [505, 103] width 576 height 23
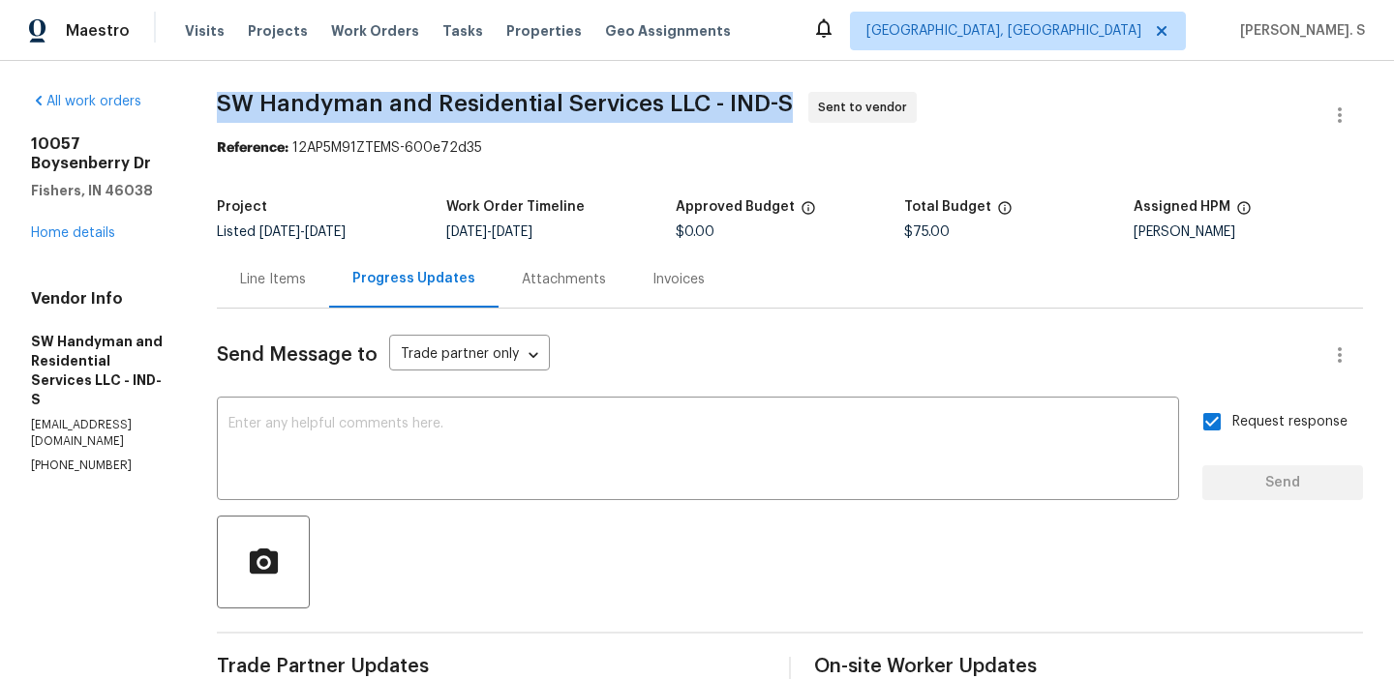
copy span "SW Handyman and Residential Services LLC - IND-S"
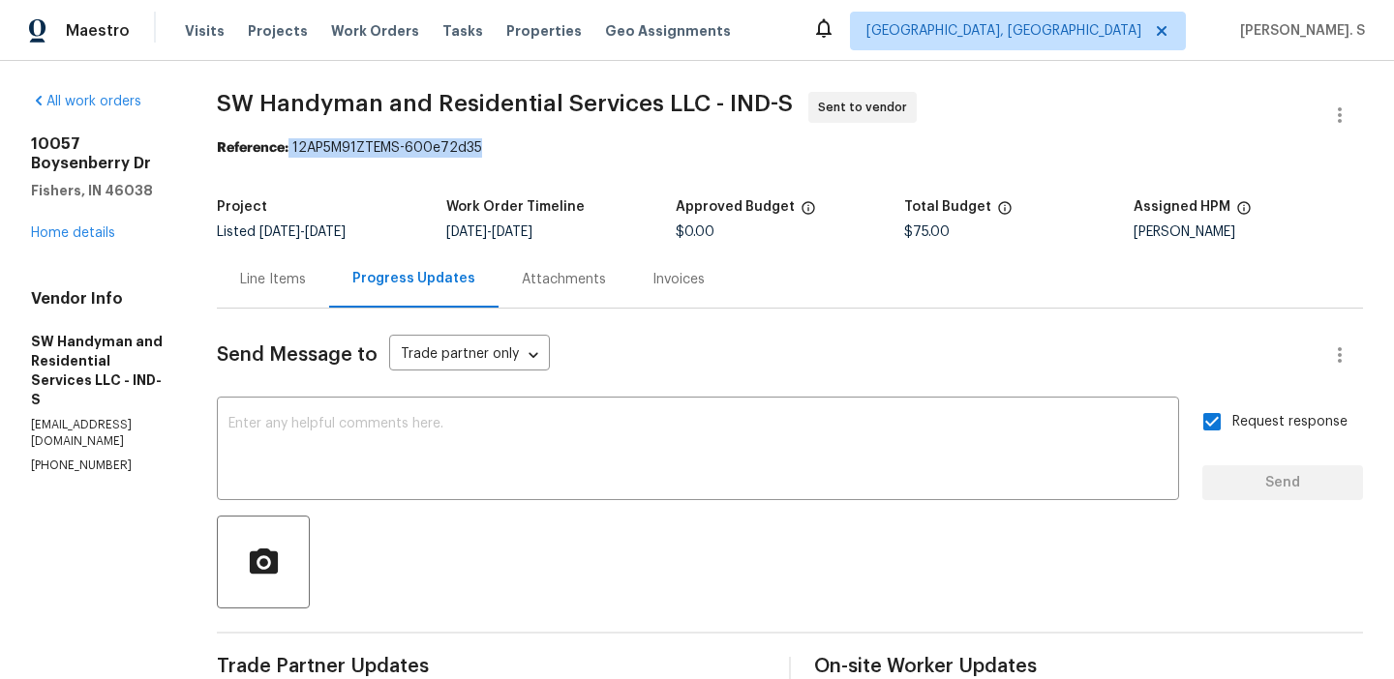
drag, startPoint x: 302, startPoint y: 141, endPoint x: 635, endPoint y: 145, distance: 332.9
click at [636, 145] on div "Reference: 12AP5M91ZTEMS-600e72d35" at bounding box center [790, 147] width 1146 height 19
copy div "12AP5M91ZTEMS-600e72d35"
